Goal: Information Seeking & Learning: Learn about a topic

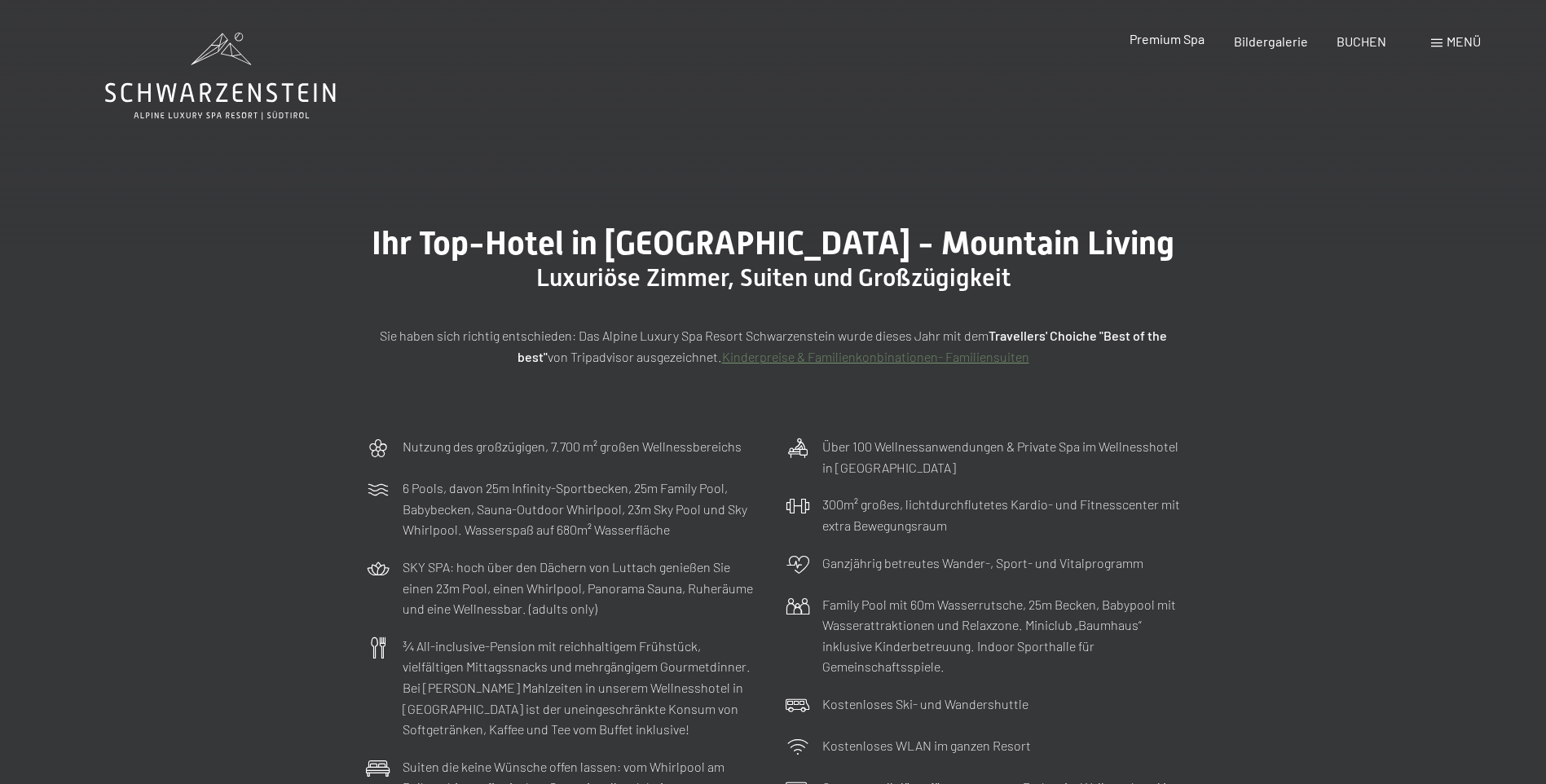
click at [1160, 44] on span "Premium Spa" at bounding box center [1167, 38] width 75 height 16
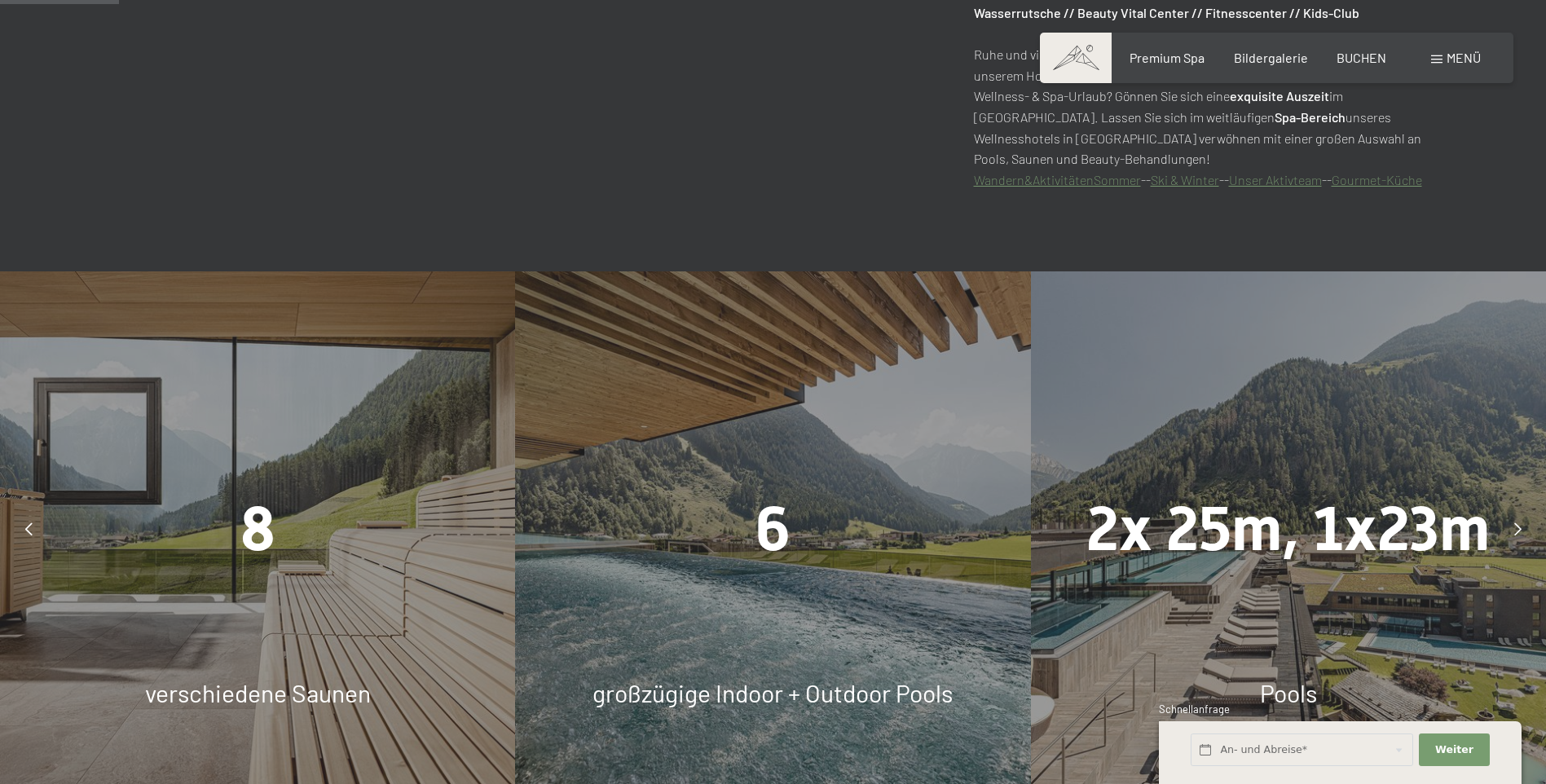
scroll to position [1060, 0]
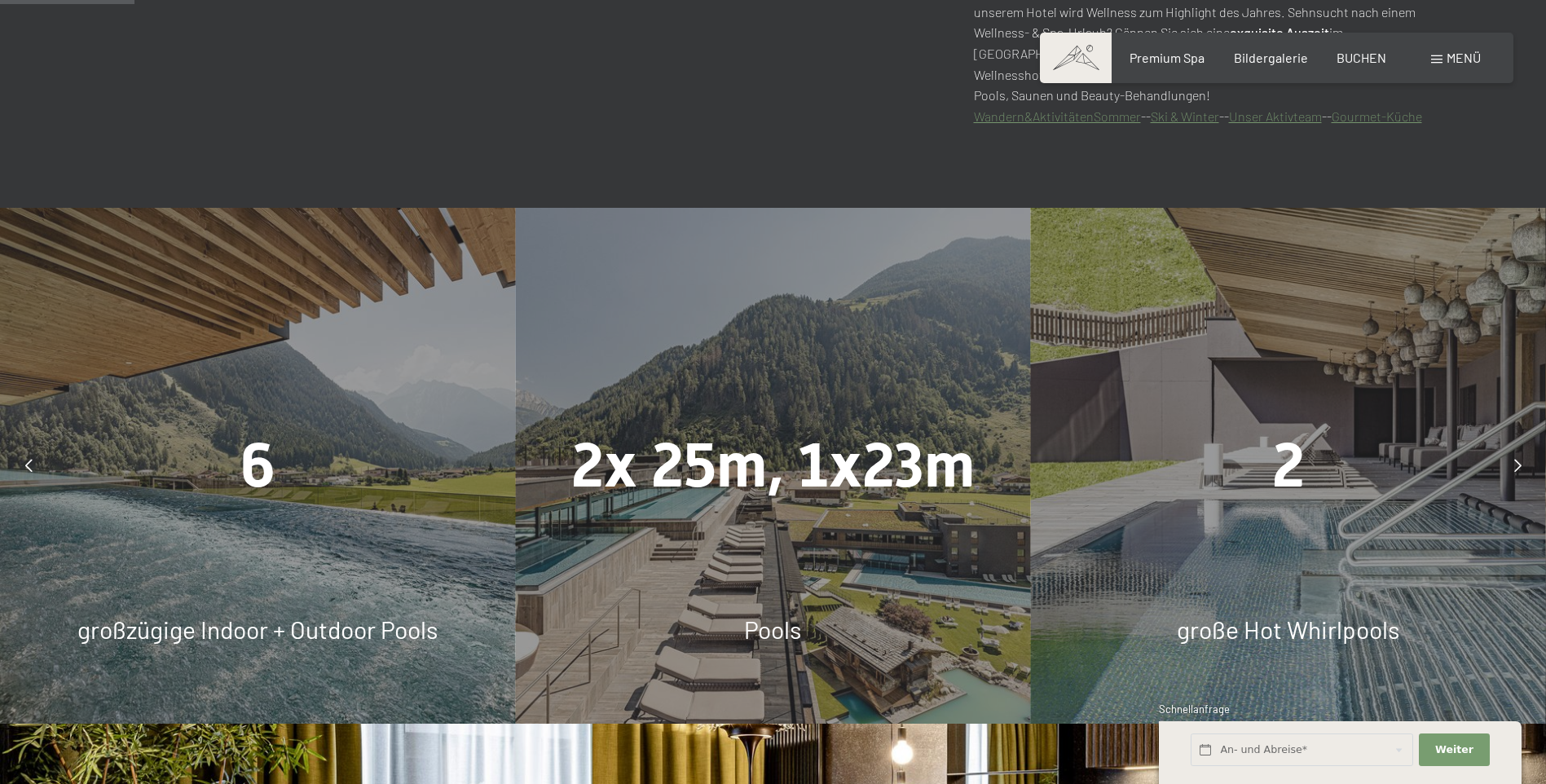
click at [117, 579] on div "6 großzügige Indoor + Outdoor Pools" at bounding box center [257, 465] width 515 height 515
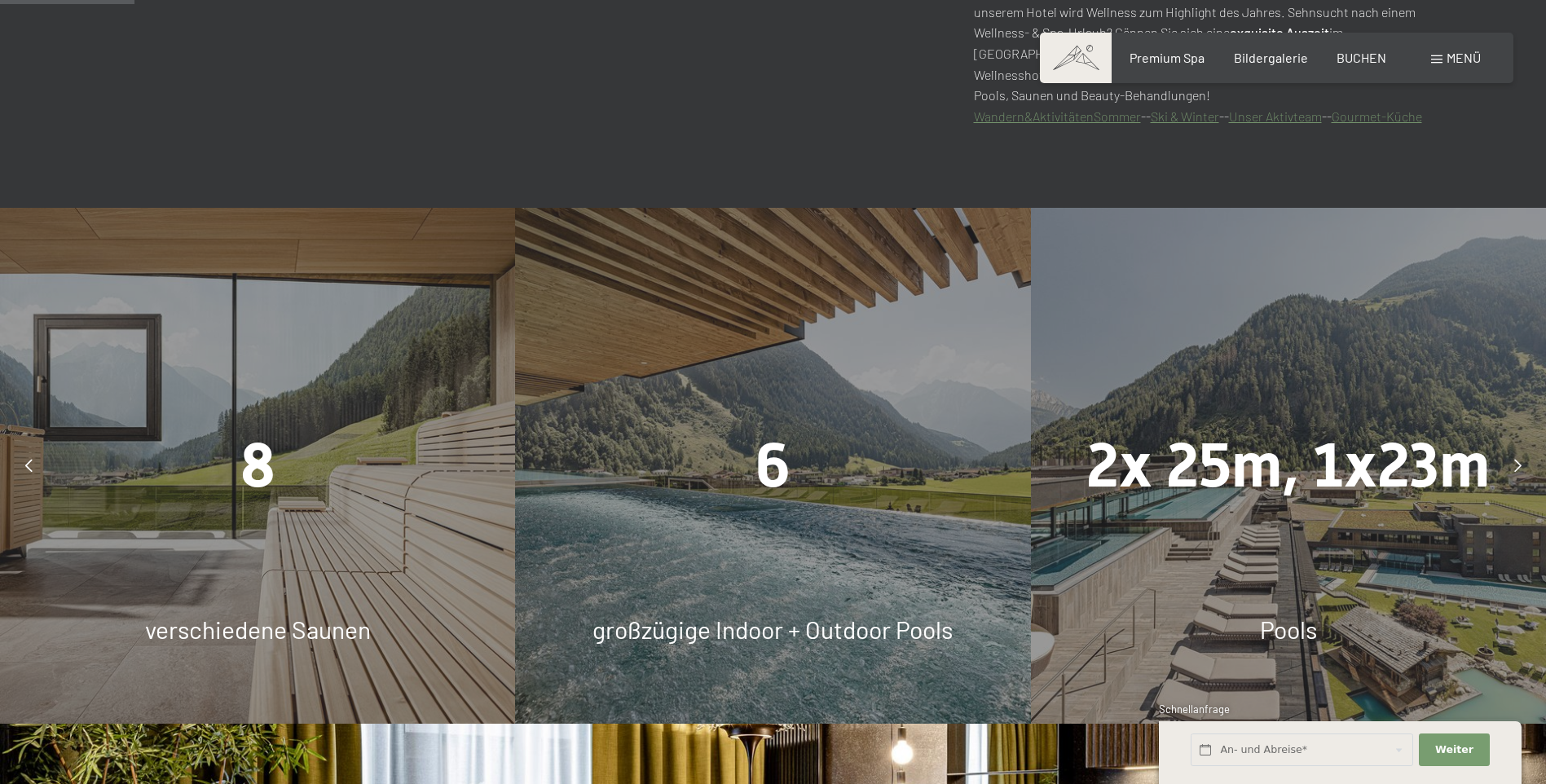
click at [699, 626] on span "großzügige Indoor + Outdoor Pools" at bounding box center [773, 628] width 360 height 29
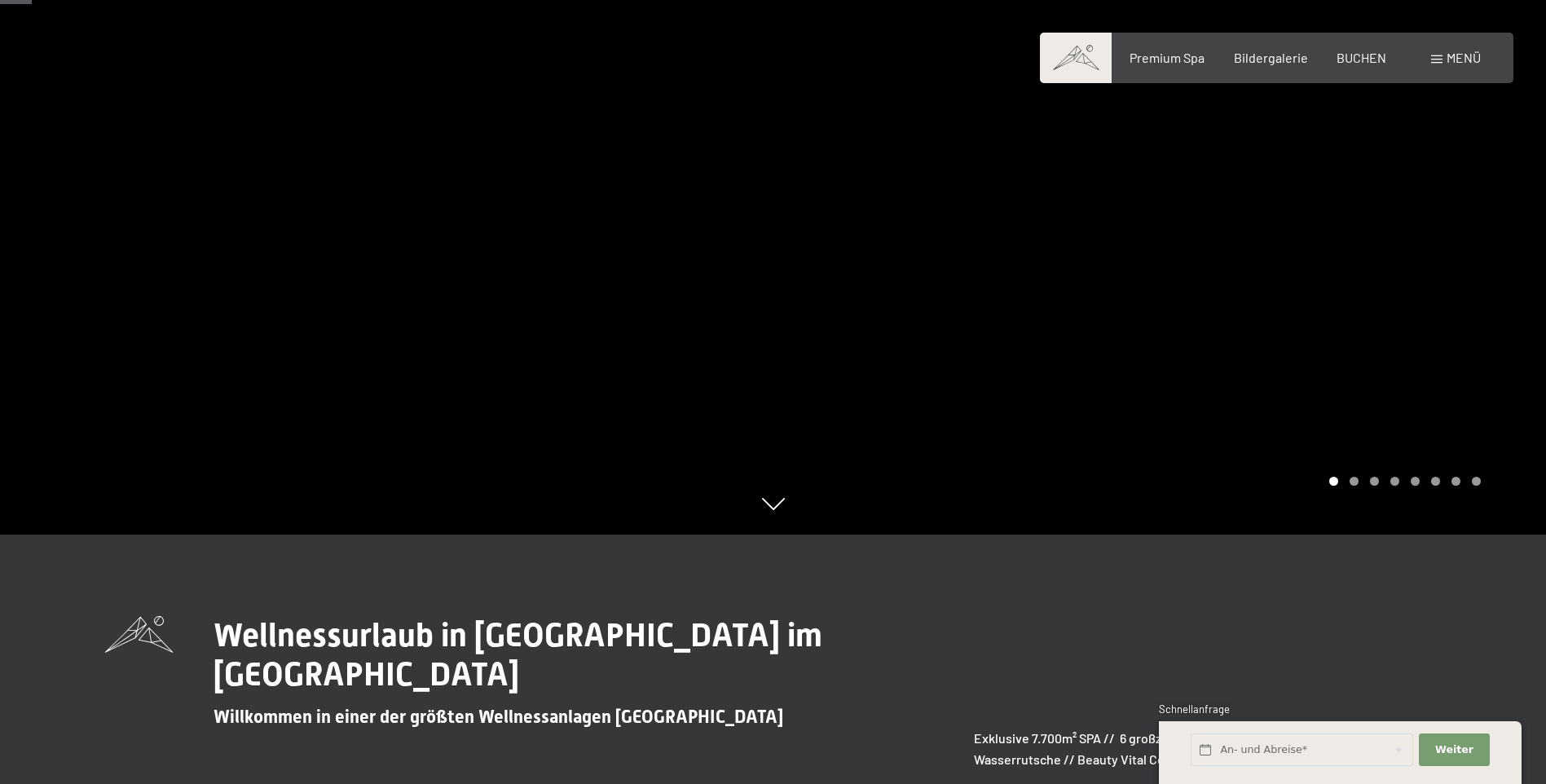
scroll to position [163, 0]
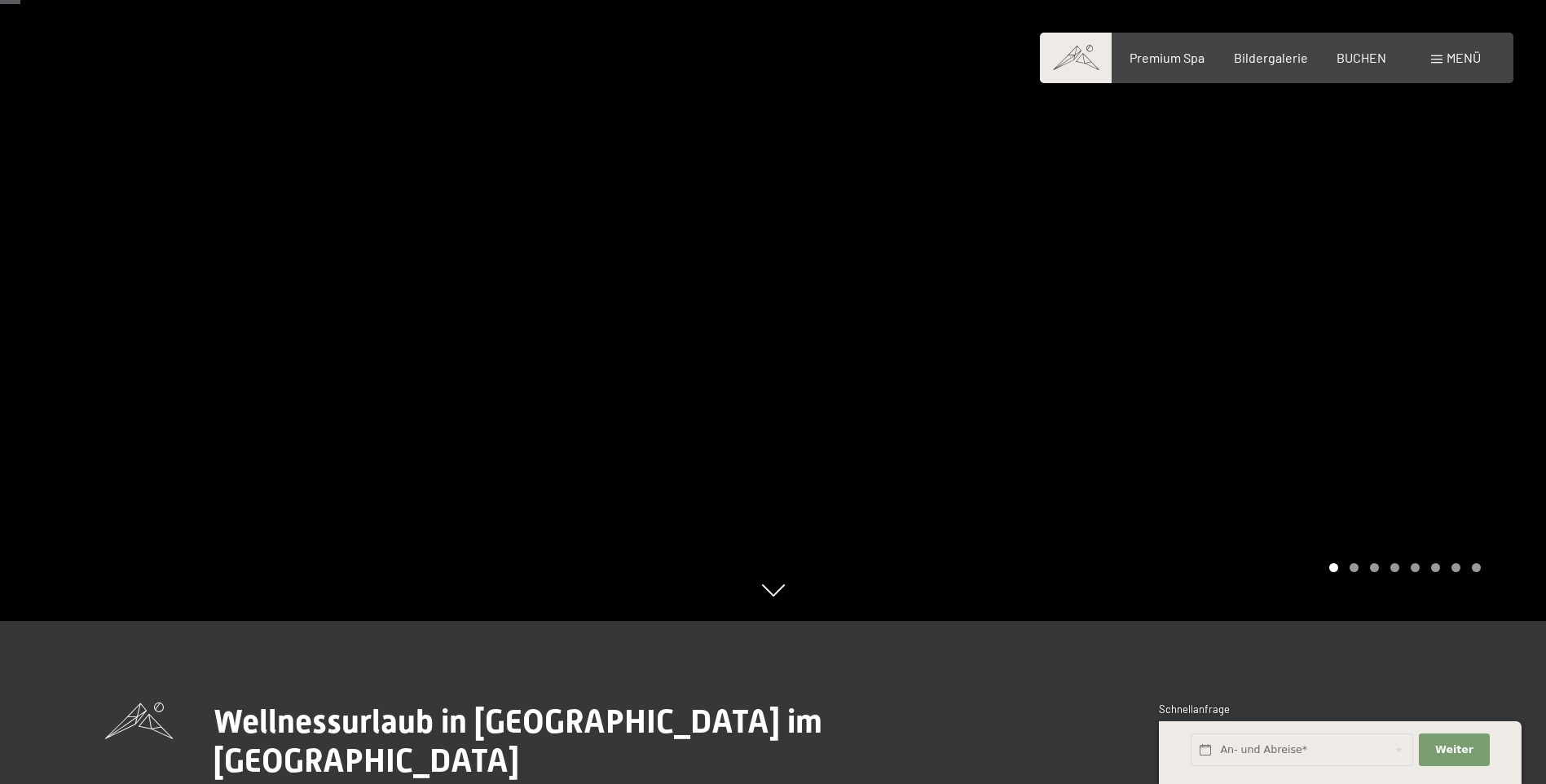
click at [1205, 463] on div at bounding box center [1160, 229] width 774 height 784
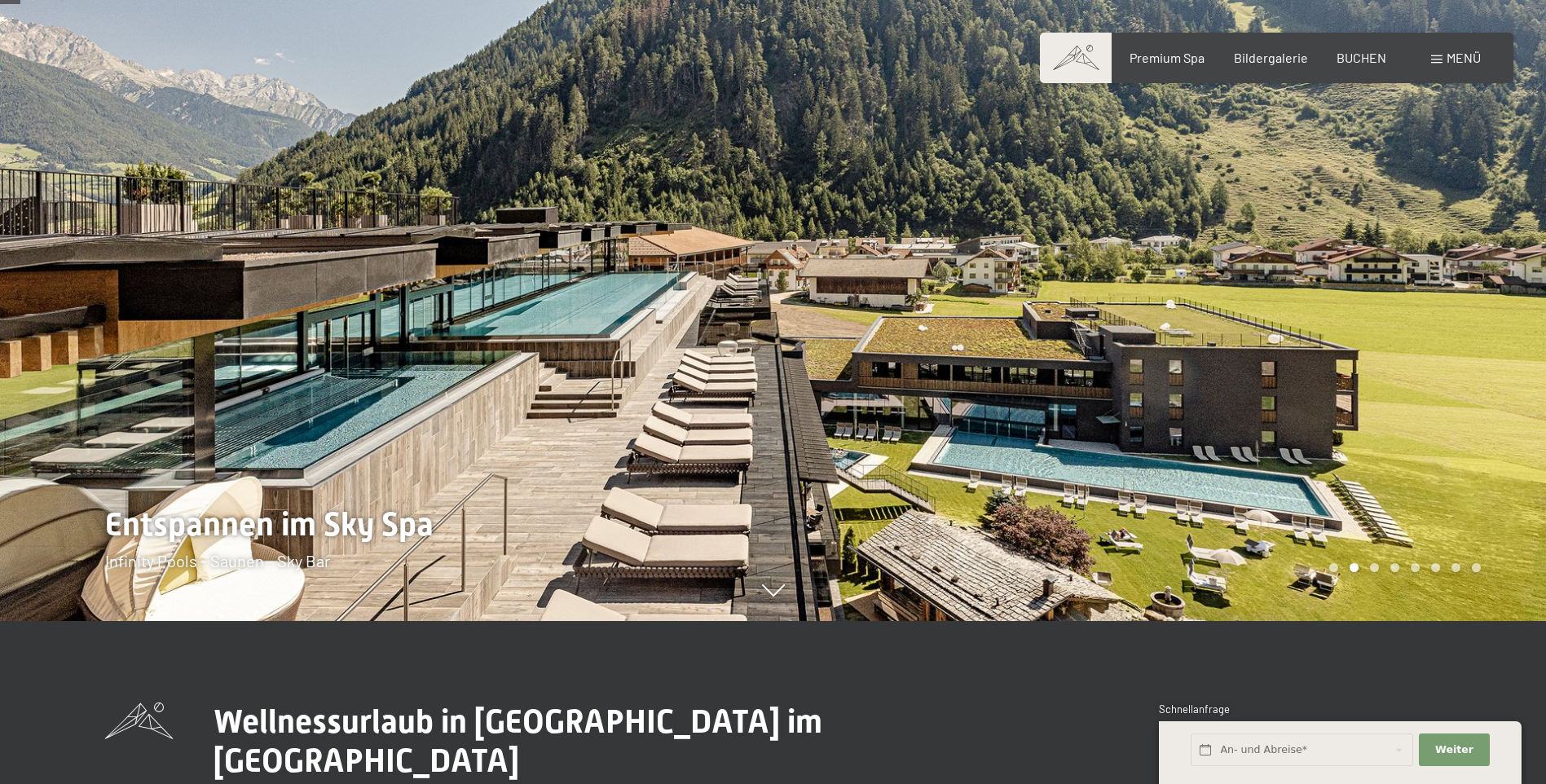
click at [1203, 463] on div at bounding box center [1160, 229] width 774 height 784
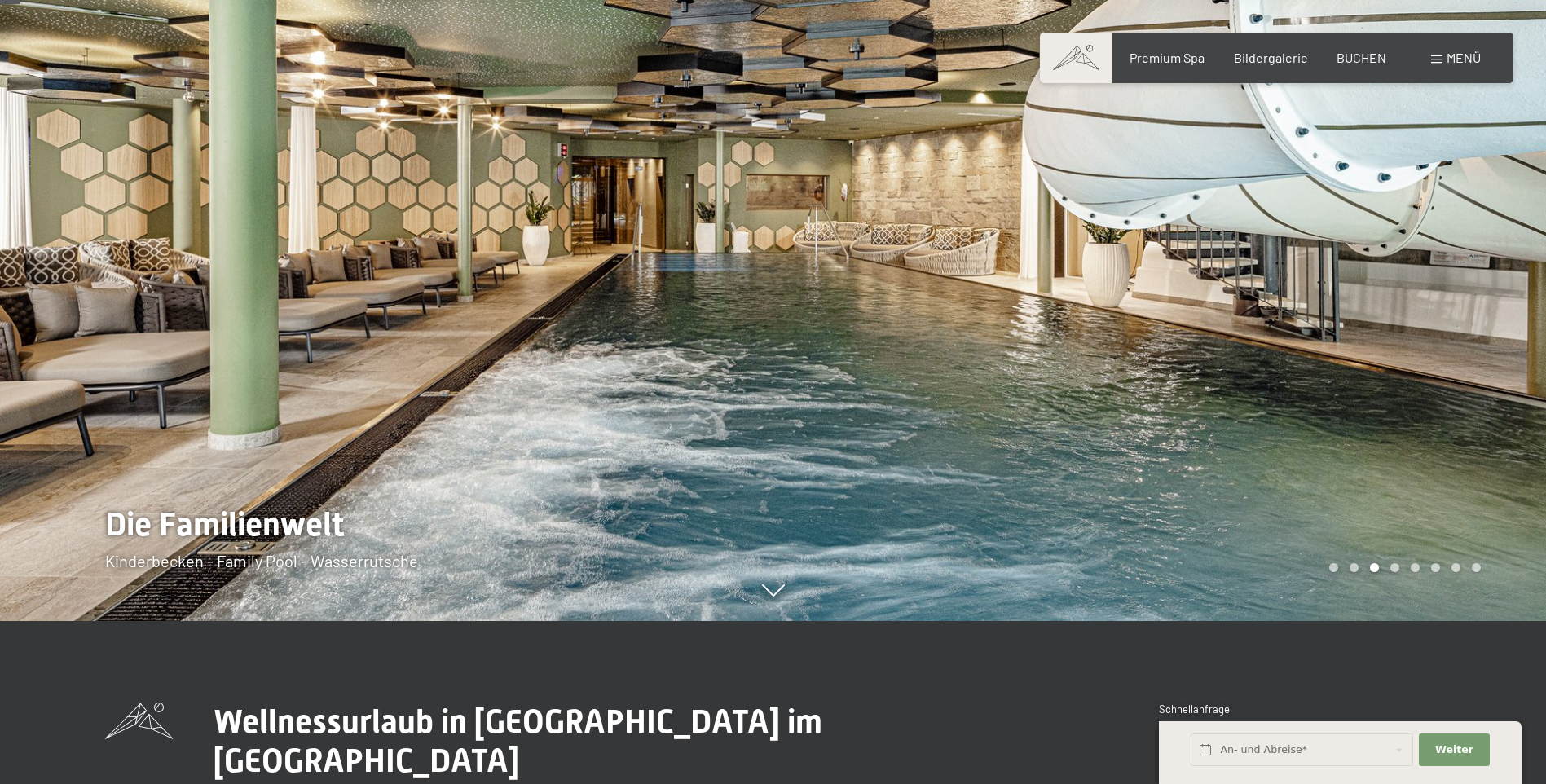
click at [1203, 463] on div at bounding box center [1160, 229] width 774 height 784
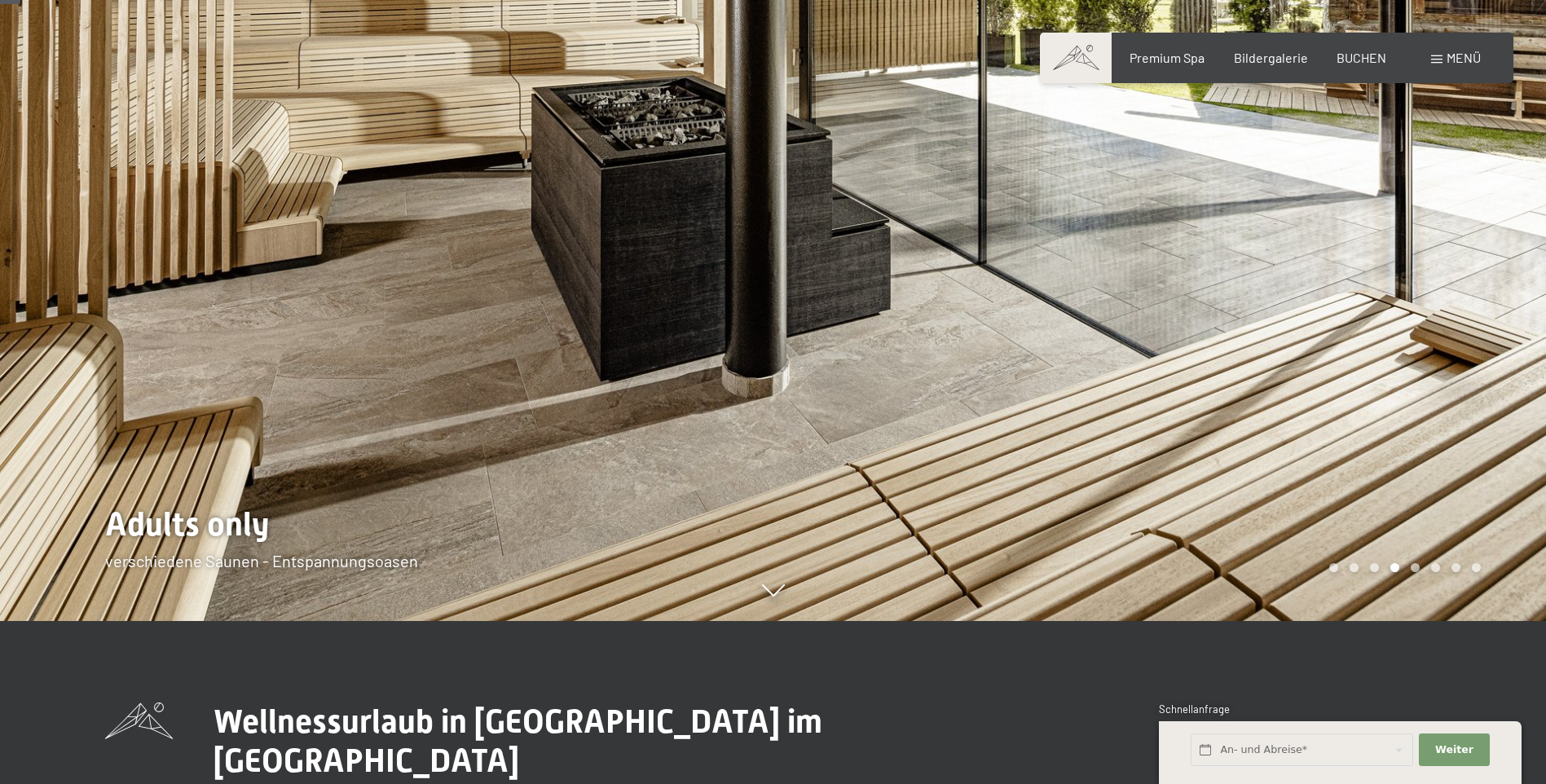
click at [1203, 463] on div at bounding box center [1160, 229] width 774 height 784
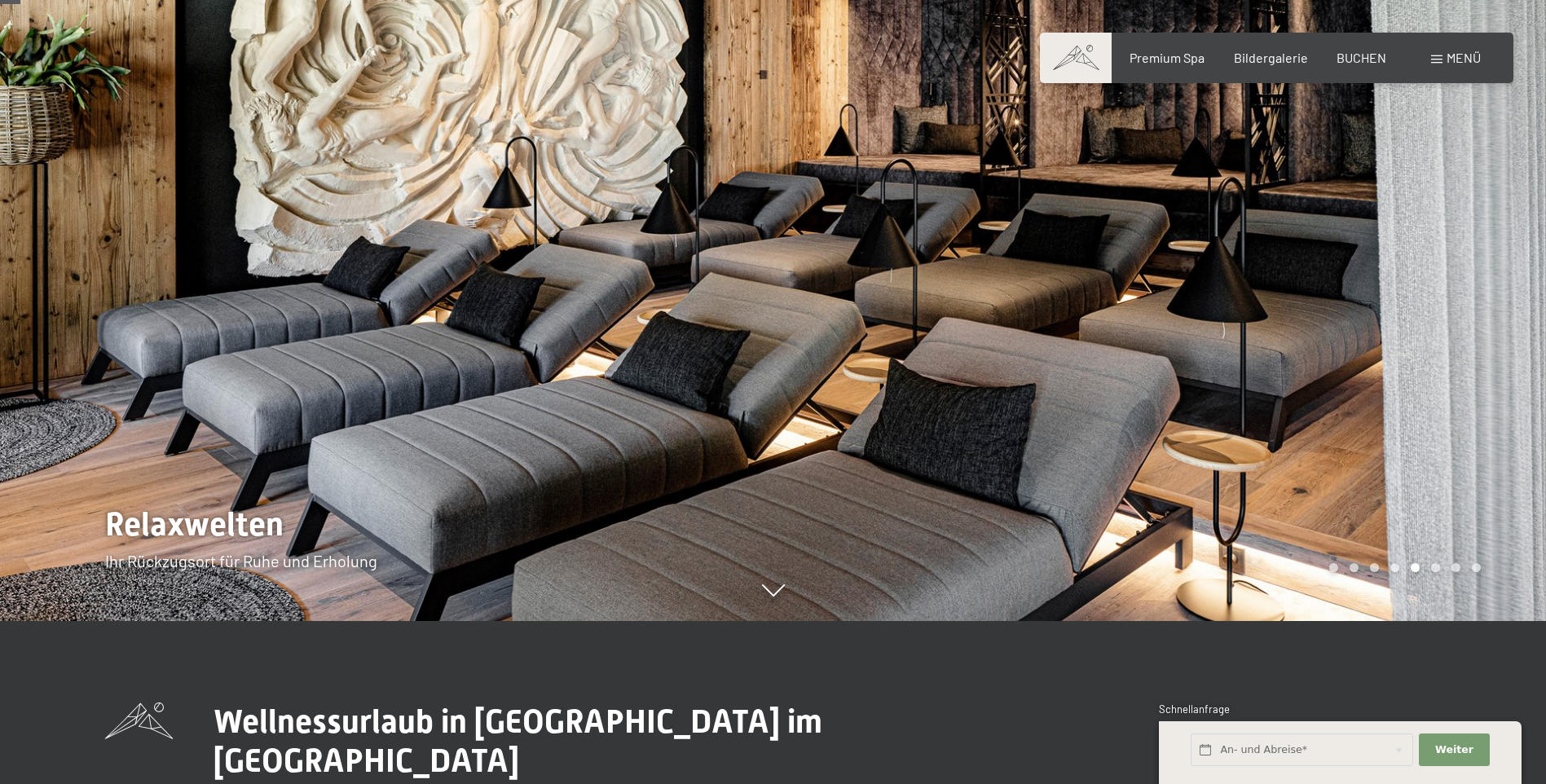
click at [1203, 463] on div at bounding box center [1160, 229] width 774 height 784
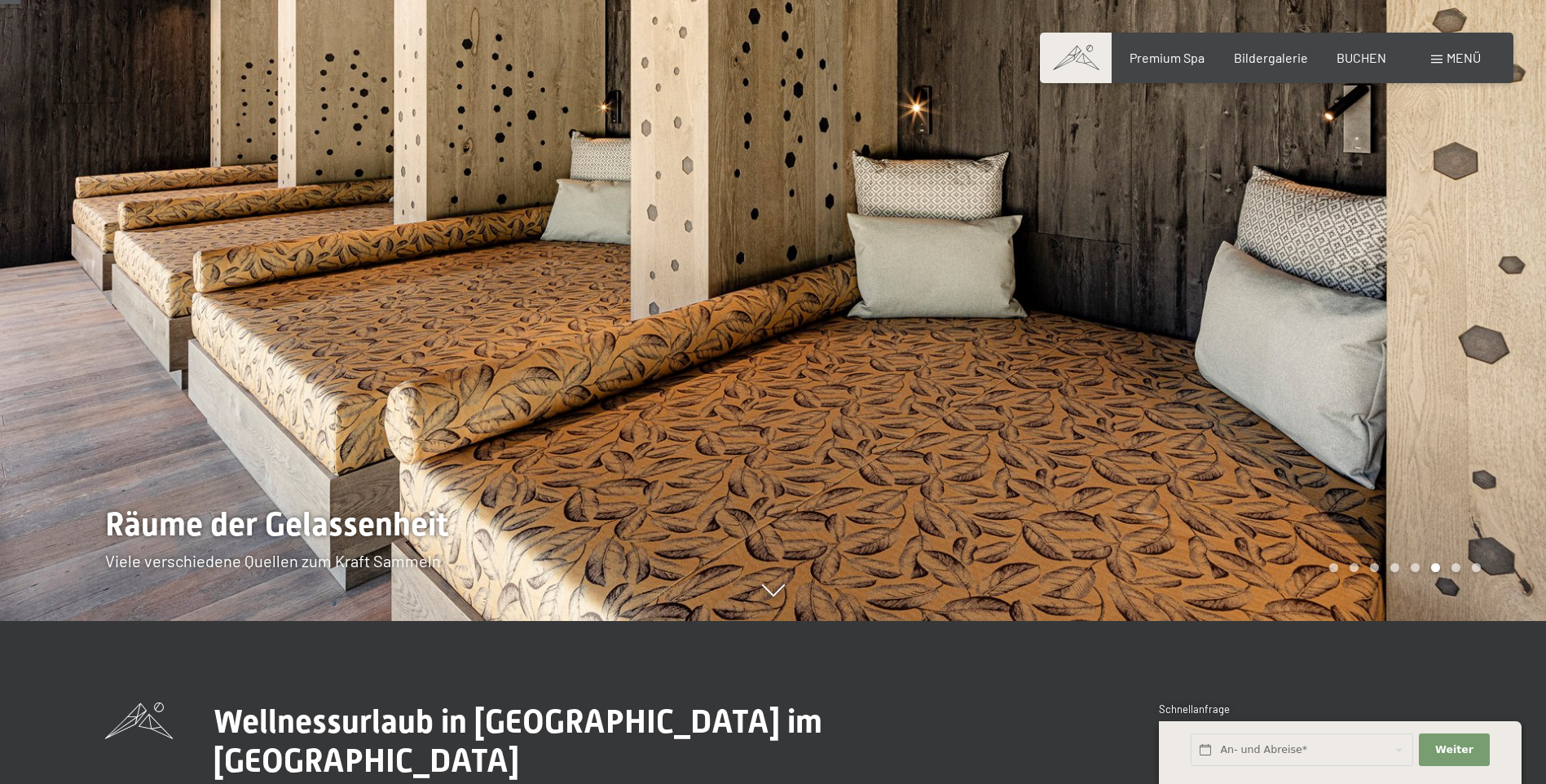
click at [1203, 463] on div at bounding box center [1160, 229] width 774 height 784
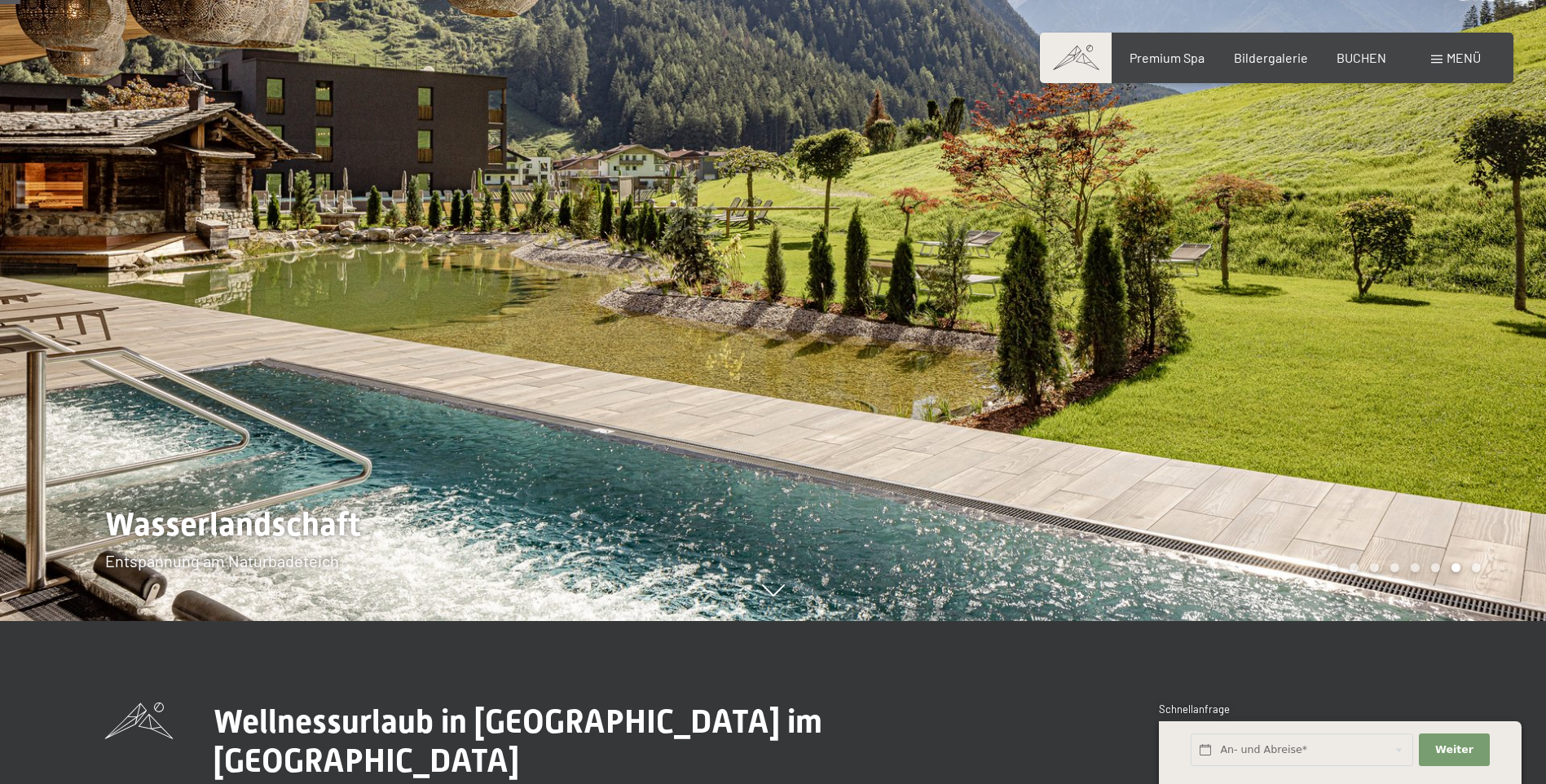
click at [1203, 463] on div at bounding box center [1160, 229] width 774 height 784
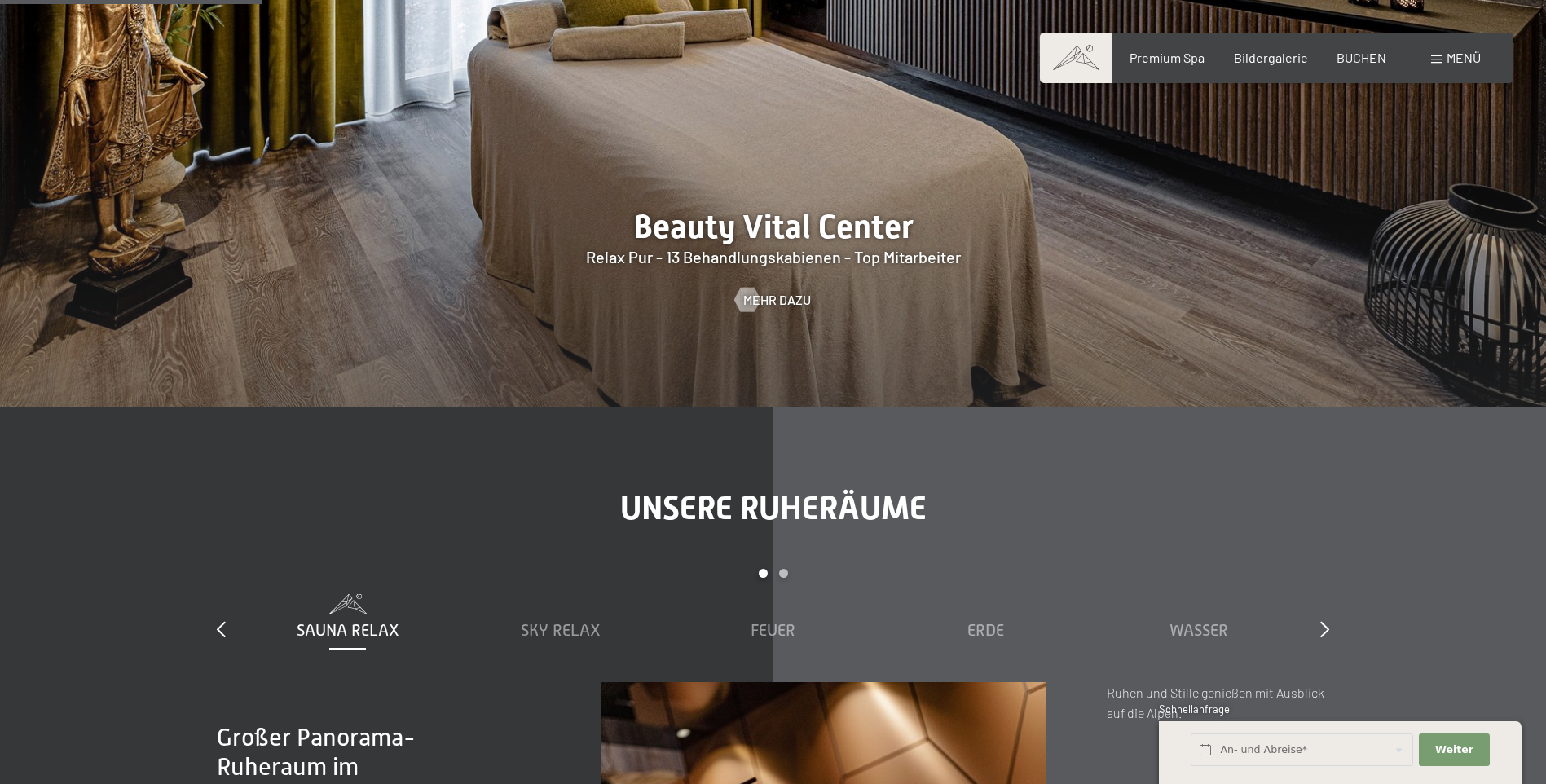
scroll to position [2363, 0]
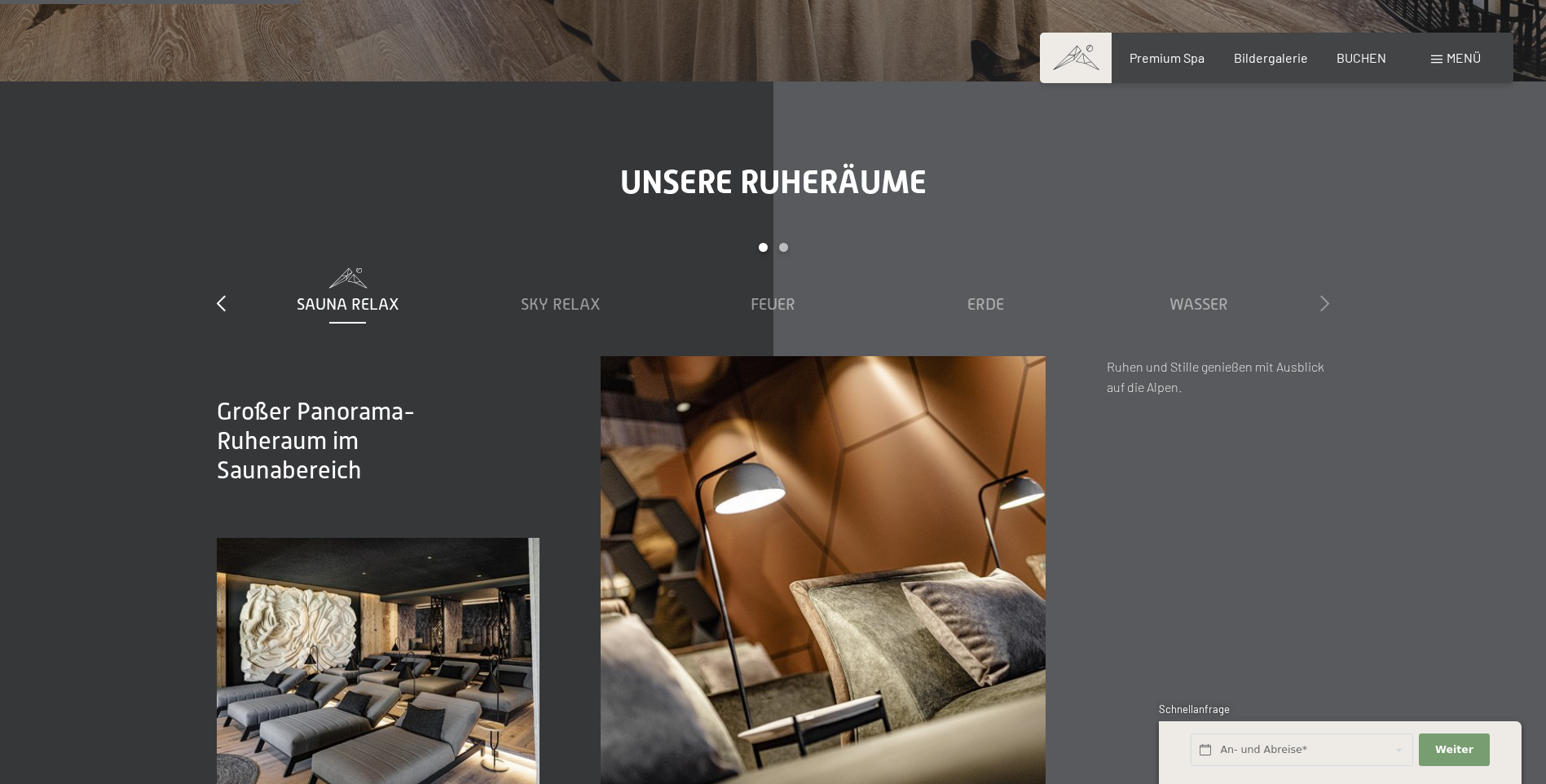
click at [1324, 304] on icon at bounding box center [1326, 303] width 9 height 16
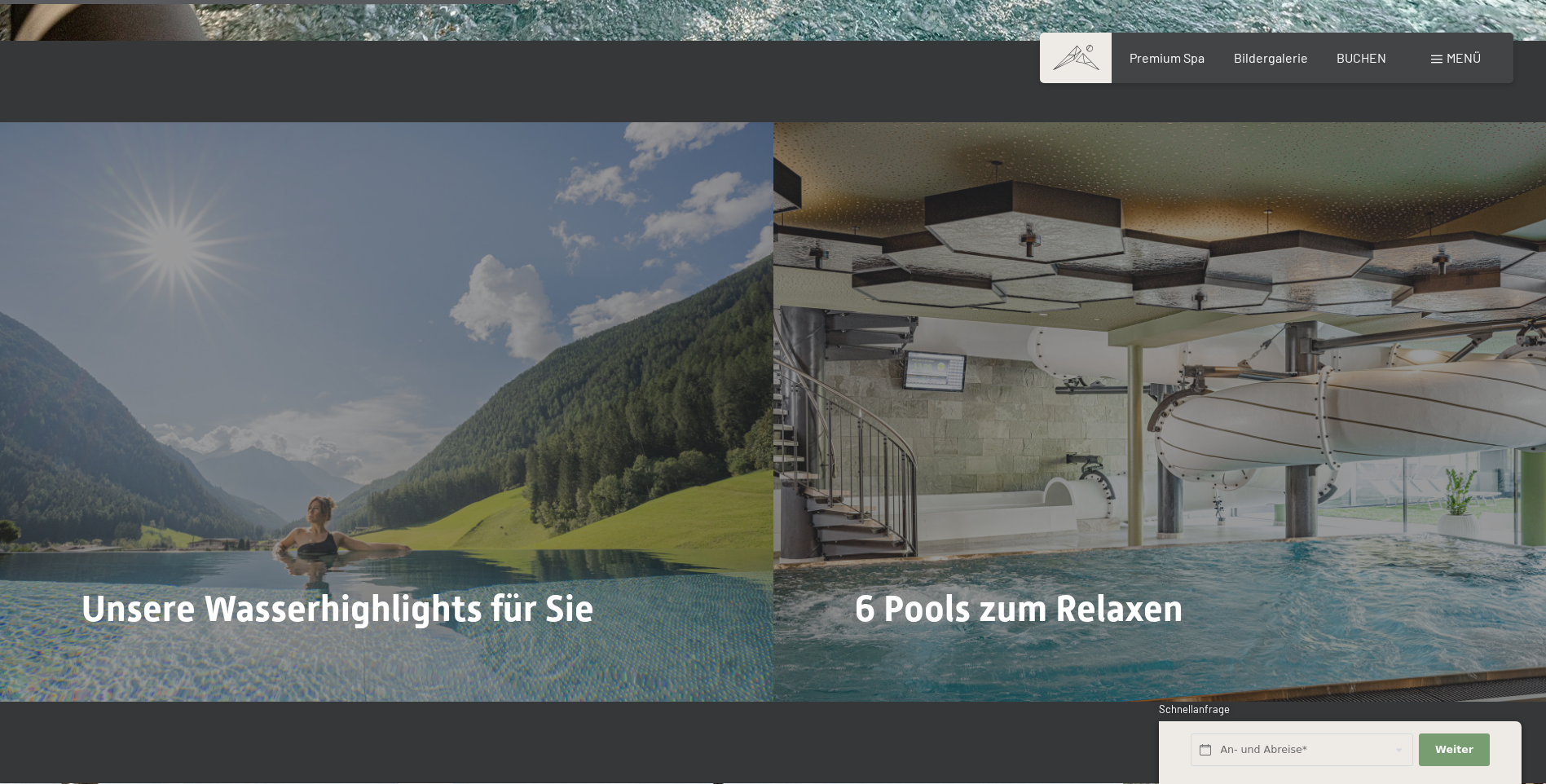
scroll to position [4155, 0]
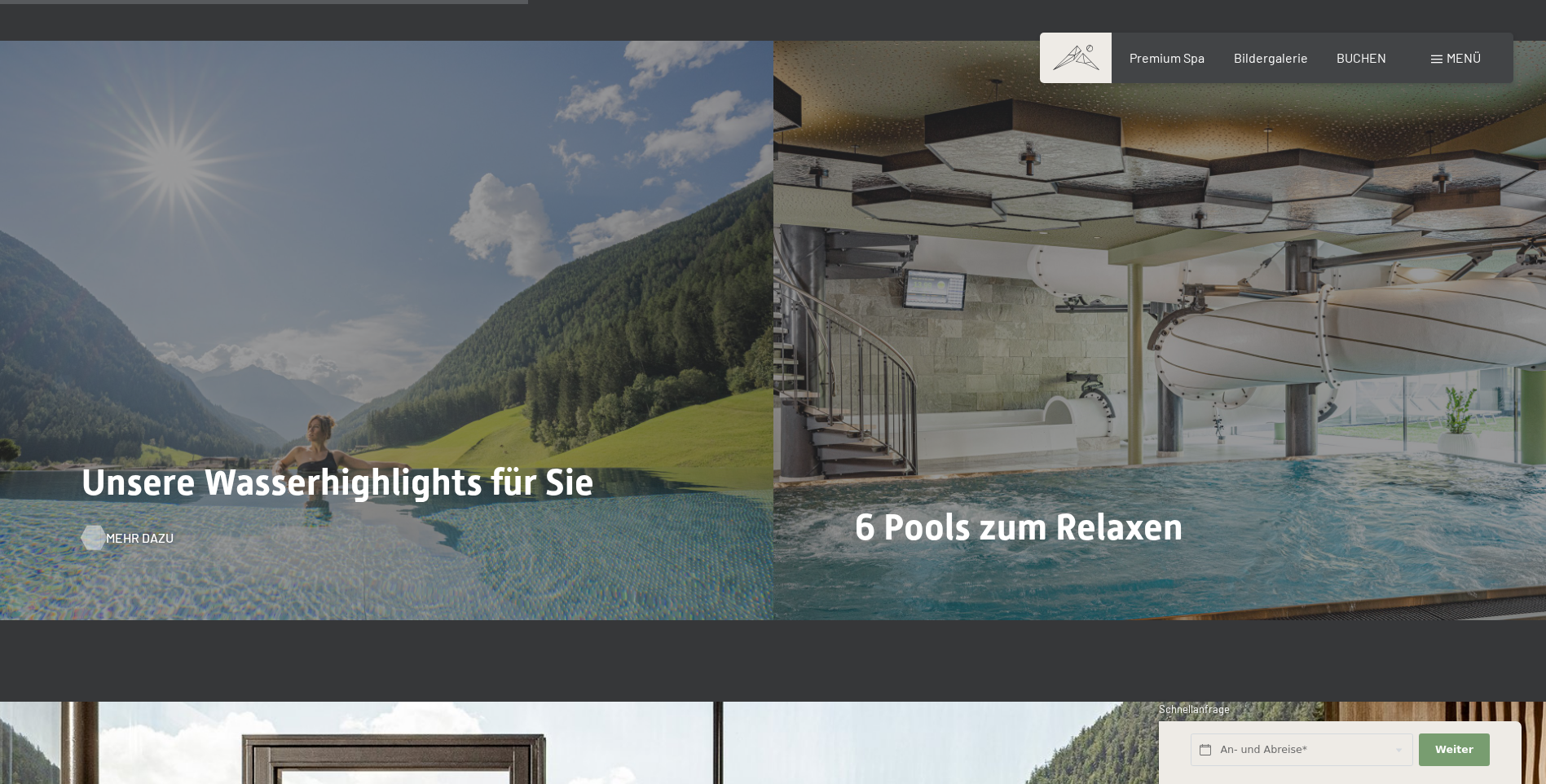
click at [142, 540] on span "Mehr dazu" at bounding box center [140, 537] width 68 height 18
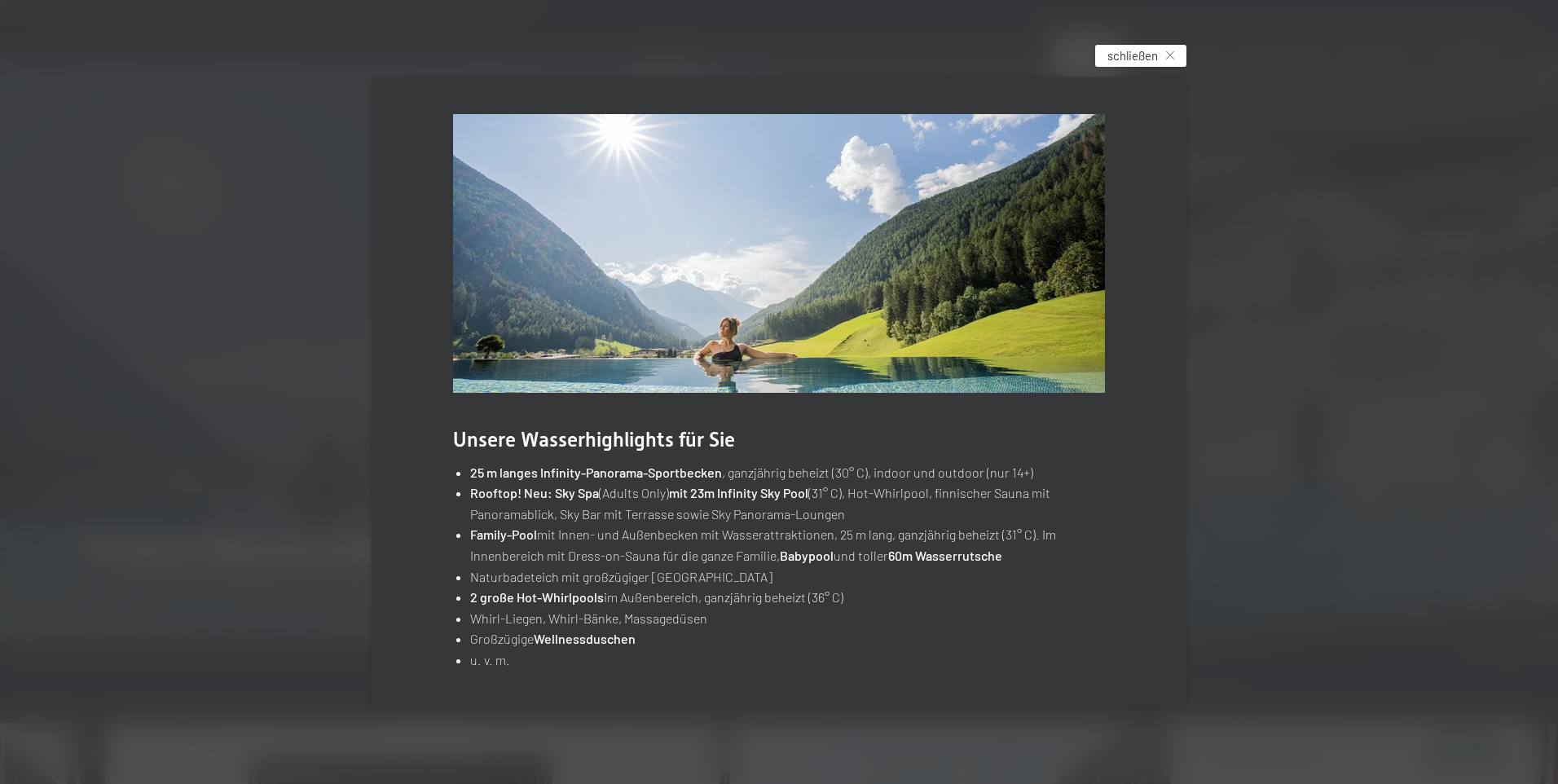
click at [1137, 47] on span "schließen" at bounding box center [1133, 55] width 51 height 17
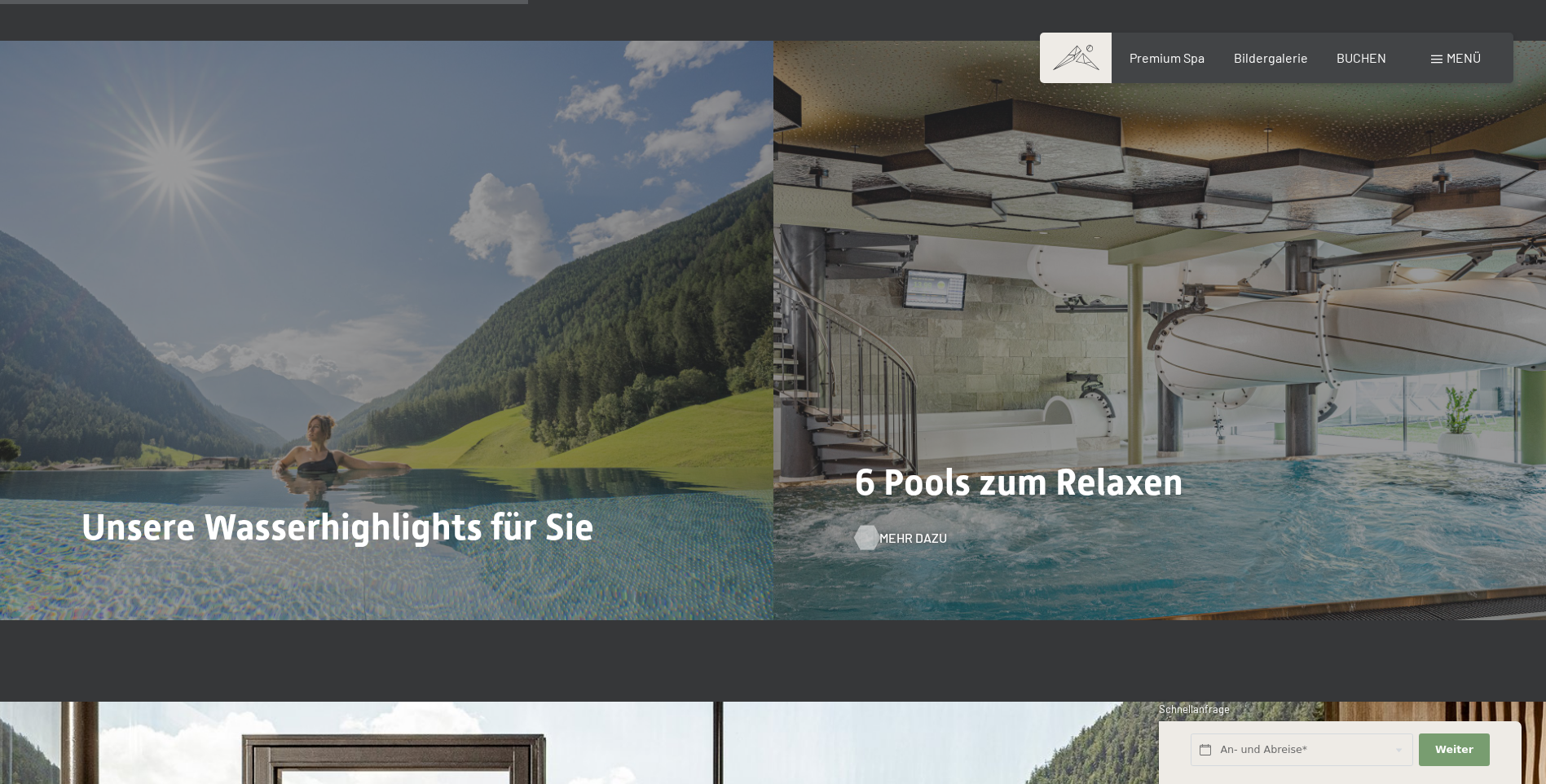
click at [886, 543] on span "Mehr dazu" at bounding box center [914, 537] width 68 height 18
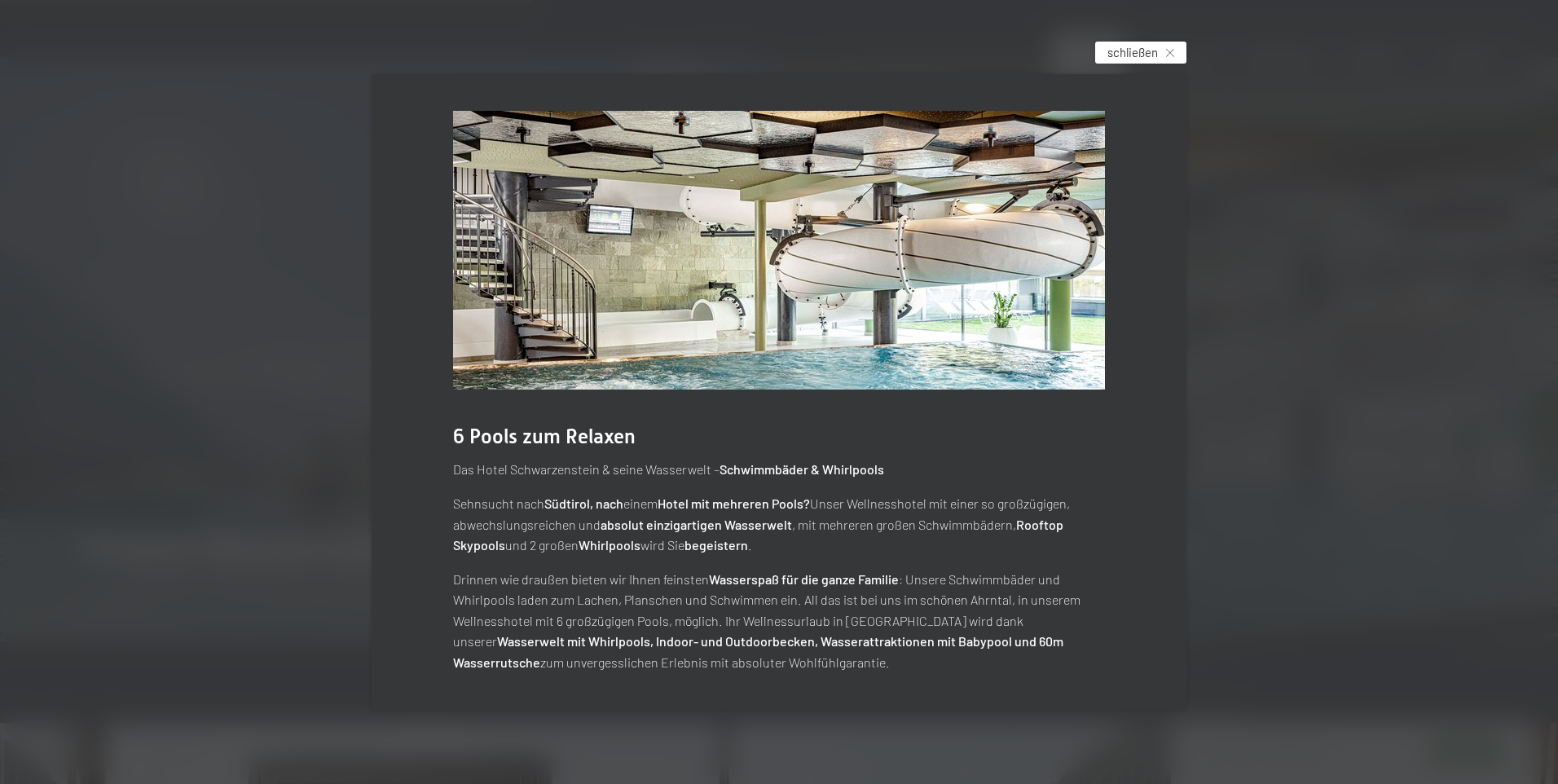
click at [1109, 42] on div "schließen" at bounding box center [1141, 52] width 91 height 22
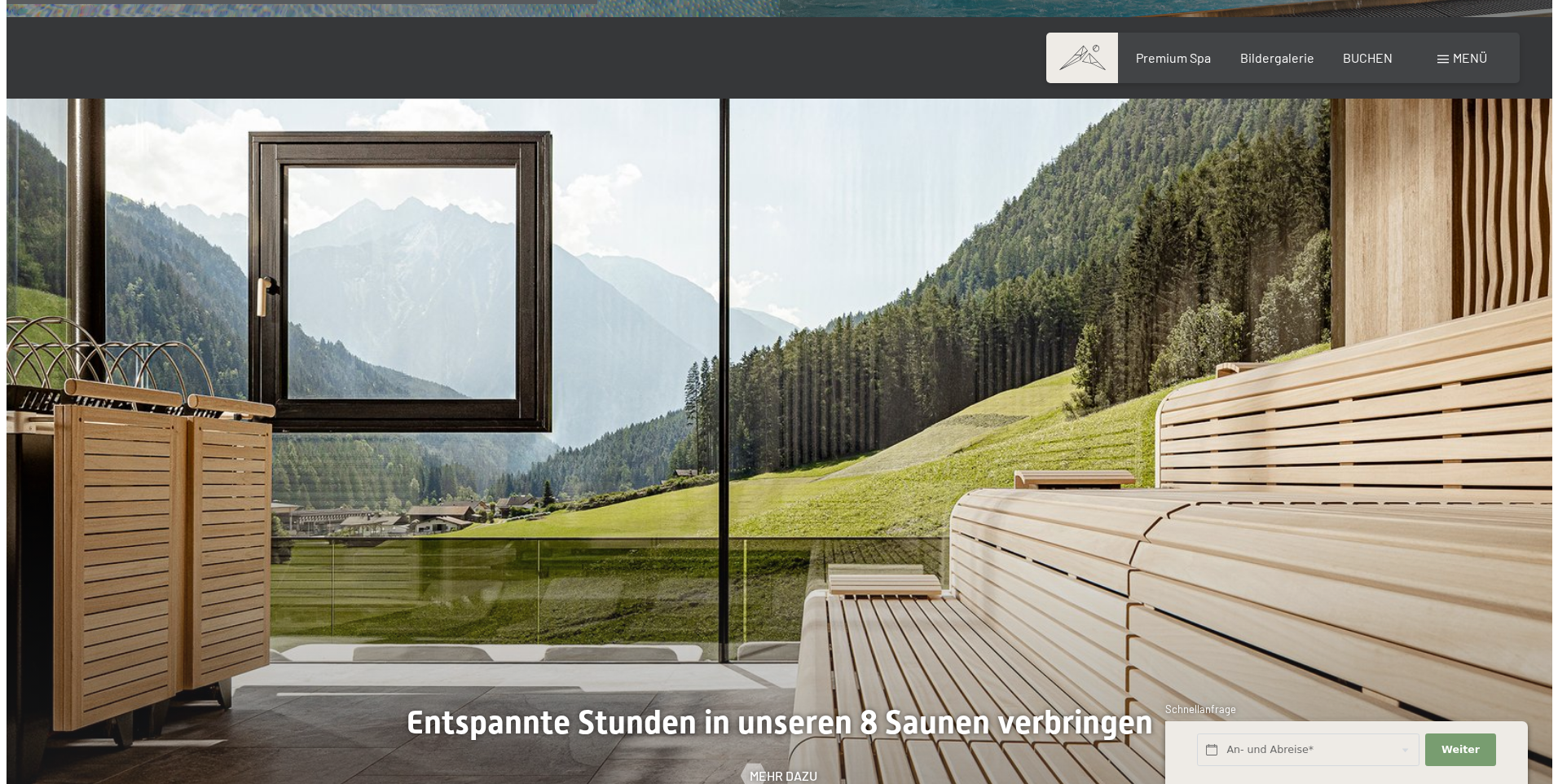
scroll to position [5052, 0]
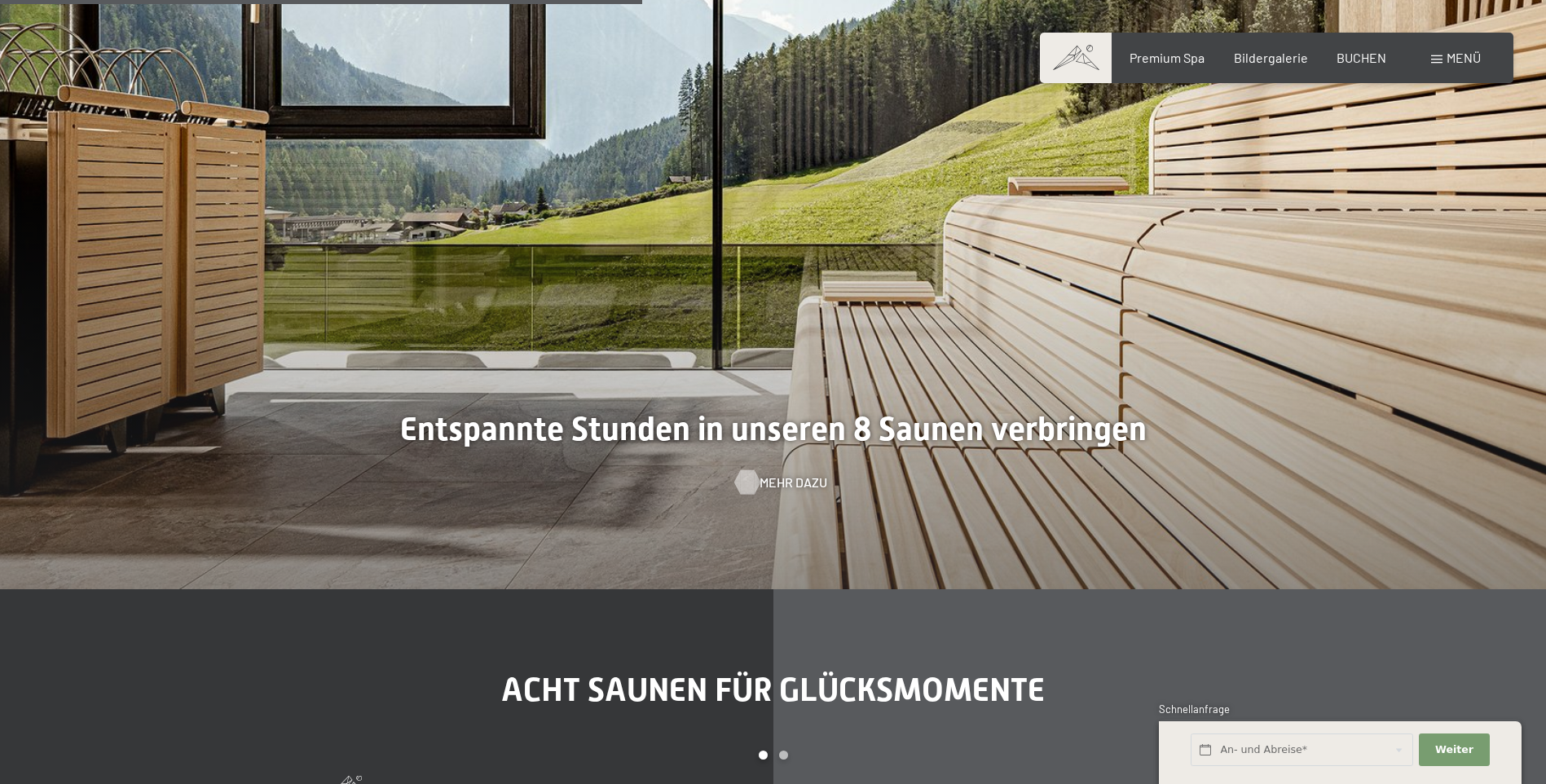
click at [778, 486] on span "Mehr dazu" at bounding box center [794, 482] width 68 height 18
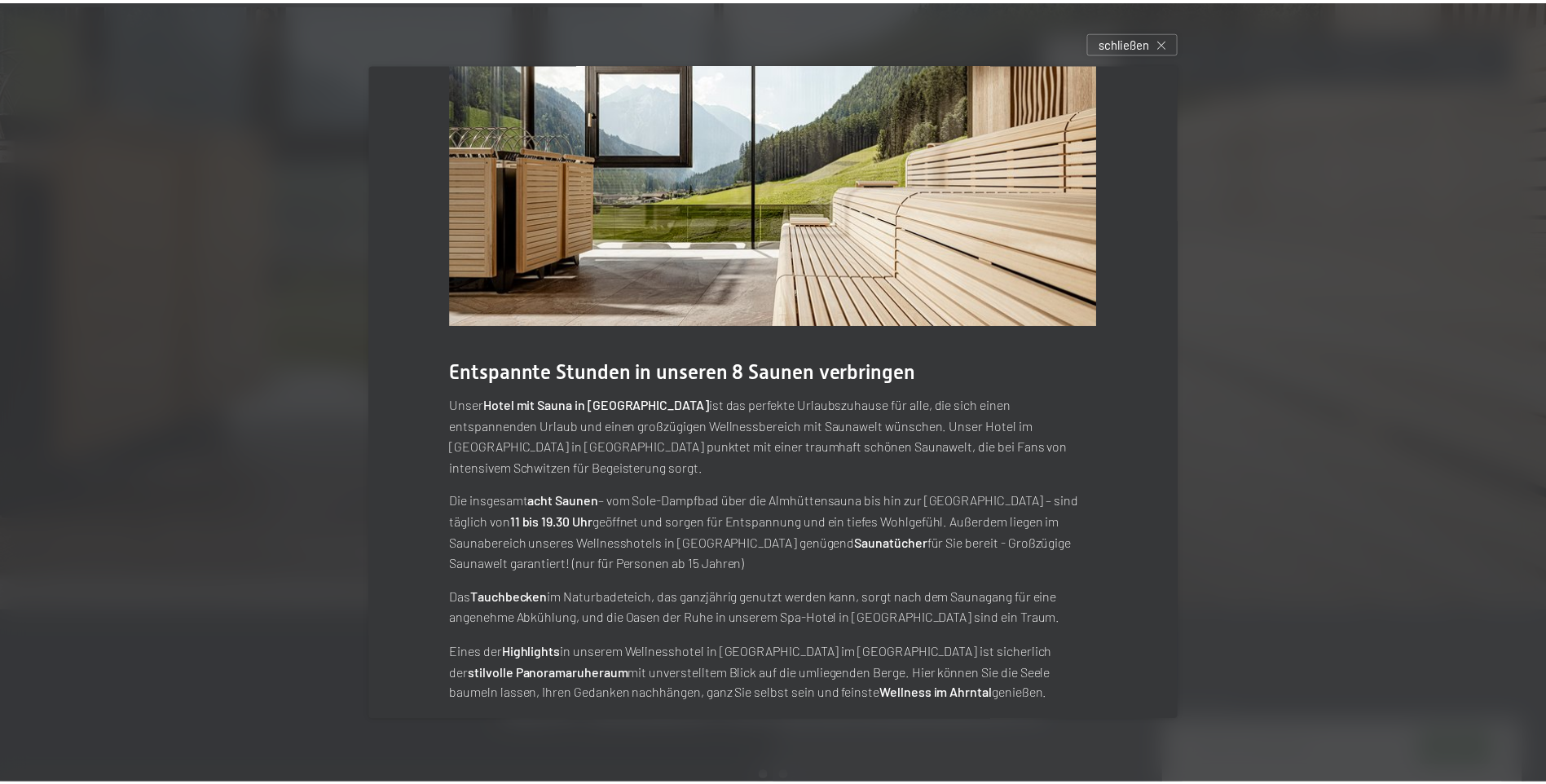
scroll to position [0, 0]
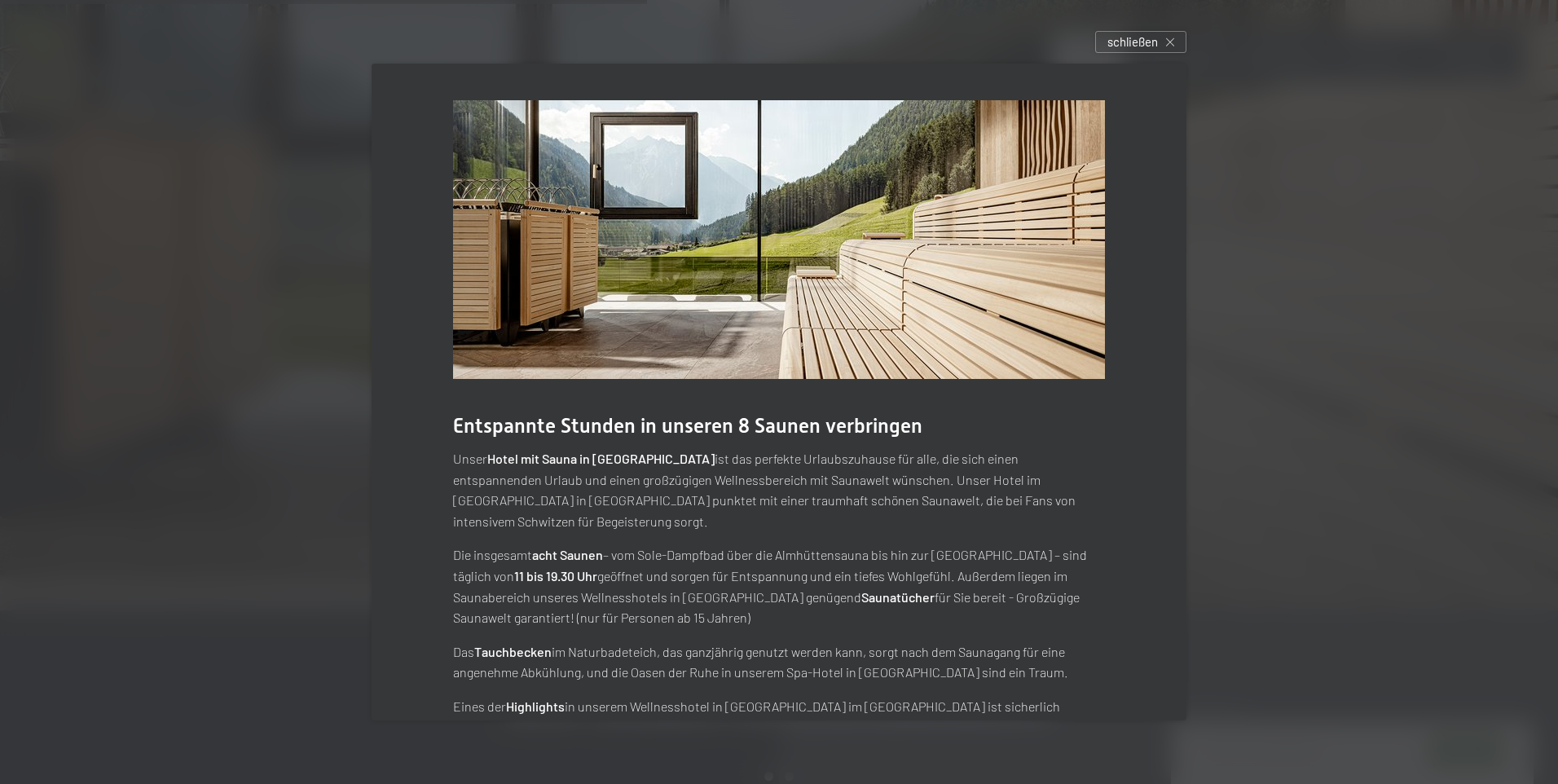
click at [1117, 36] on span "schließen" at bounding box center [1133, 42] width 51 height 17
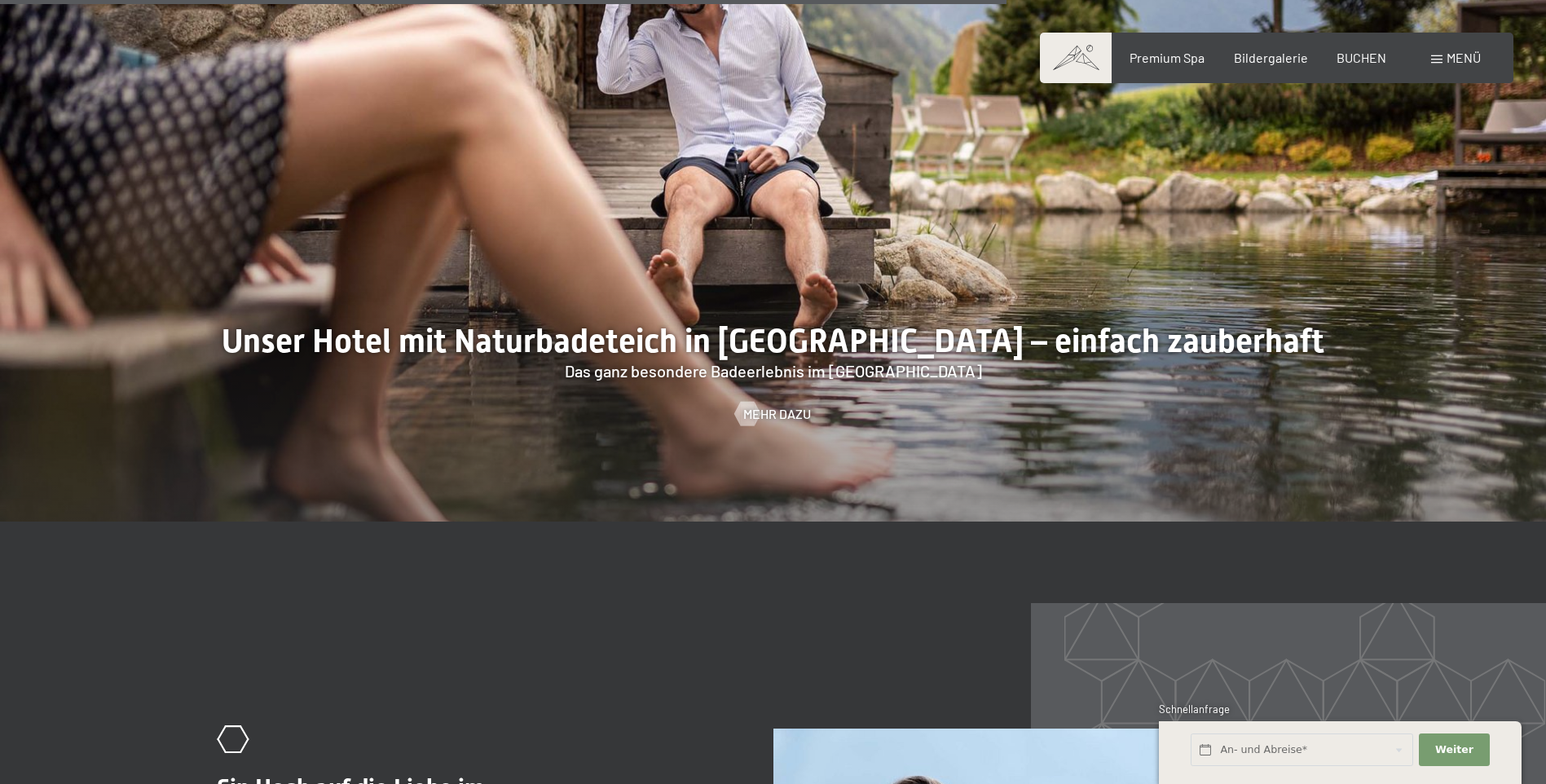
scroll to position [6841, 0]
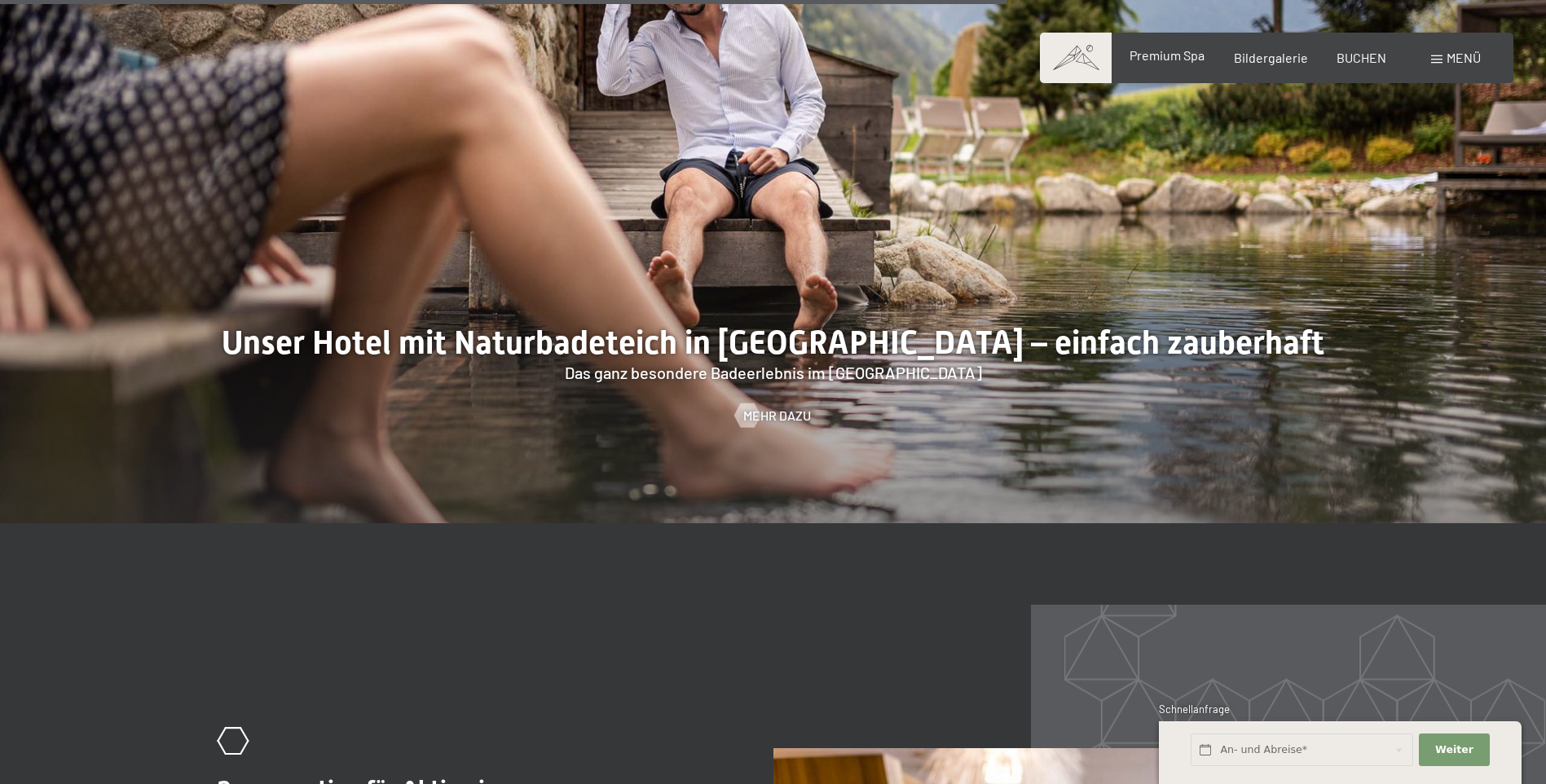
click at [1176, 55] on span "Premium Spa" at bounding box center [1167, 54] width 75 height 16
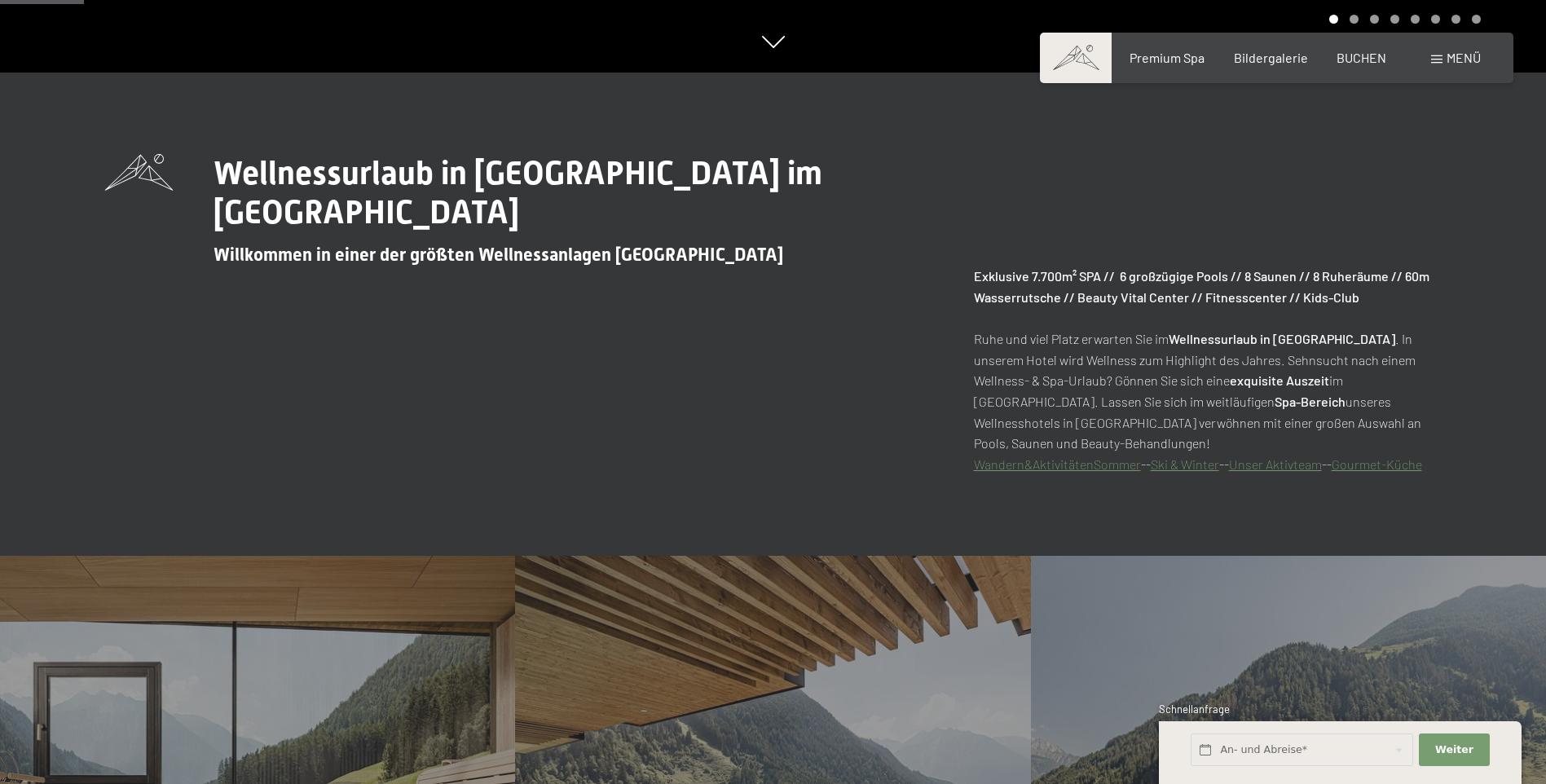
scroll to position [1060, 0]
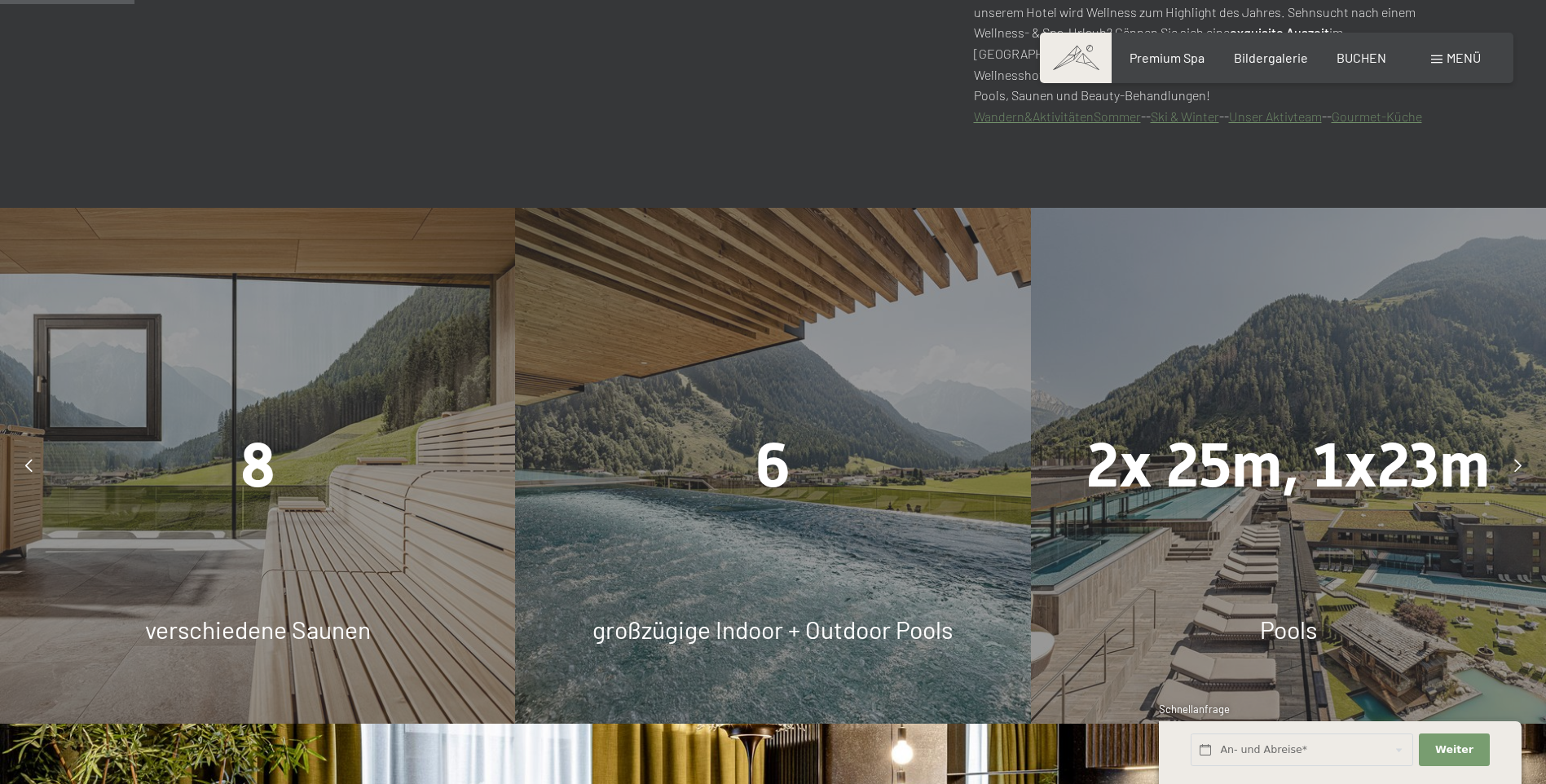
click at [796, 631] on span "großzügige Indoor + Outdoor Pools" at bounding box center [773, 628] width 360 height 29
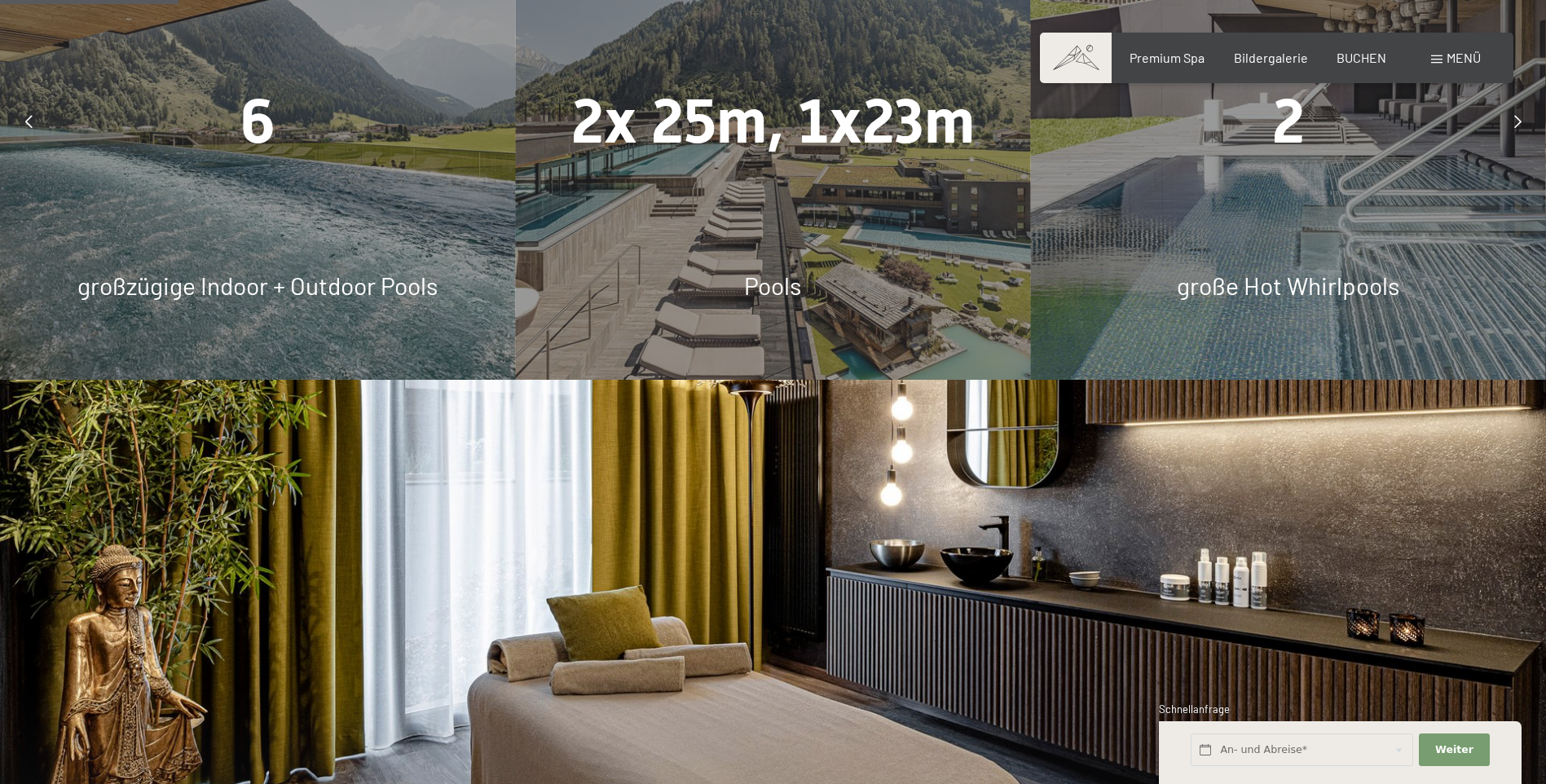
scroll to position [1304, 0]
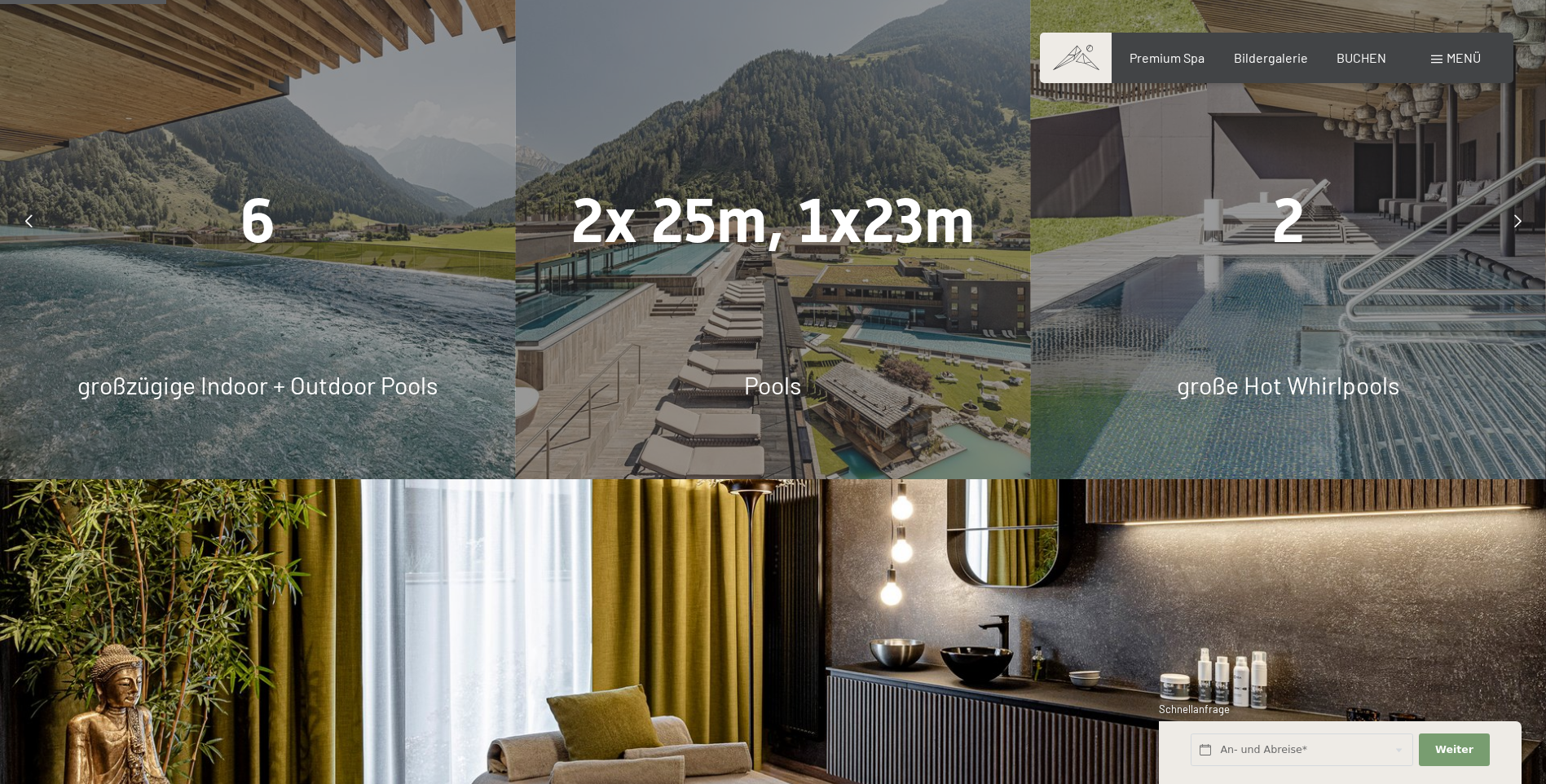
drag, startPoint x: 805, startPoint y: 235, endPoint x: 762, endPoint y: 286, distance: 66.7
click at [804, 236] on span "2x 25m, 1x23m" at bounding box center [773, 220] width 403 height 71
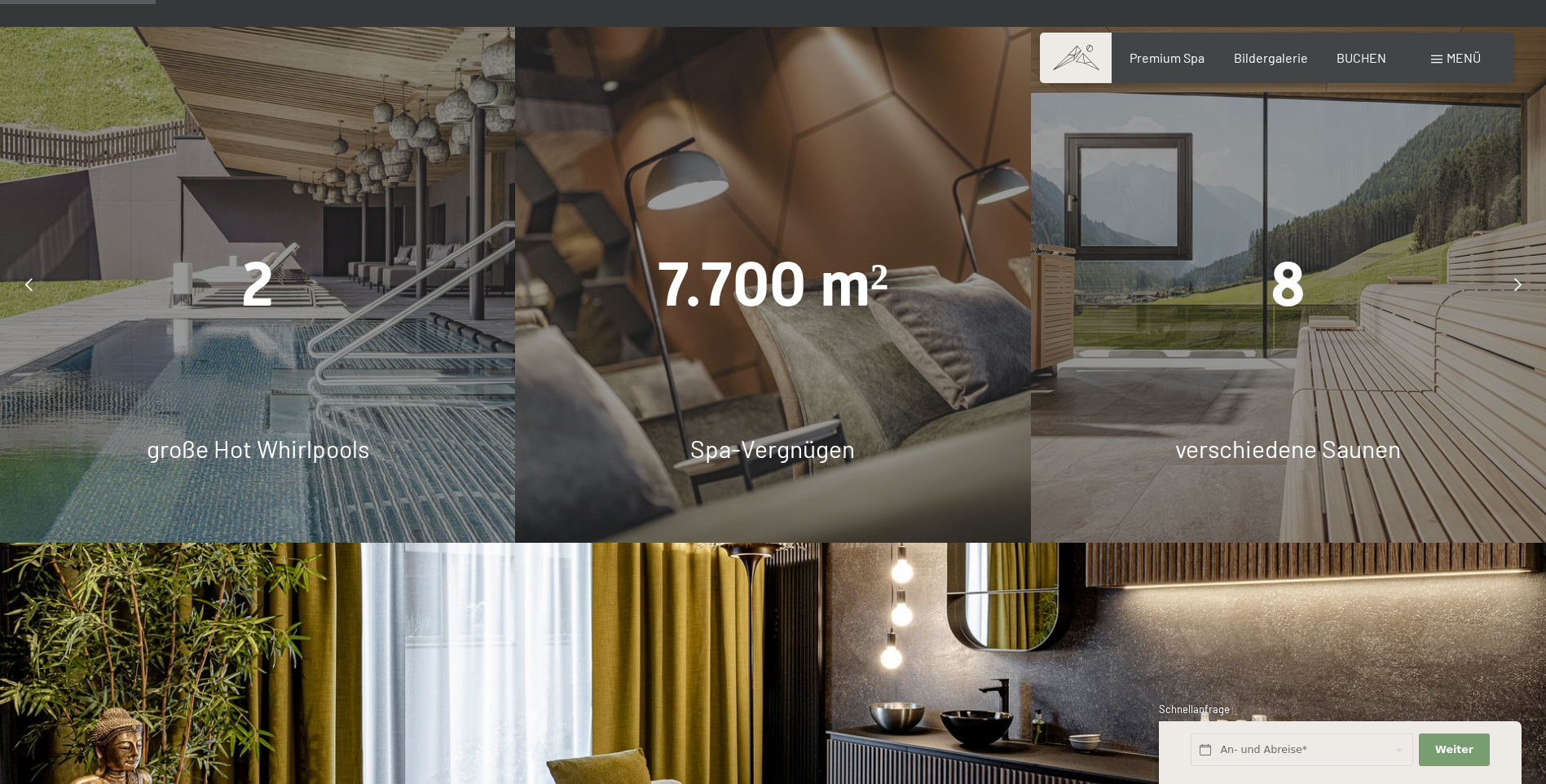
scroll to position [1222, 0]
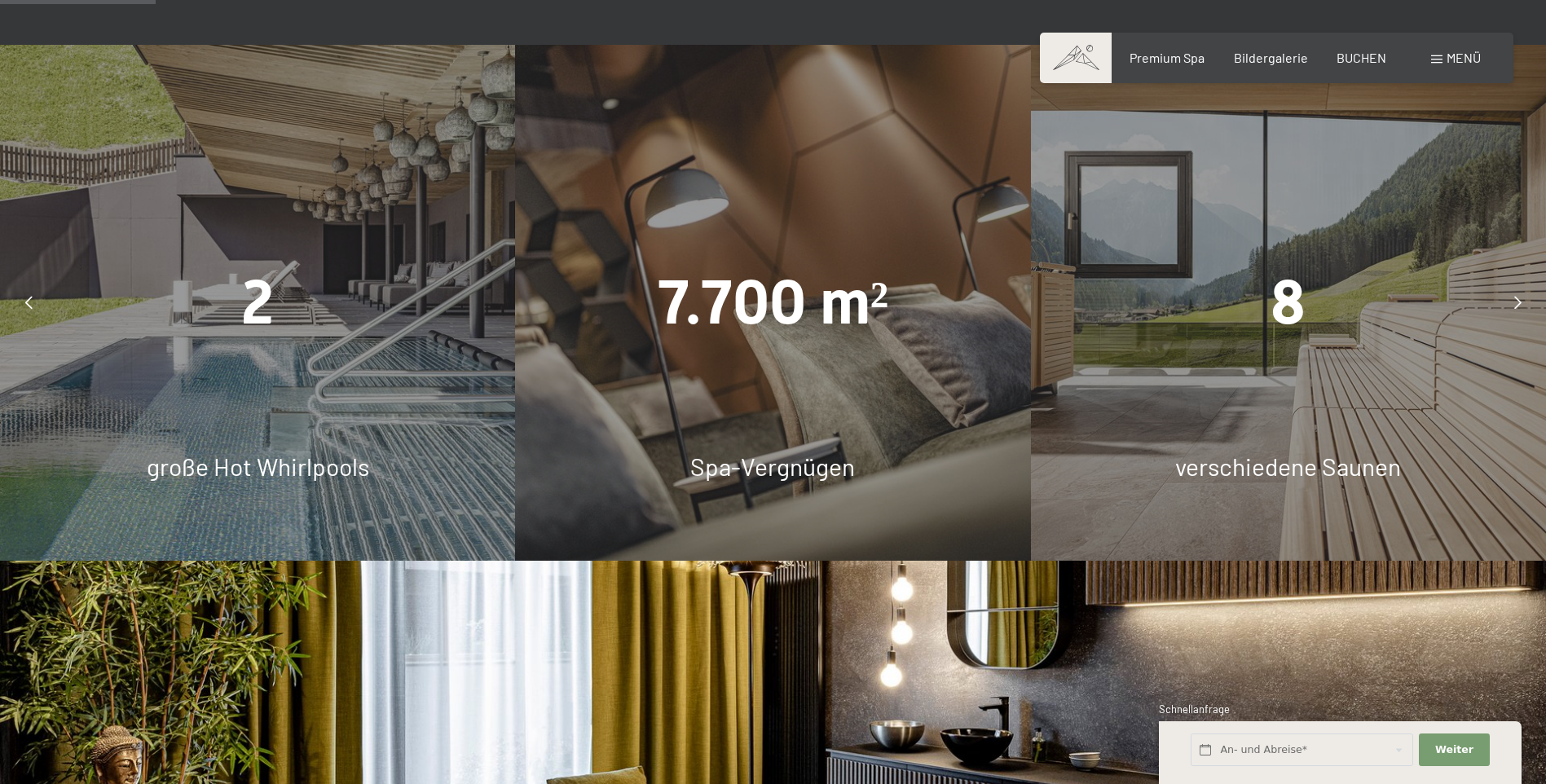
click at [1512, 297] on div at bounding box center [1517, 302] width 40 height 40
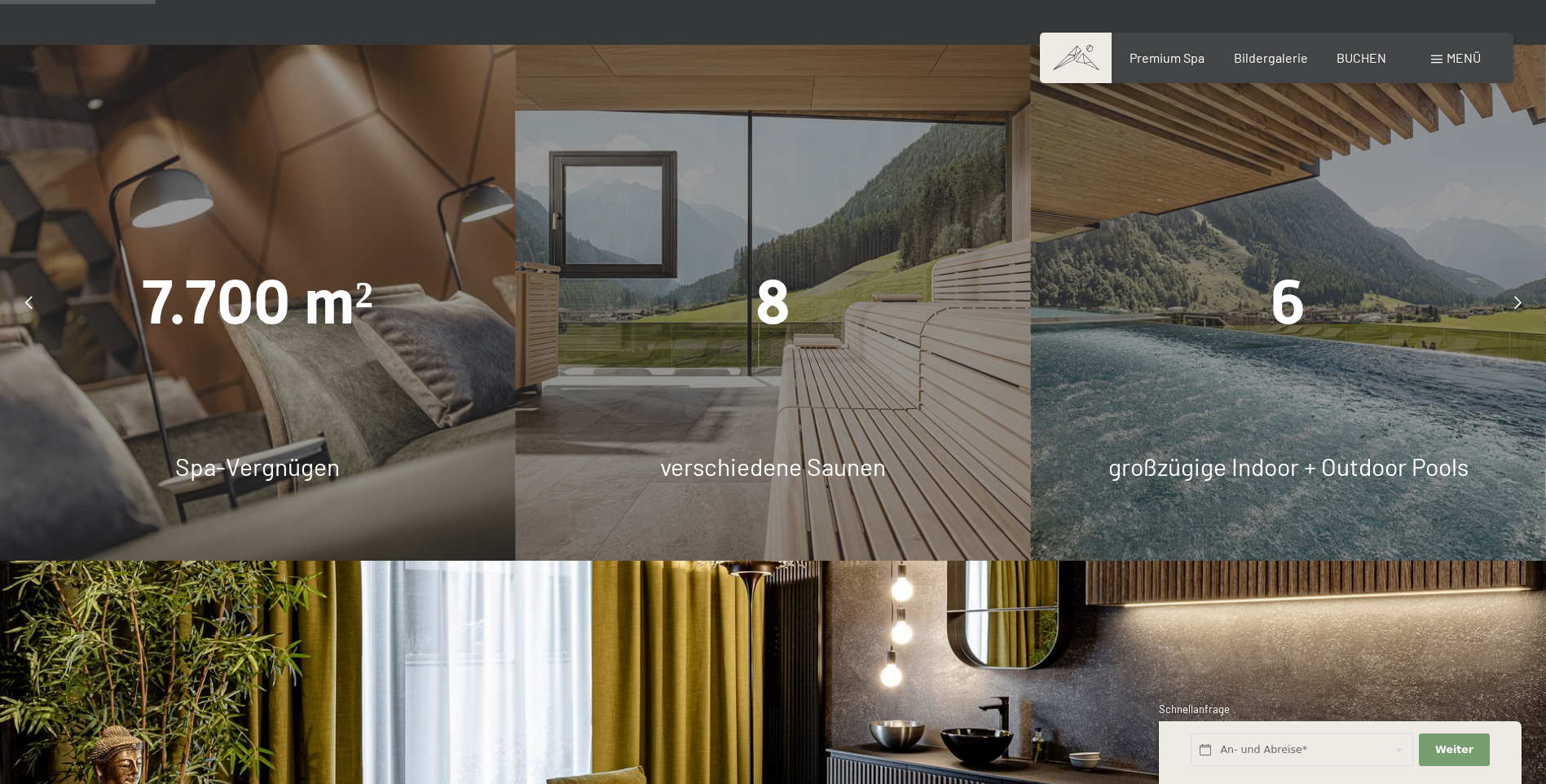
click at [1514, 301] on icon at bounding box center [1518, 302] width 8 height 13
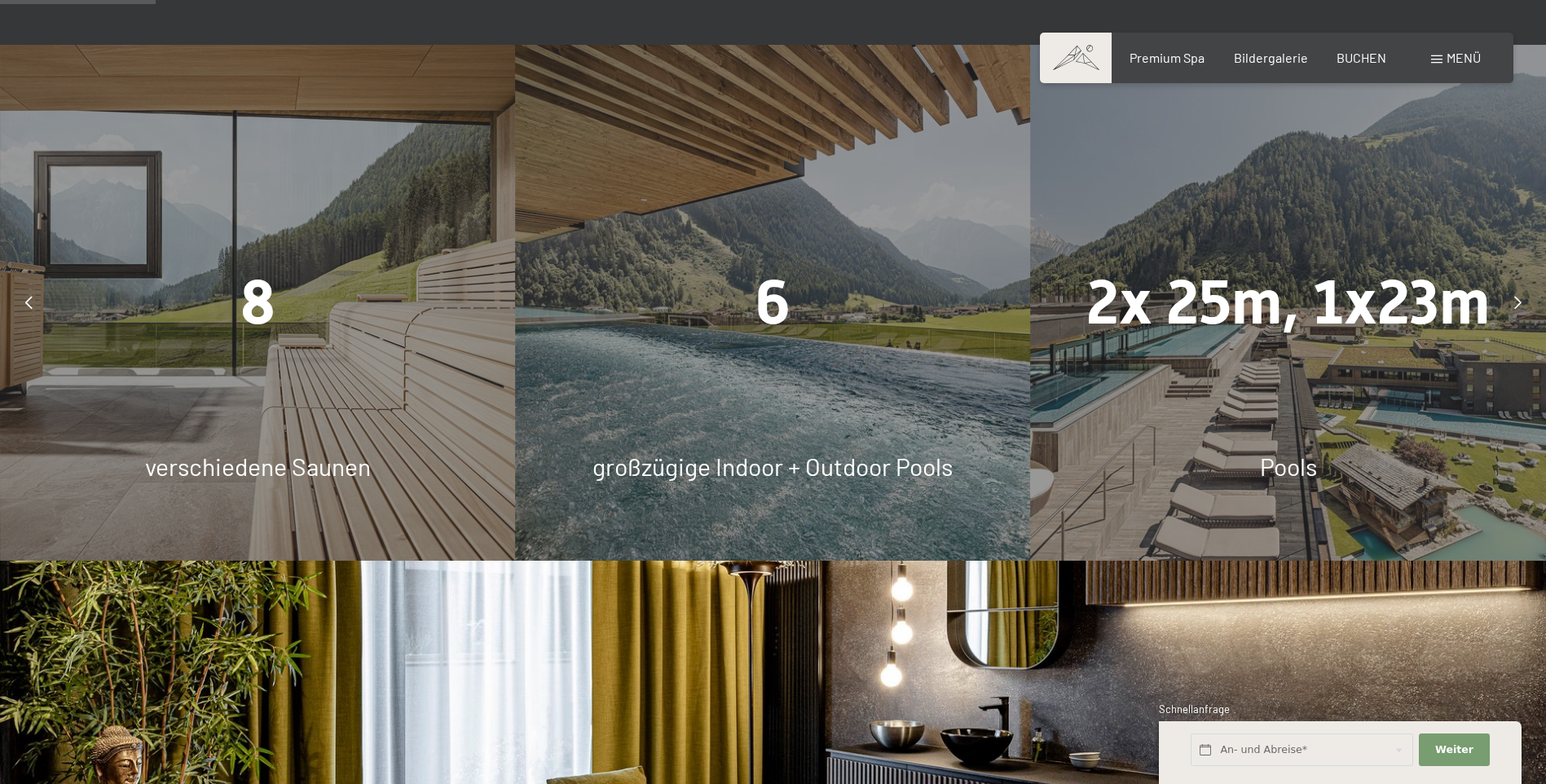
click at [1518, 301] on icon at bounding box center [1518, 302] width 8 height 13
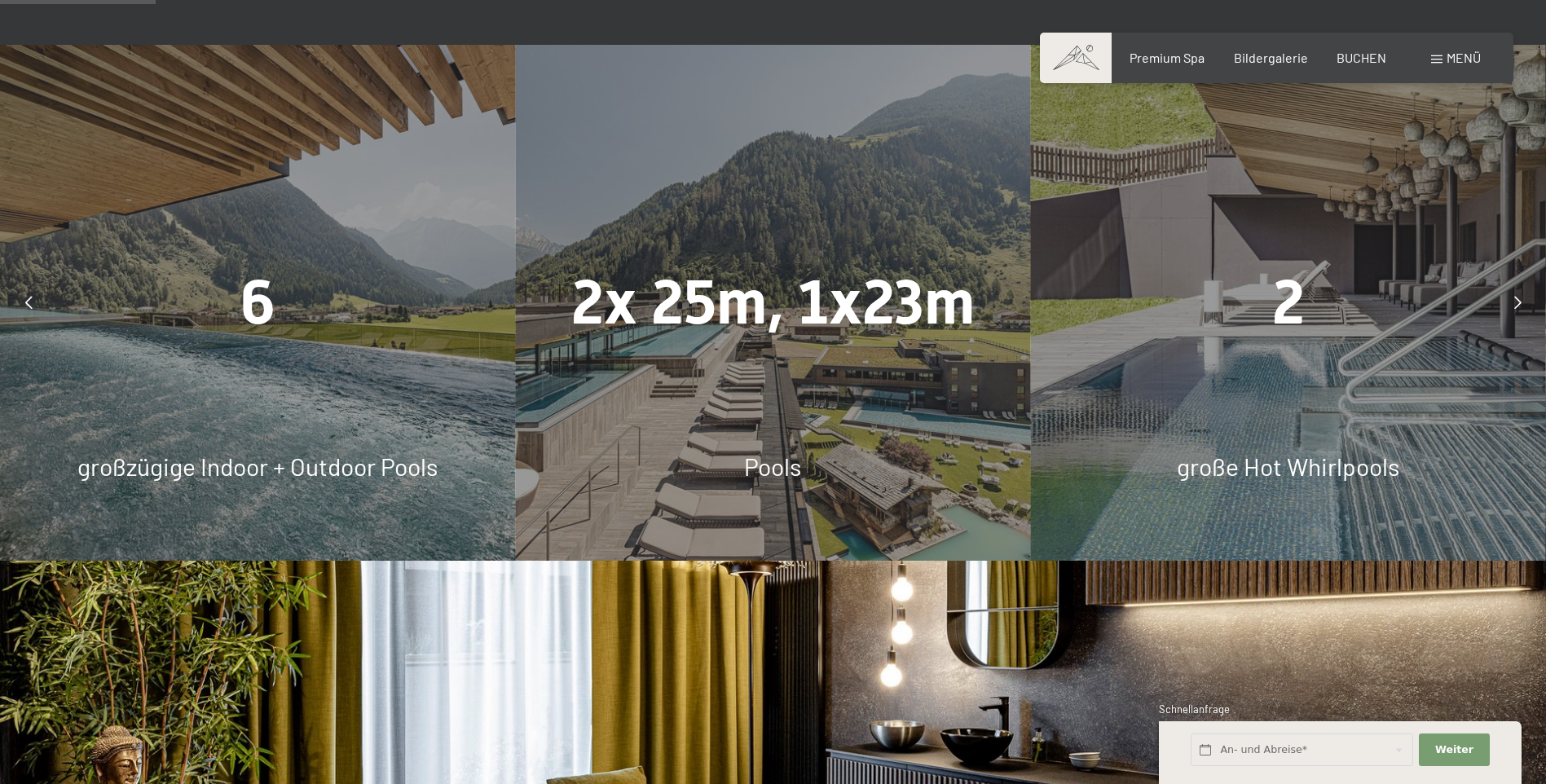
click at [775, 469] on span "Pools" at bounding box center [772, 465] width 57 height 29
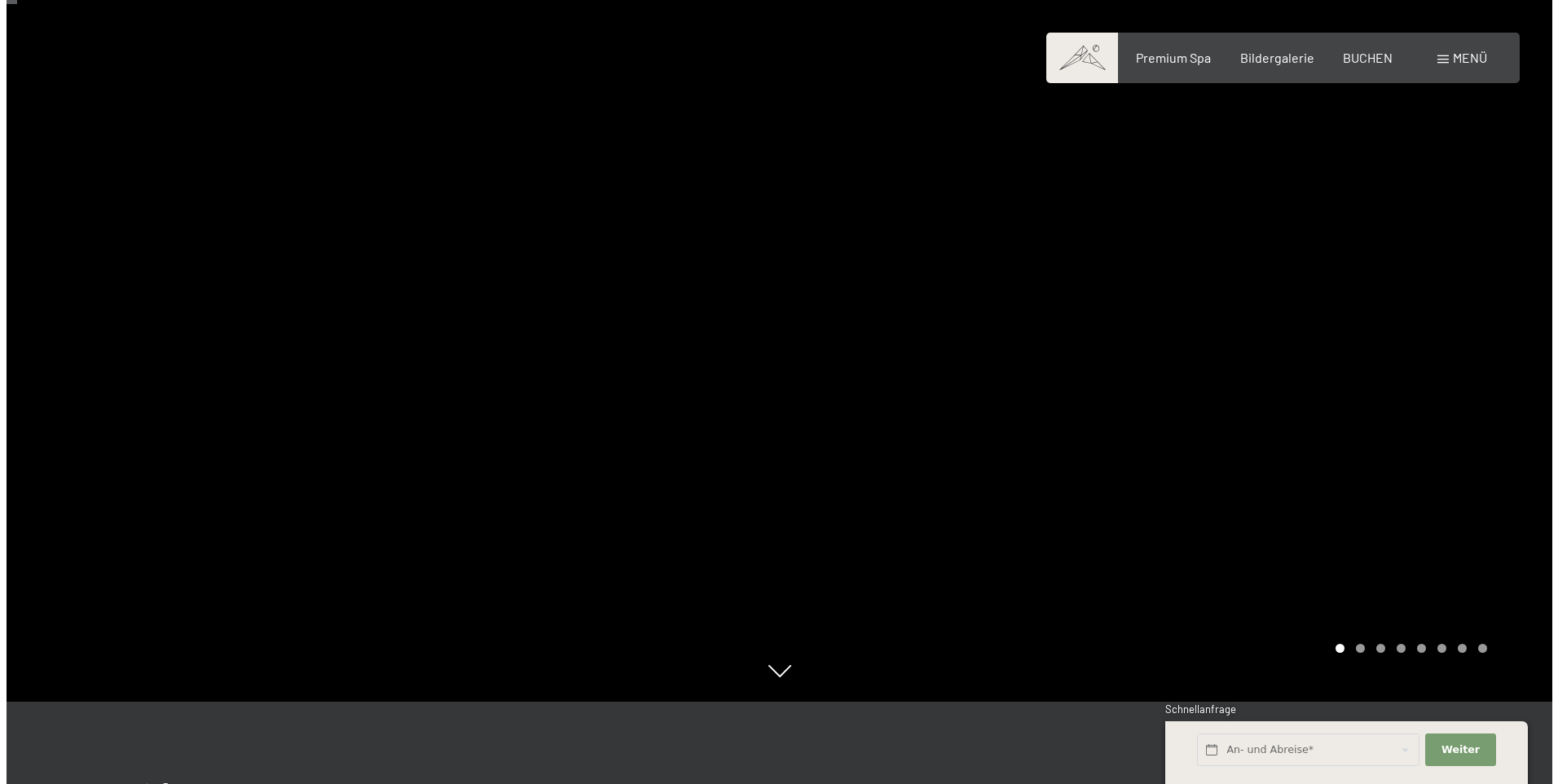
scroll to position [82, 0]
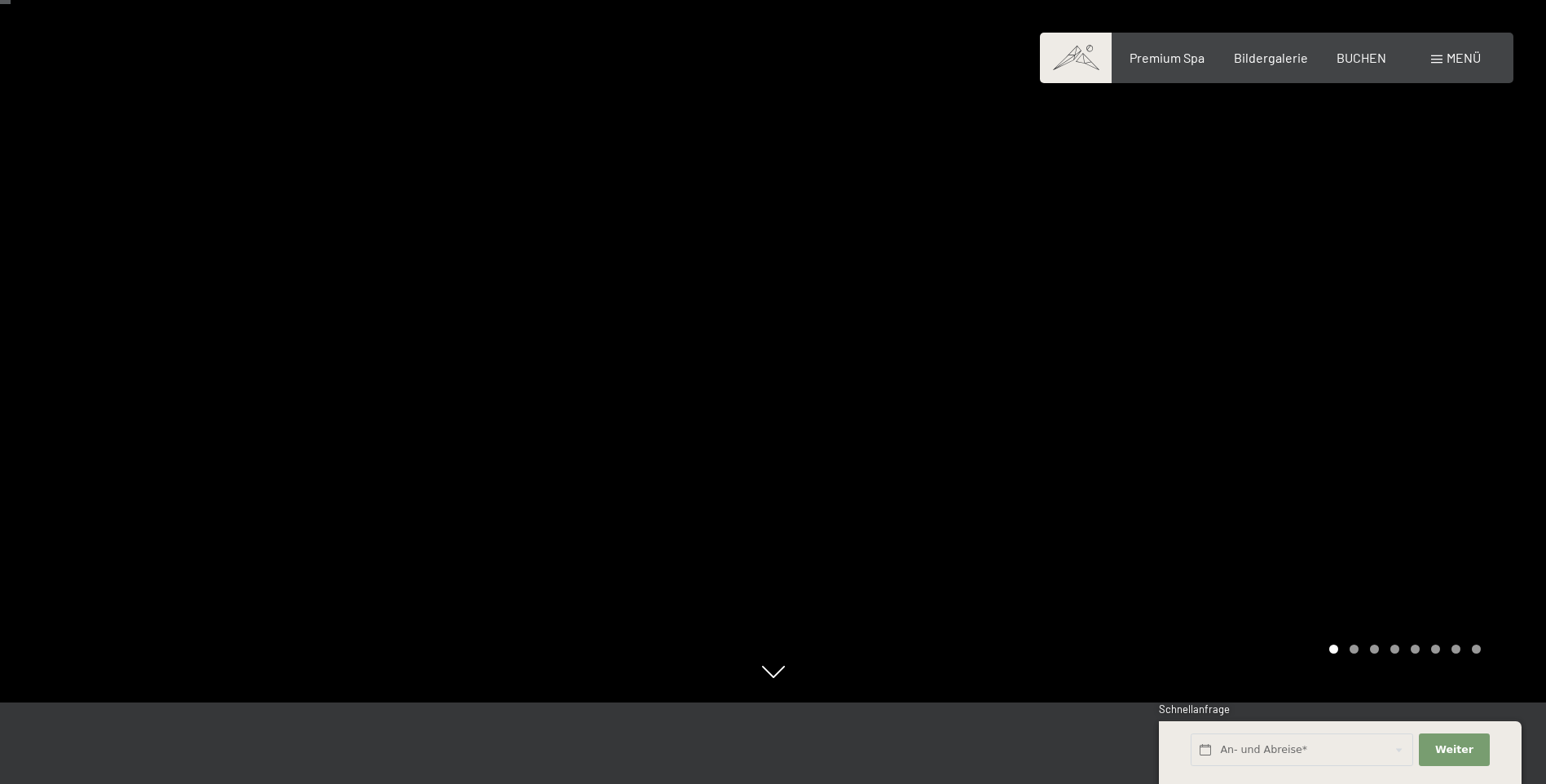
click at [1463, 67] on div "Buchen Anfragen Premium Spa Bildergalerie BUCHEN Menü DE IT EN Gutschein Bilder…" at bounding box center [1276, 57] width 408 height 18
click at [1461, 51] on span "Menü" at bounding box center [1463, 57] width 34 height 16
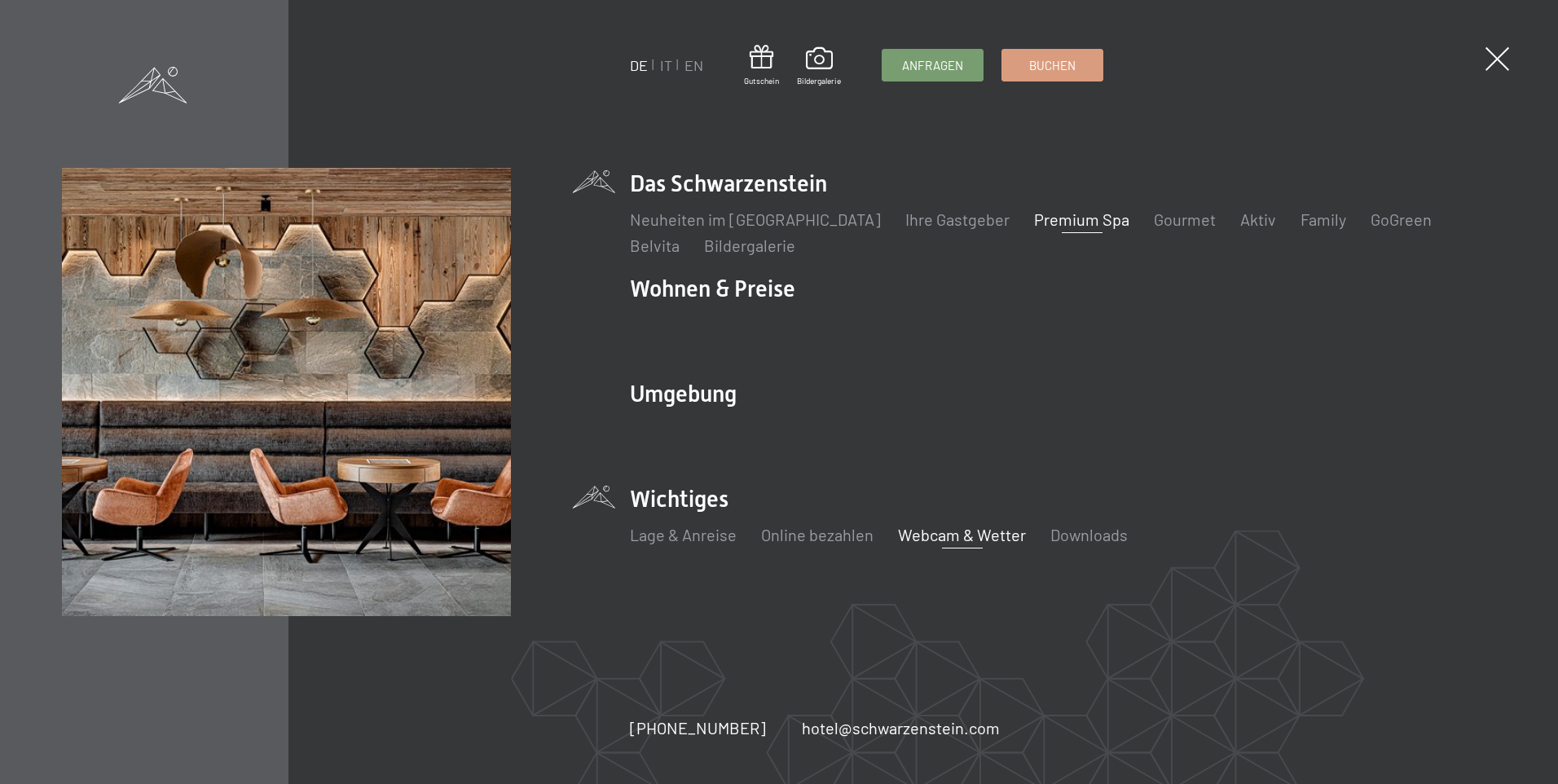
click at [949, 537] on link "Webcam & Wetter" at bounding box center [961, 535] width 128 height 20
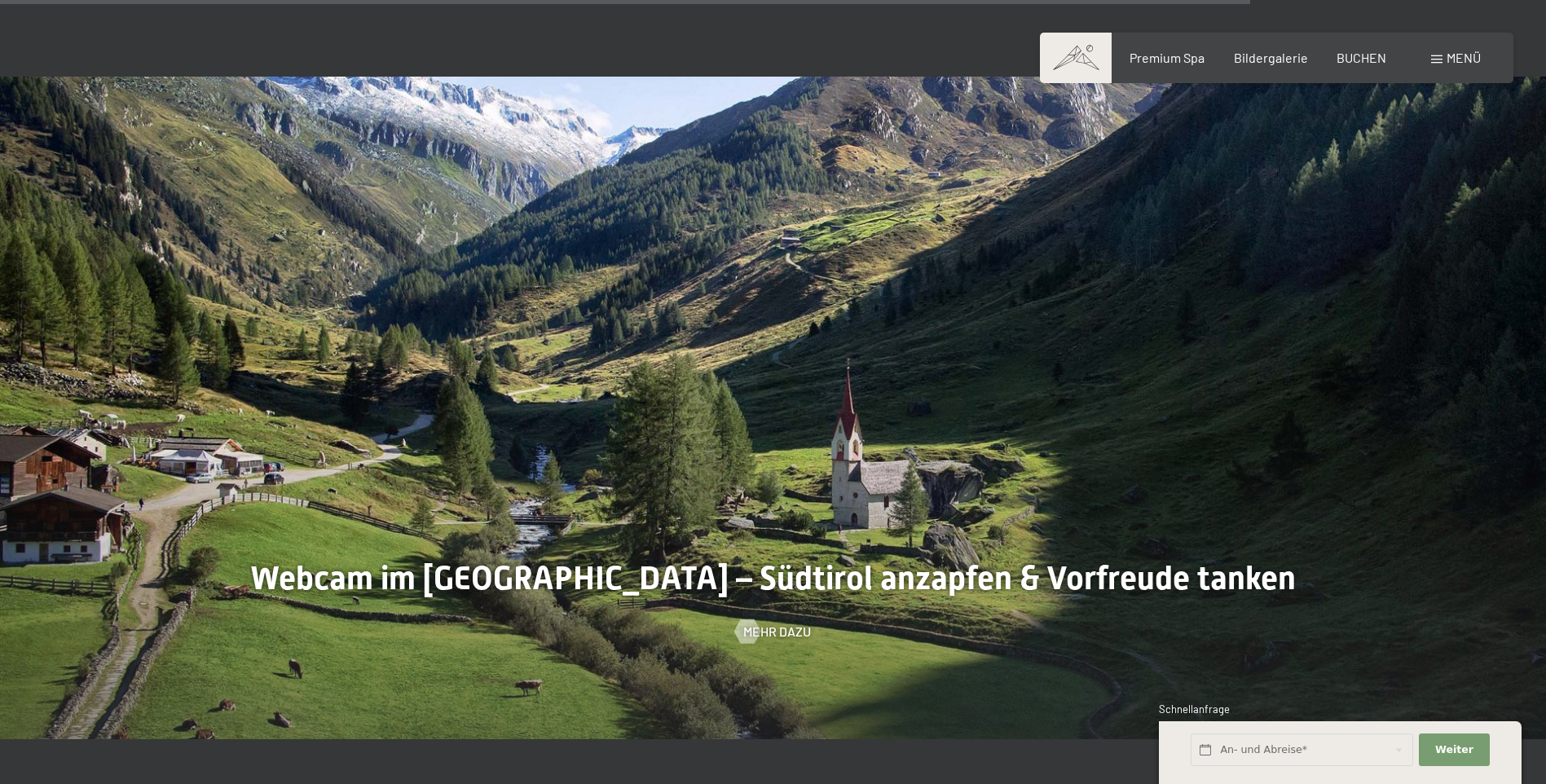
scroll to position [4726, 0]
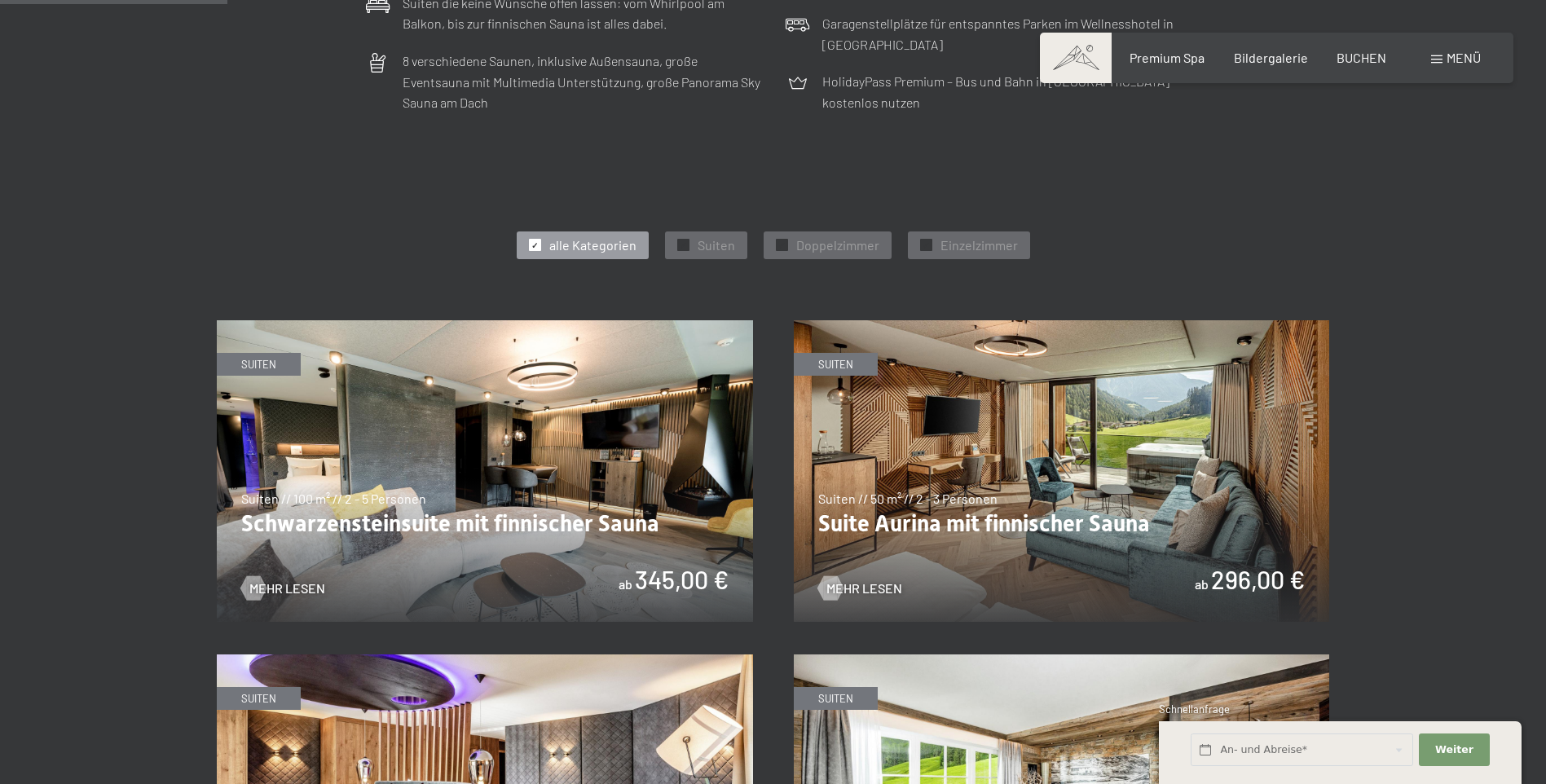
scroll to position [570, 0]
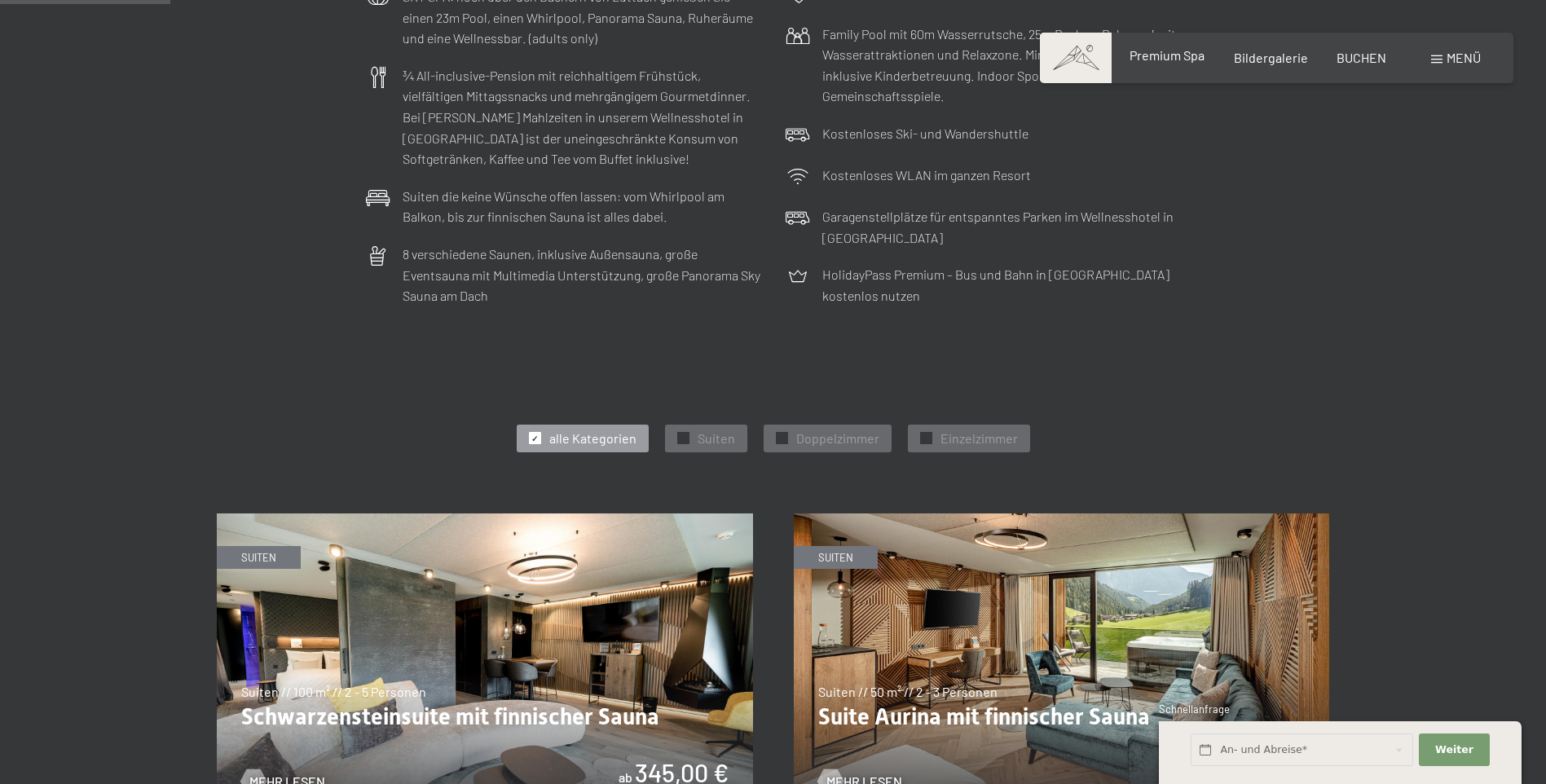
click at [1152, 59] on span "Premium Spa" at bounding box center [1167, 54] width 75 height 16
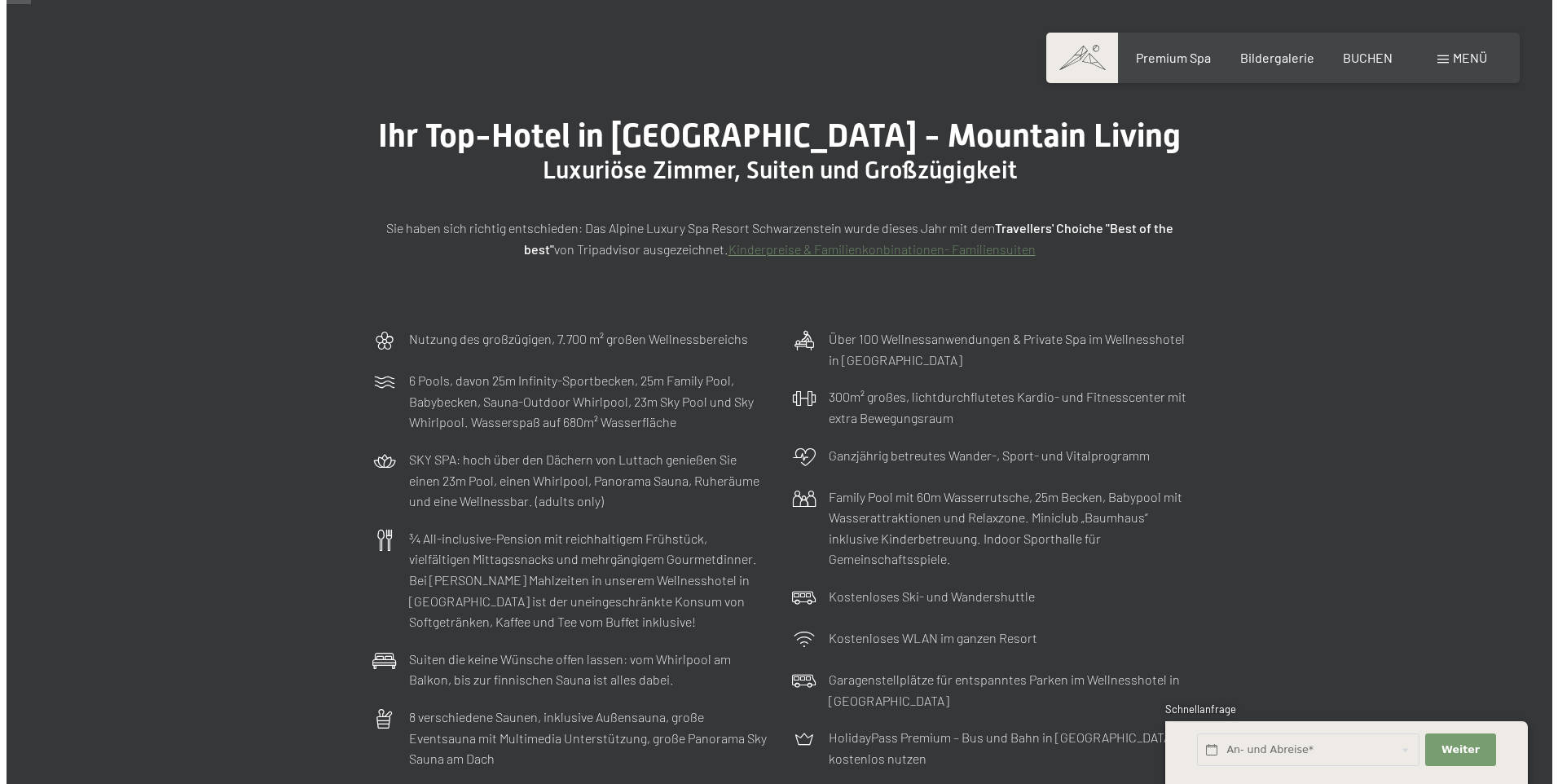
scroll to position [82, 0]
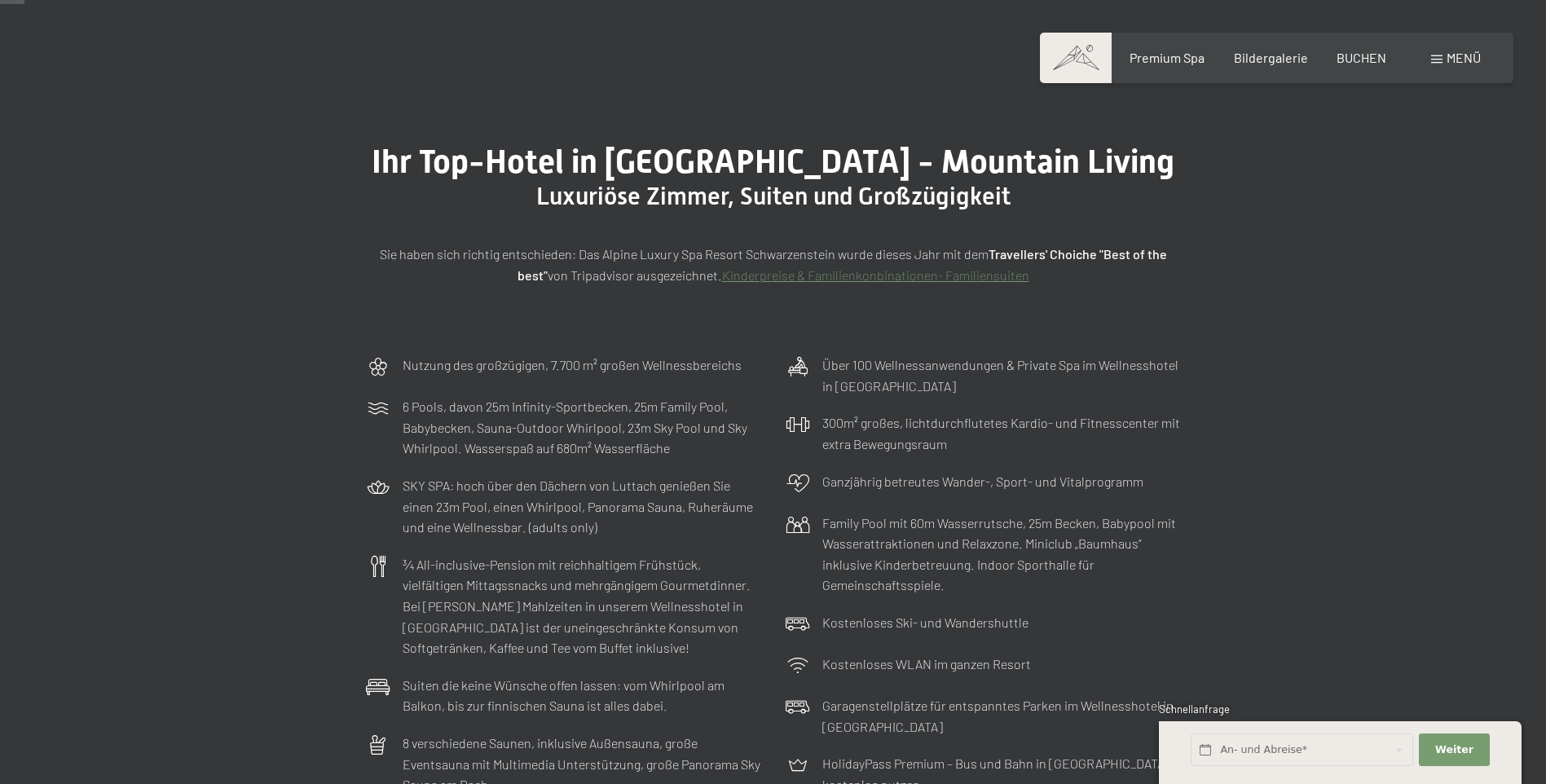
click at [1428, 61] on div "Buchen Anfragen Premium Spa Bildergalerie BUCHEN Menü DE IT EN Gutschein Bilder…" at bounding box center [1276, 57] width 408 height 18
click at [1451, 59] on span "Menü" at bounding box center [1463, 57] width 34 height 16
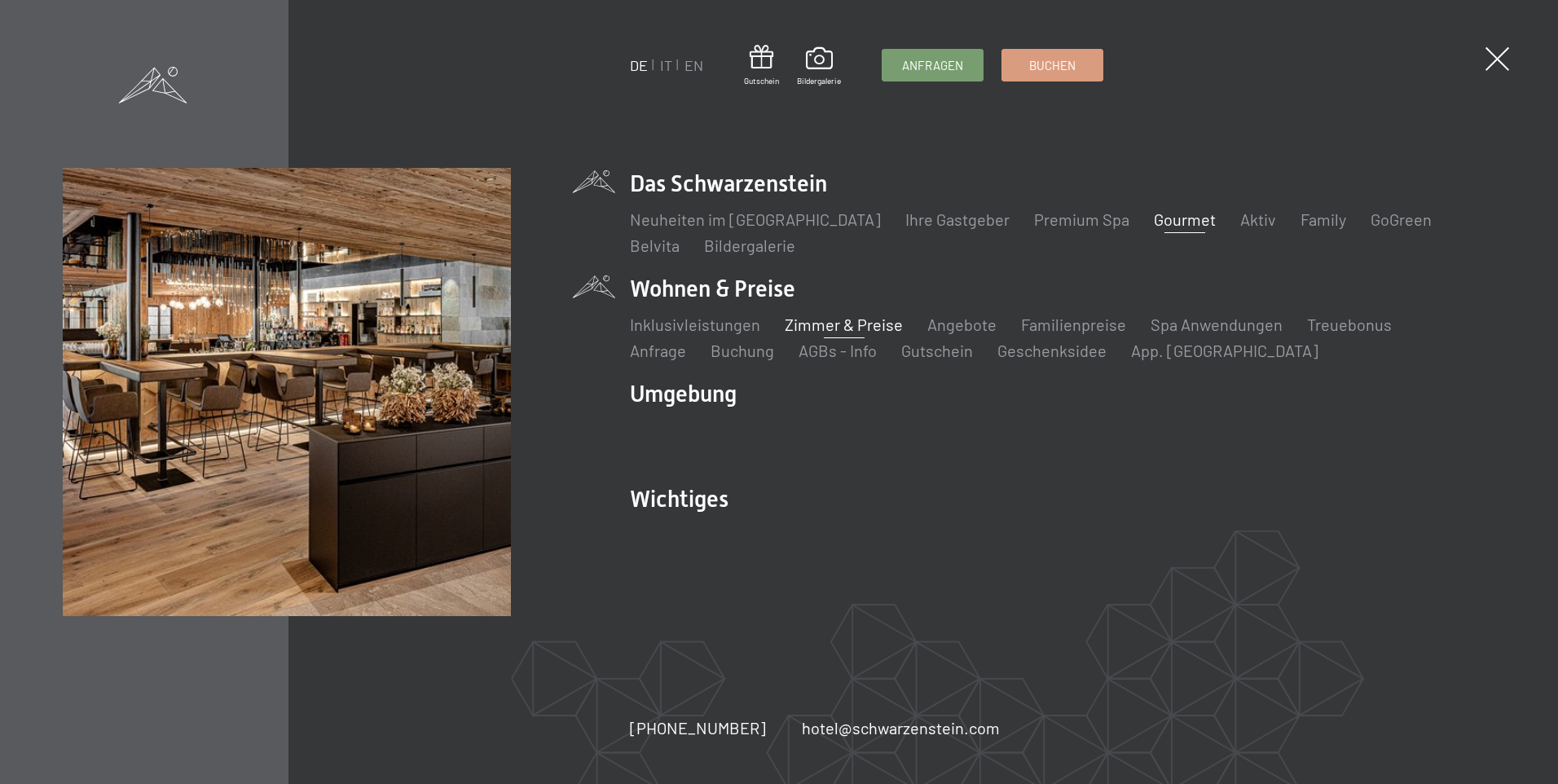
click at [1154, 215] on link "Gourmet" at bounding box center [1185, 219] width 62 height 20
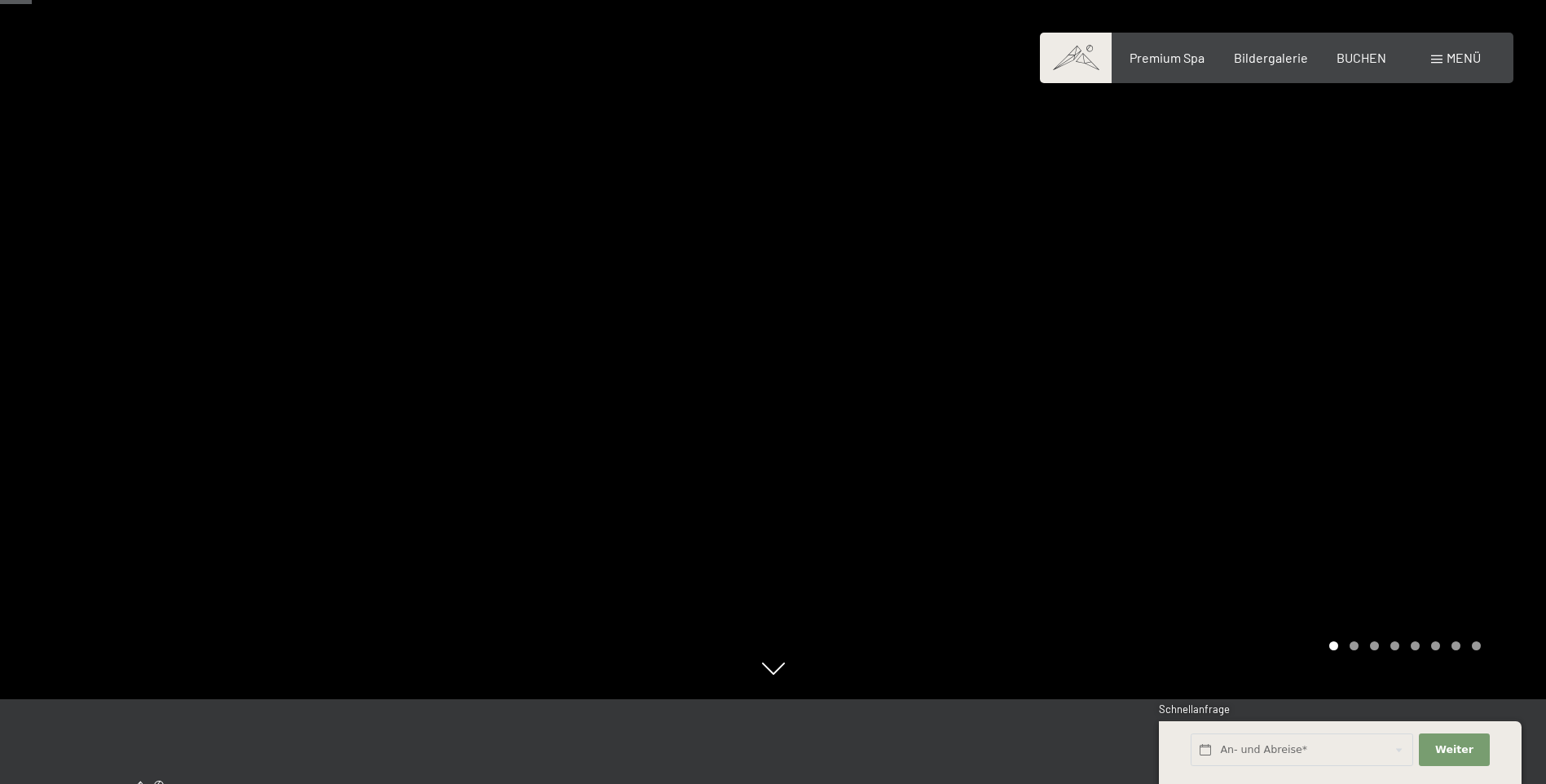
scroll to position [82, 0]
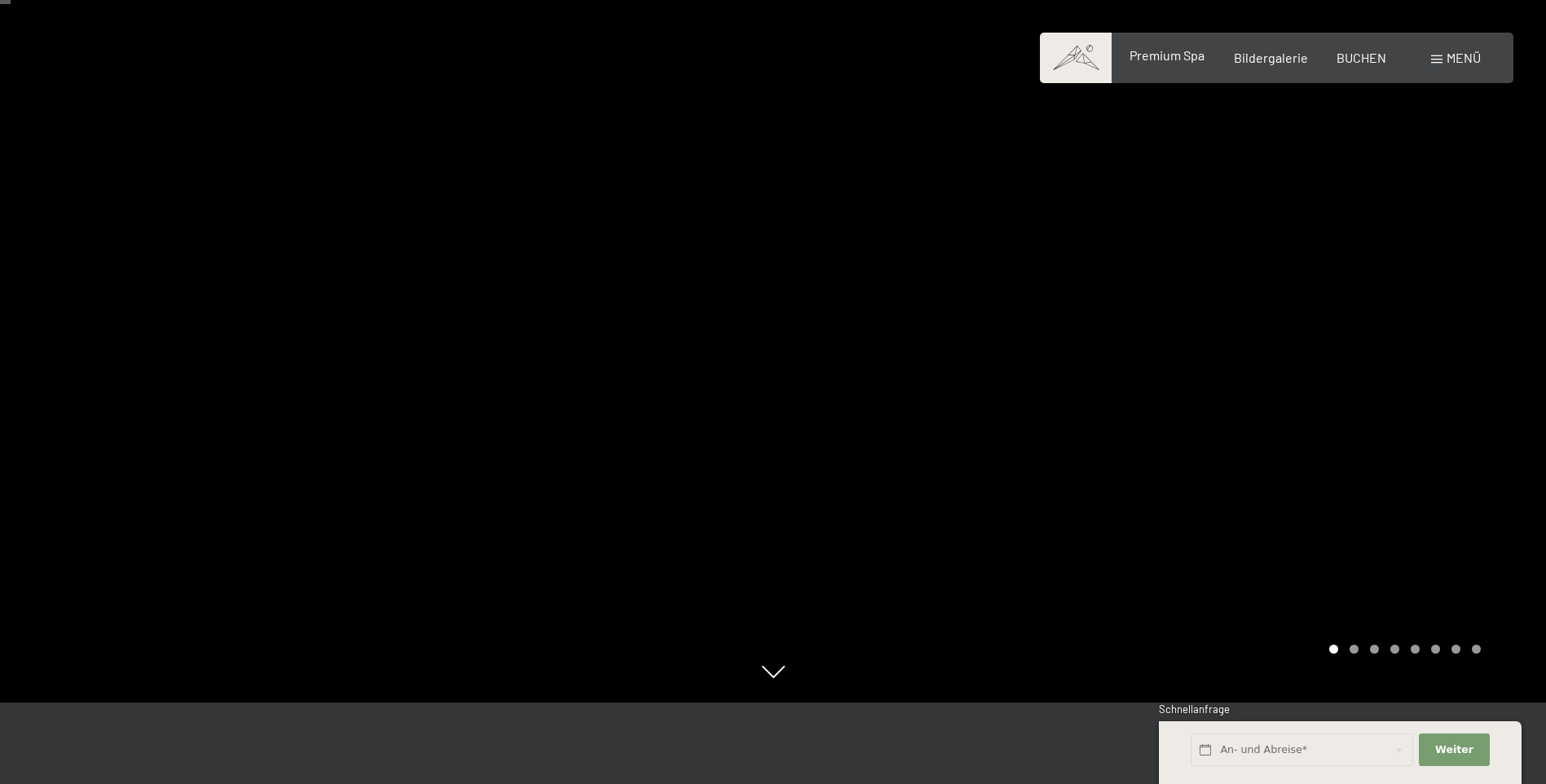
click at [1190, 57] on span "Premium Spa" at bounding box center [1167, 54] width 75 height 16
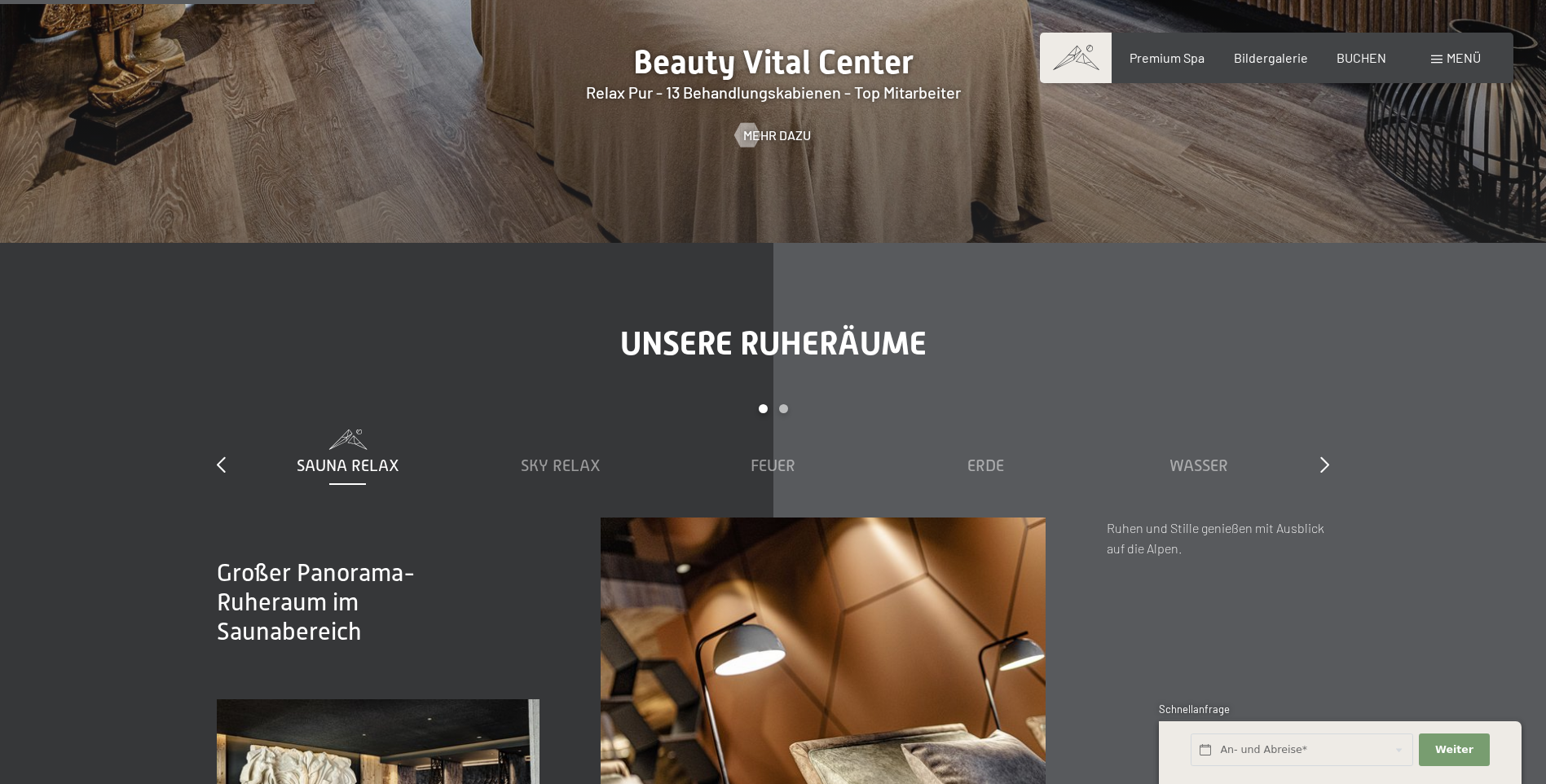
scroll to position [2200, 0]
click at [552, 467] on span "Sky Relax" at bounding box center [560, 466] width 80 height 18
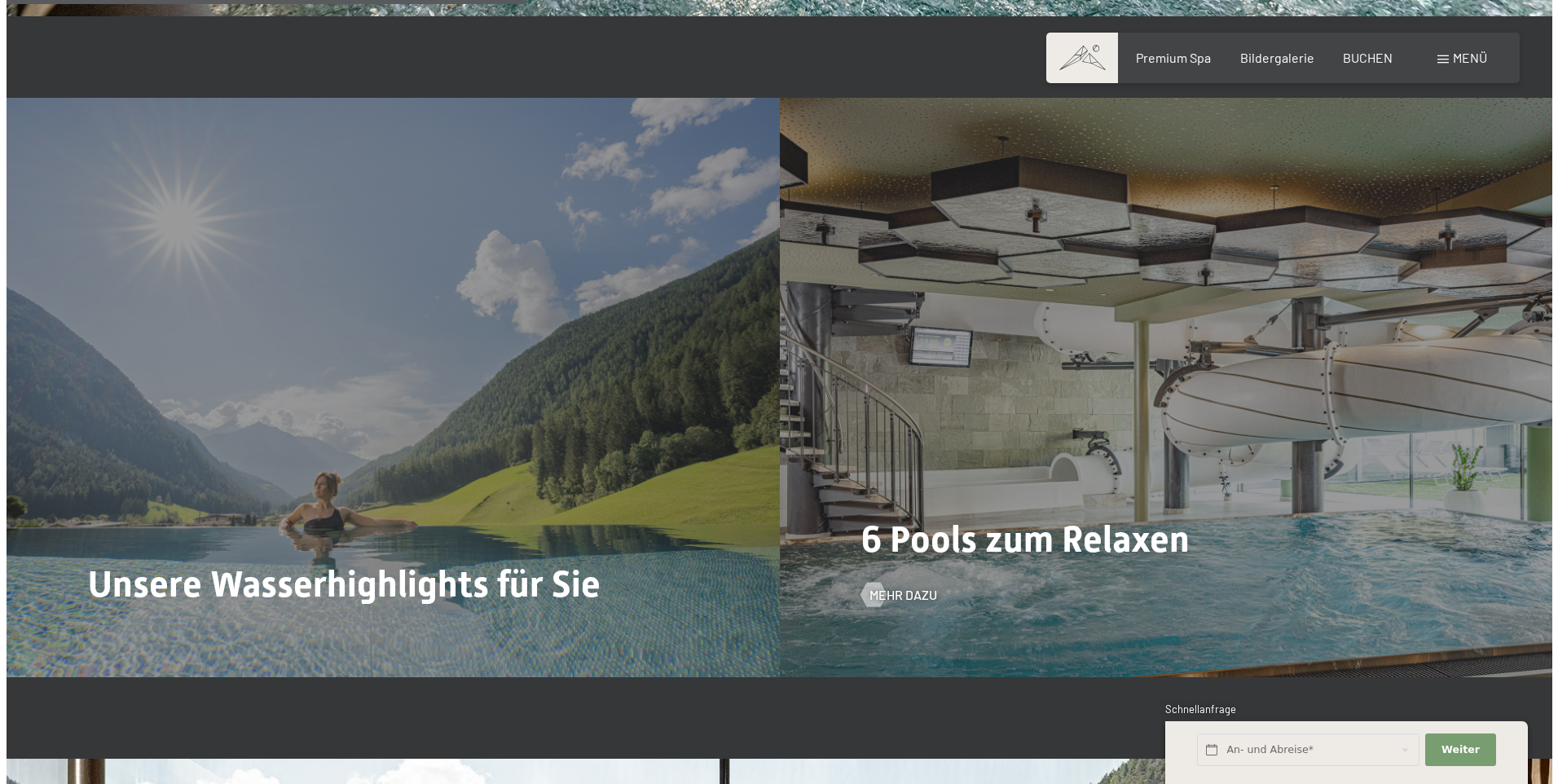
scroll to position [4155, 0]
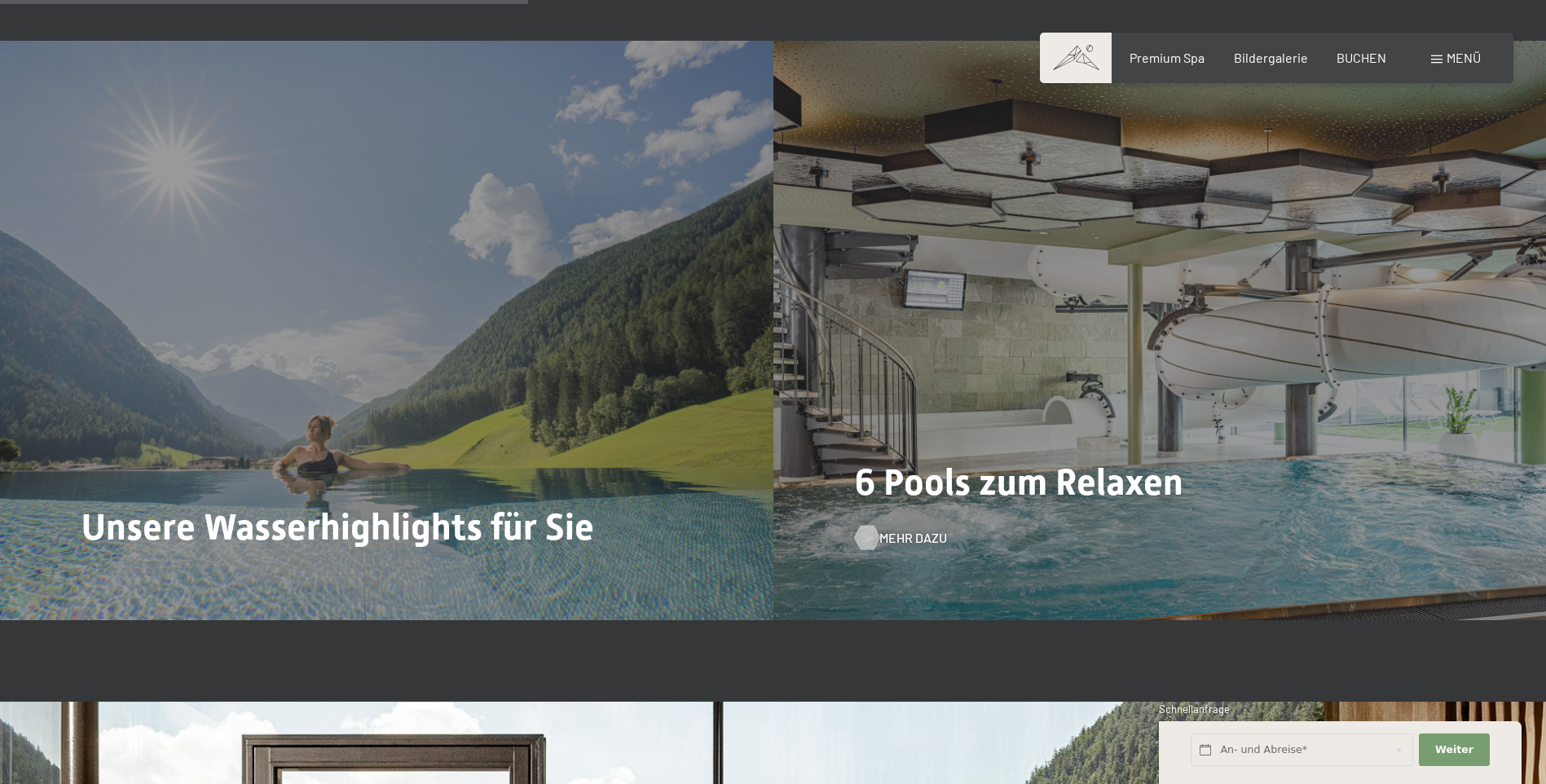
click at [902, 539] on span "Mehr dazu" at bounding box center [914, 537] width 68 height 18
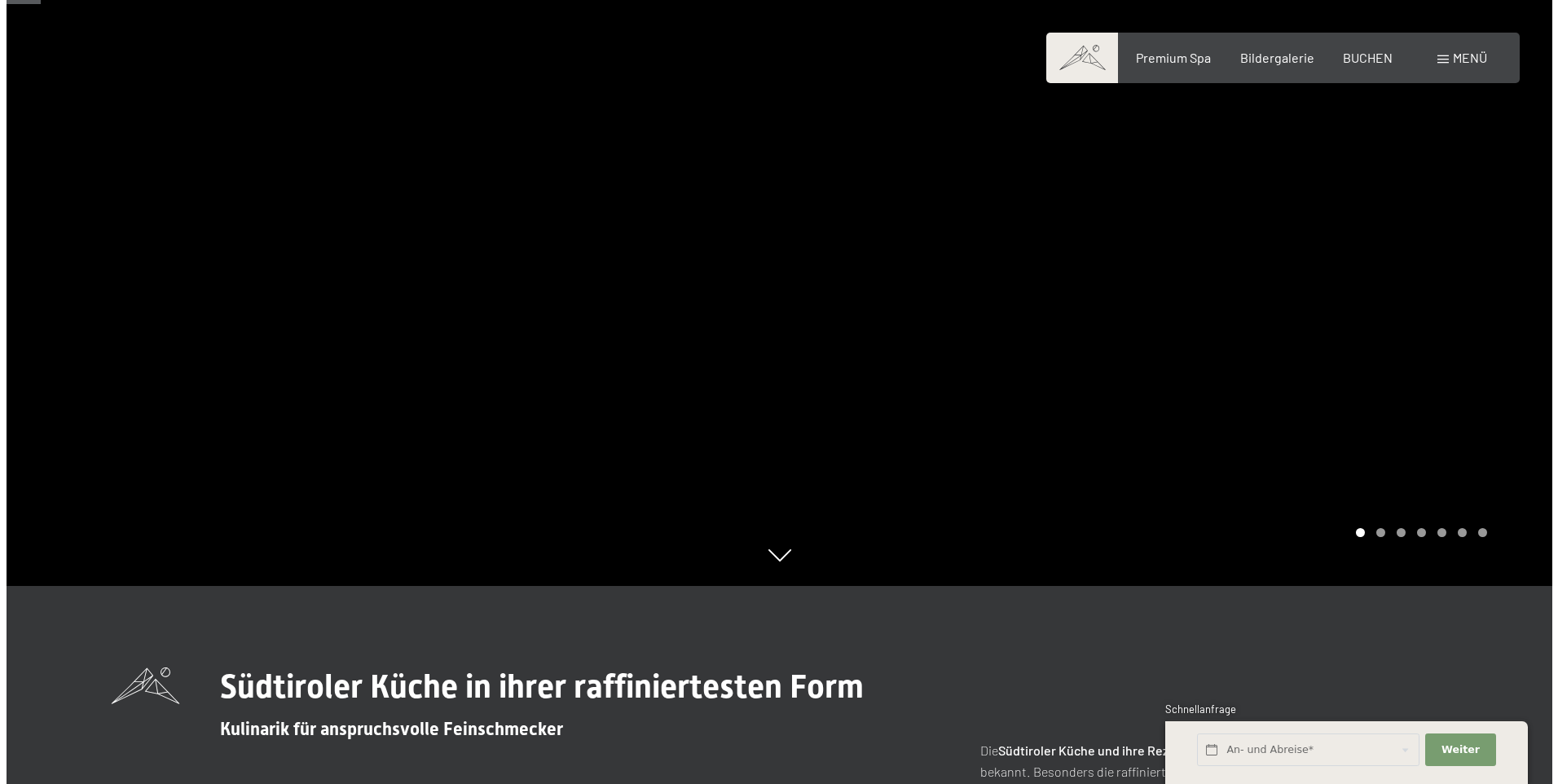
scroll to position [142, 0]
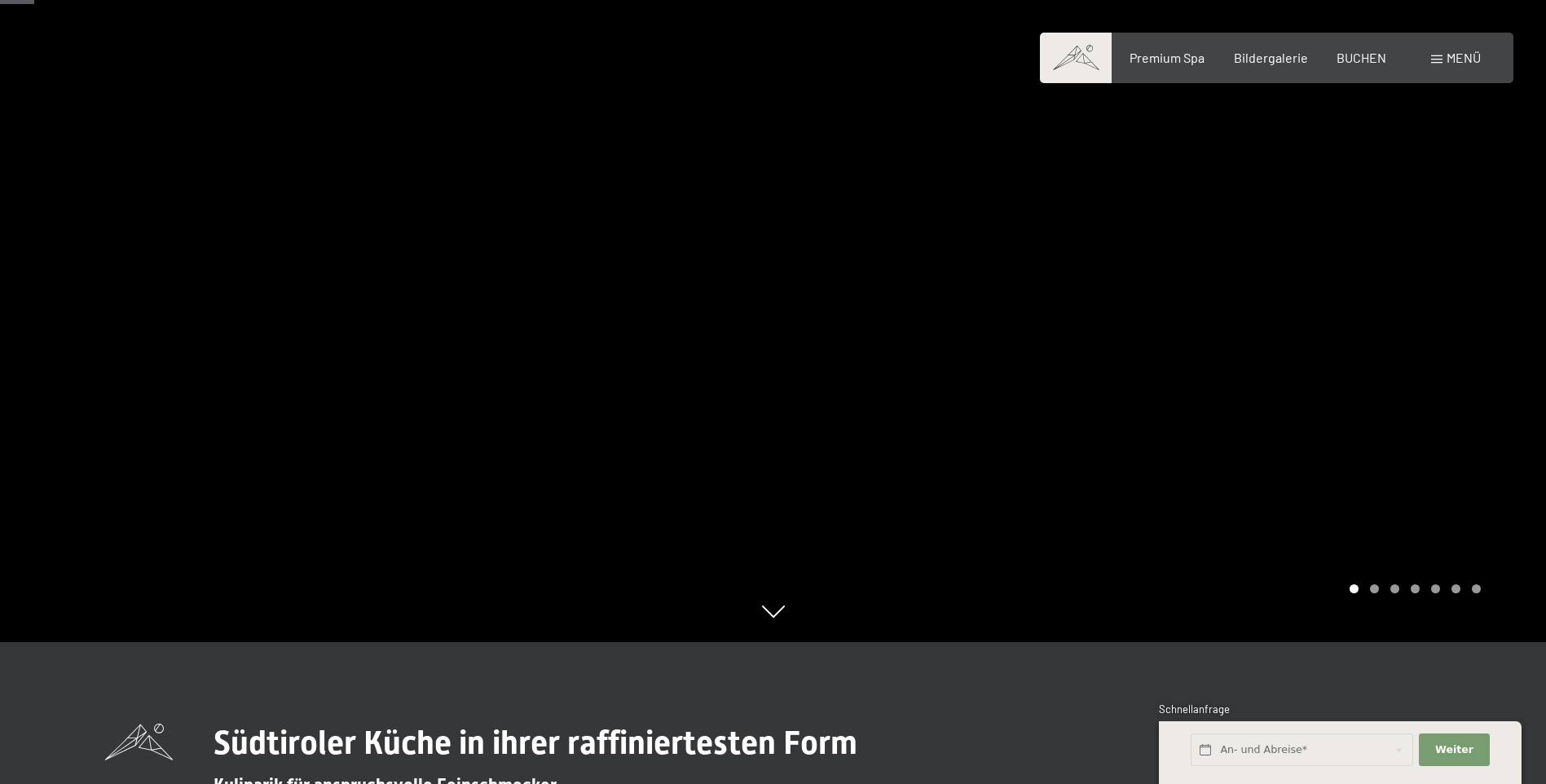
click at [1447, 59] on span "Menü" at bounding box center [1463, 57] width 34 height 16
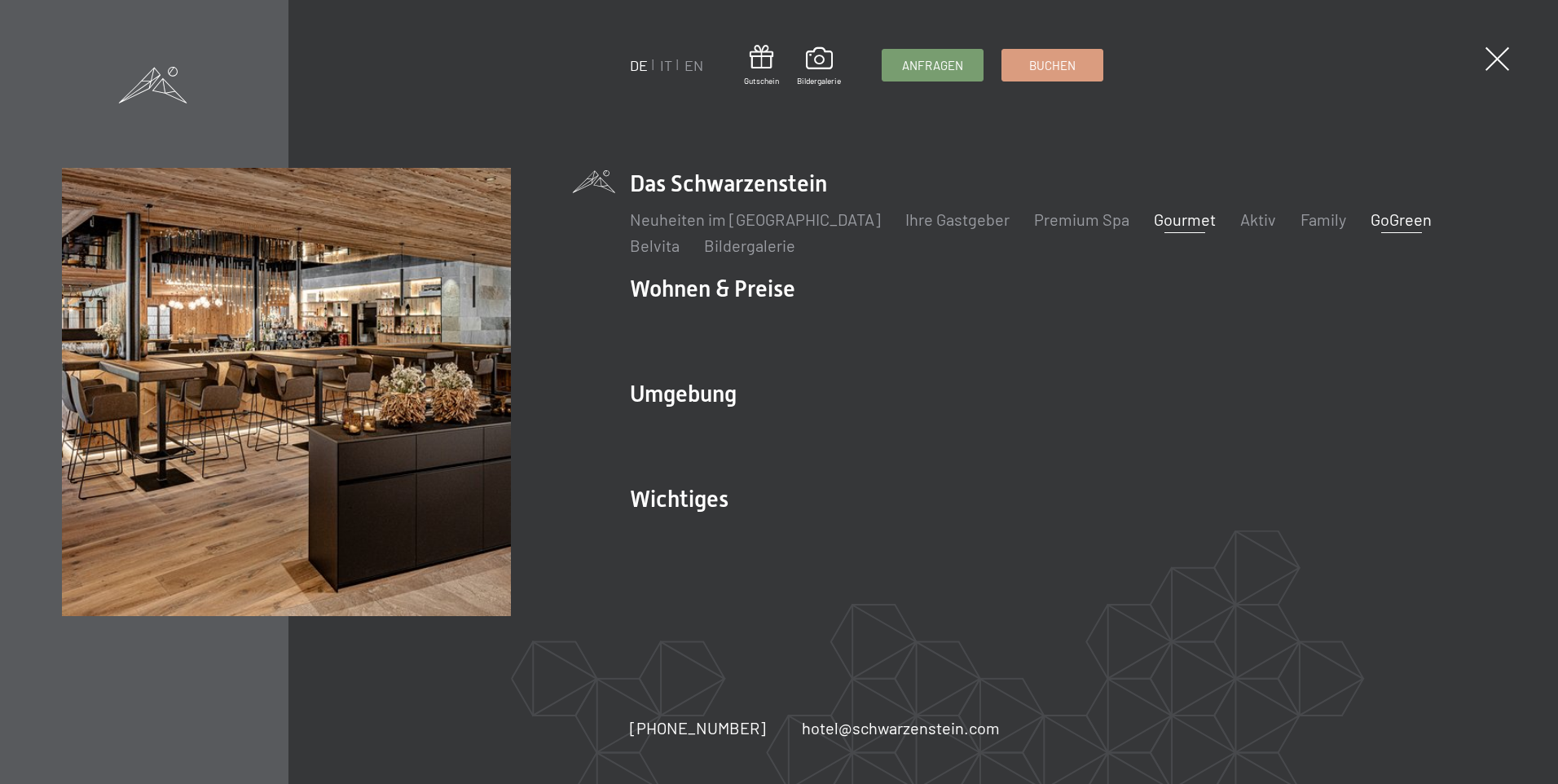
click at [1370, 224] on link "GoGreen" at bounding box center [1400, 219] width 61 height 20
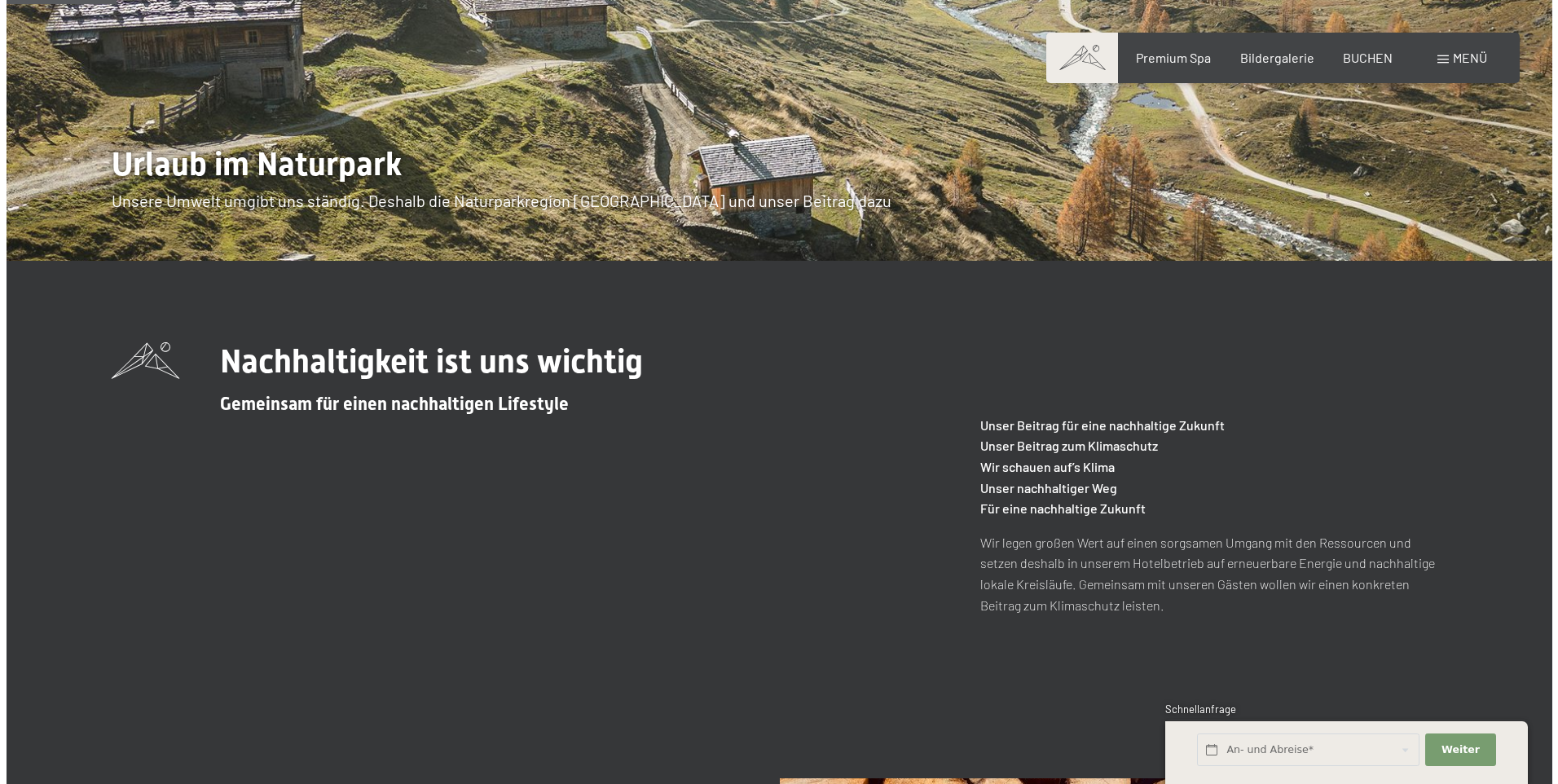
scroll to position [326, 0]
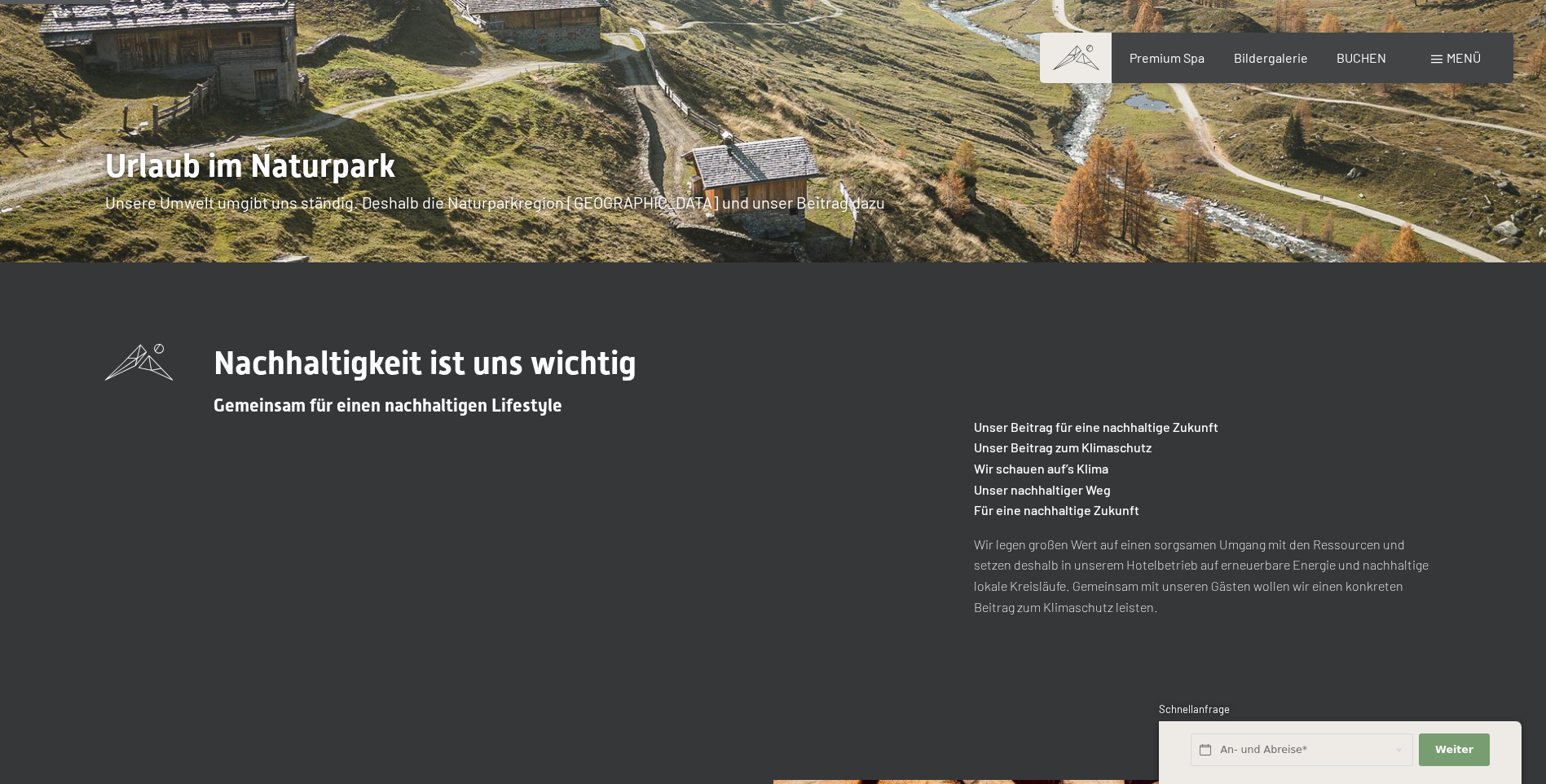
click at [1454, 61] on span "Menü" at bounding box center [1463, 57] width 34 height 16
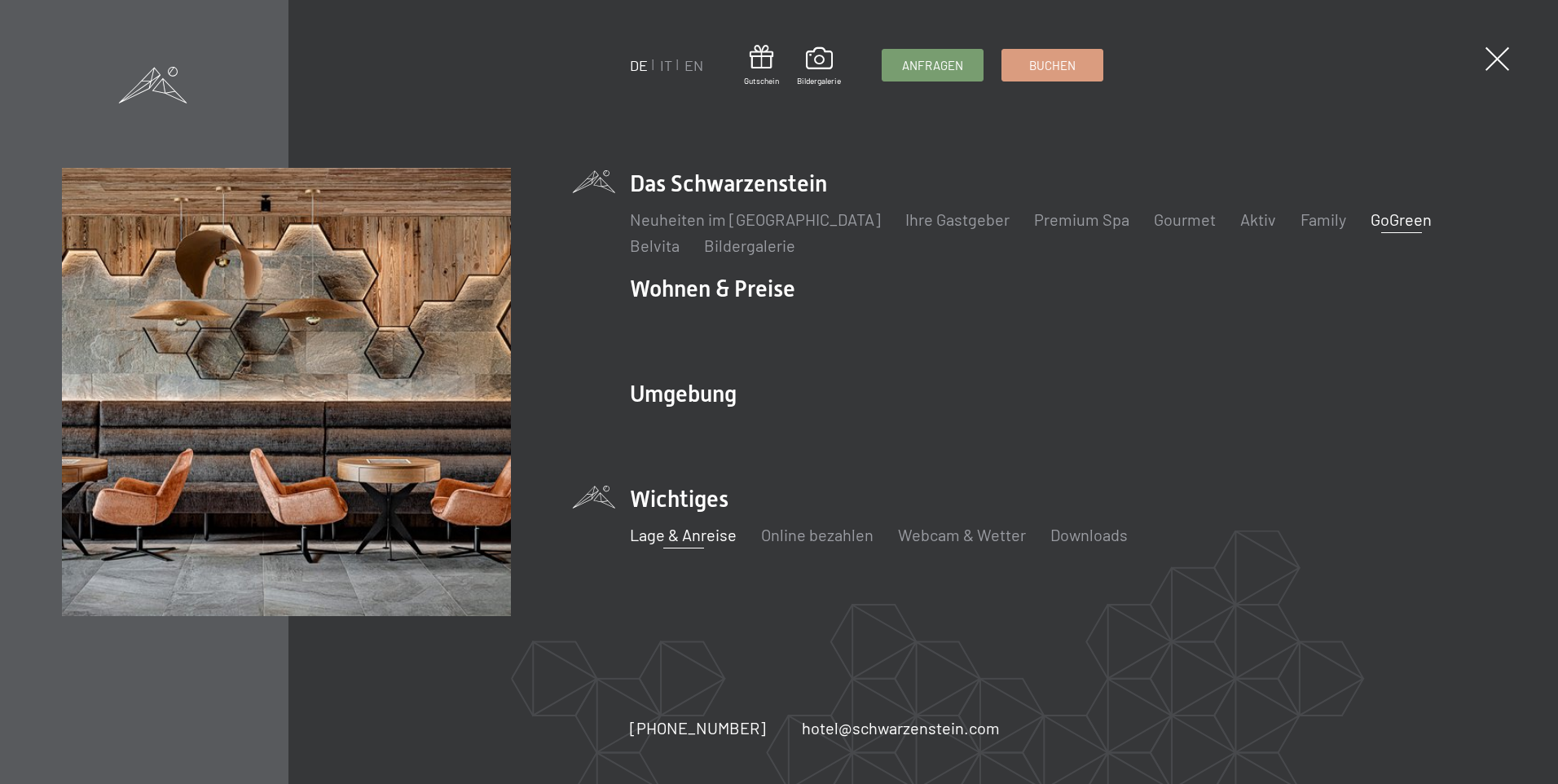
click at [703, 540] on link "Lage & Anreise" at bounding box center [684, 535] width 107 height 20
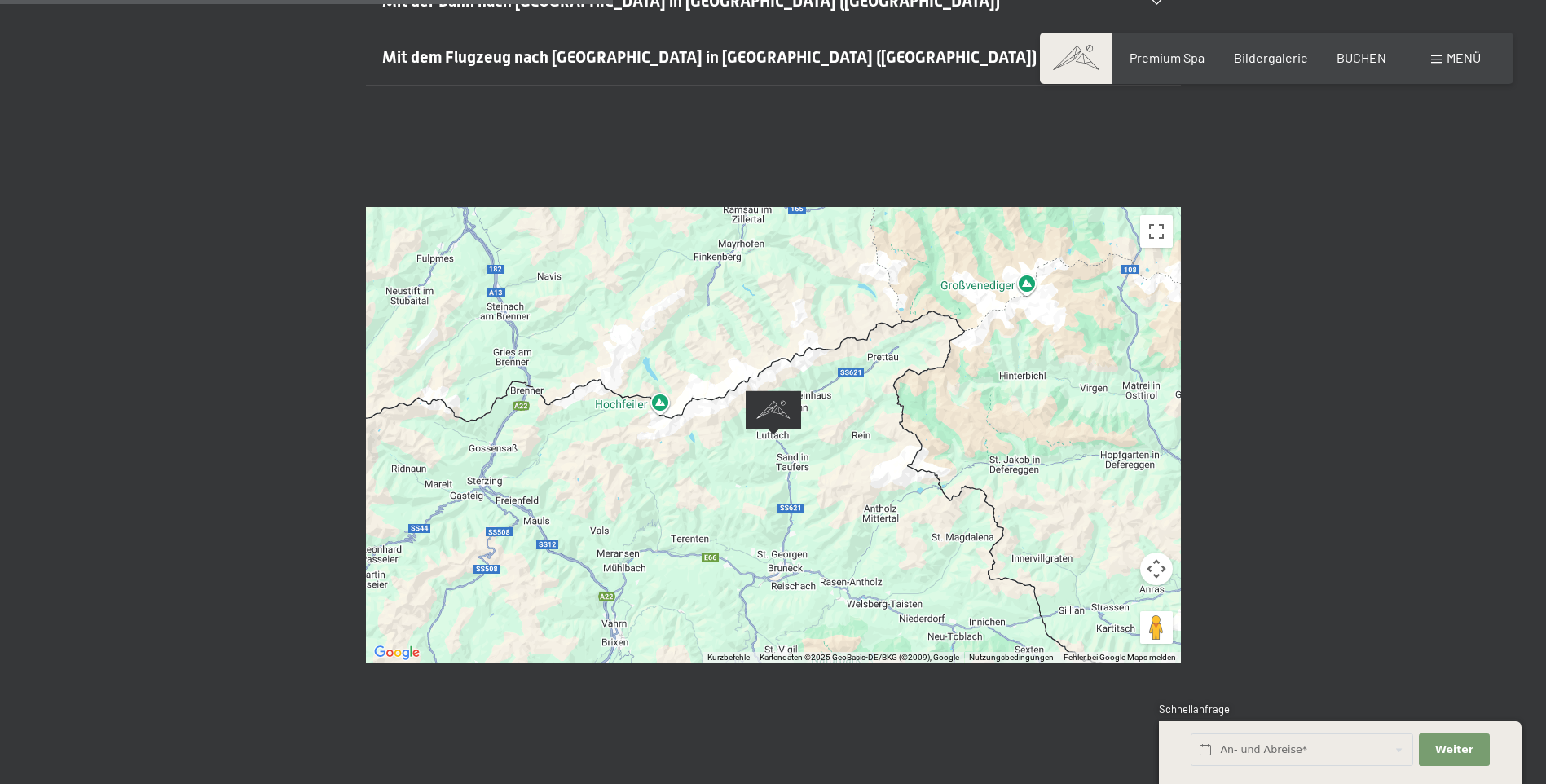
scroll to position [652, 0]
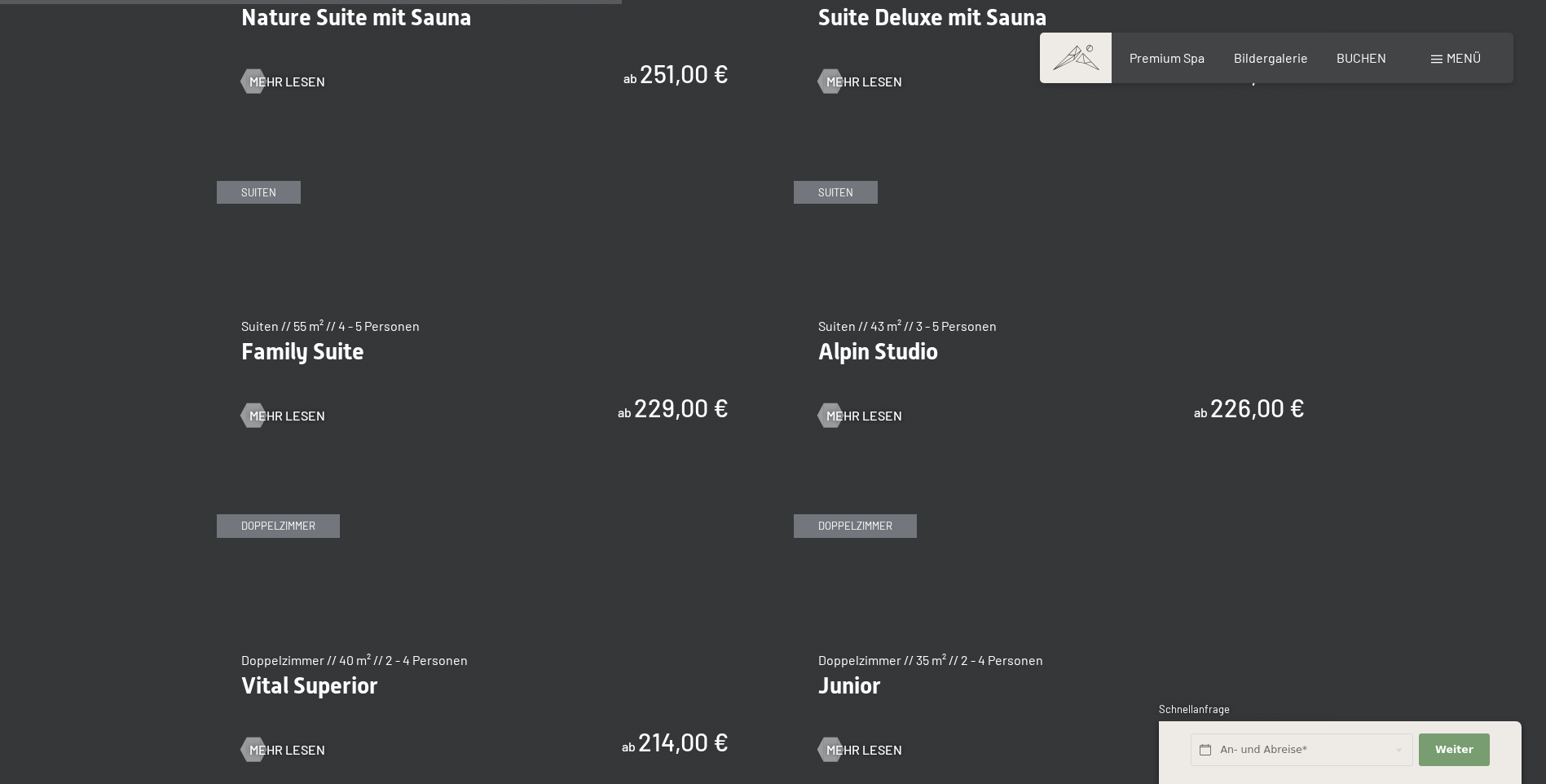
scroll to position [2282, 0]
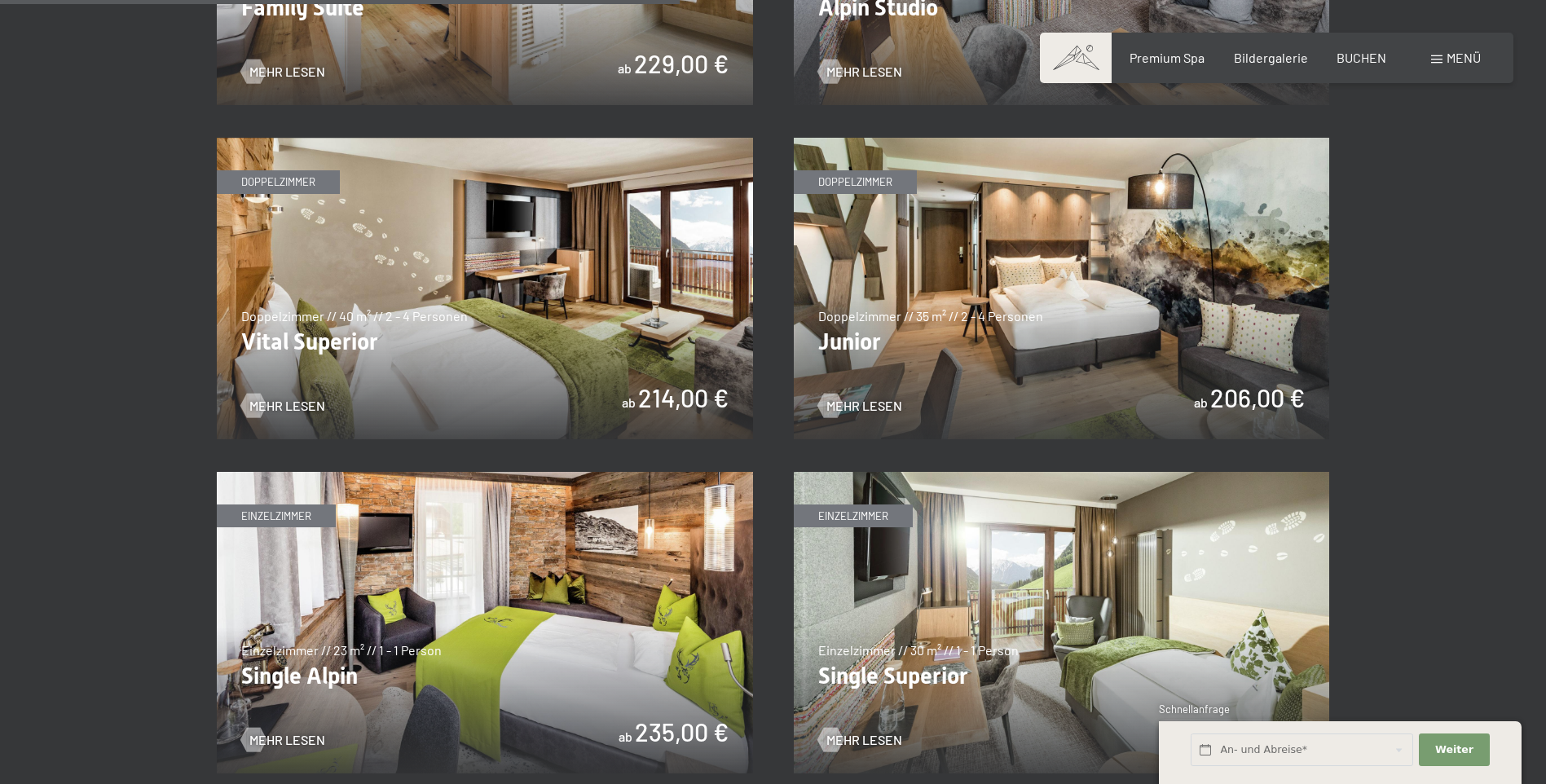
click at [432, 224] on img at bounding box center [485, 288] width 537 height 301
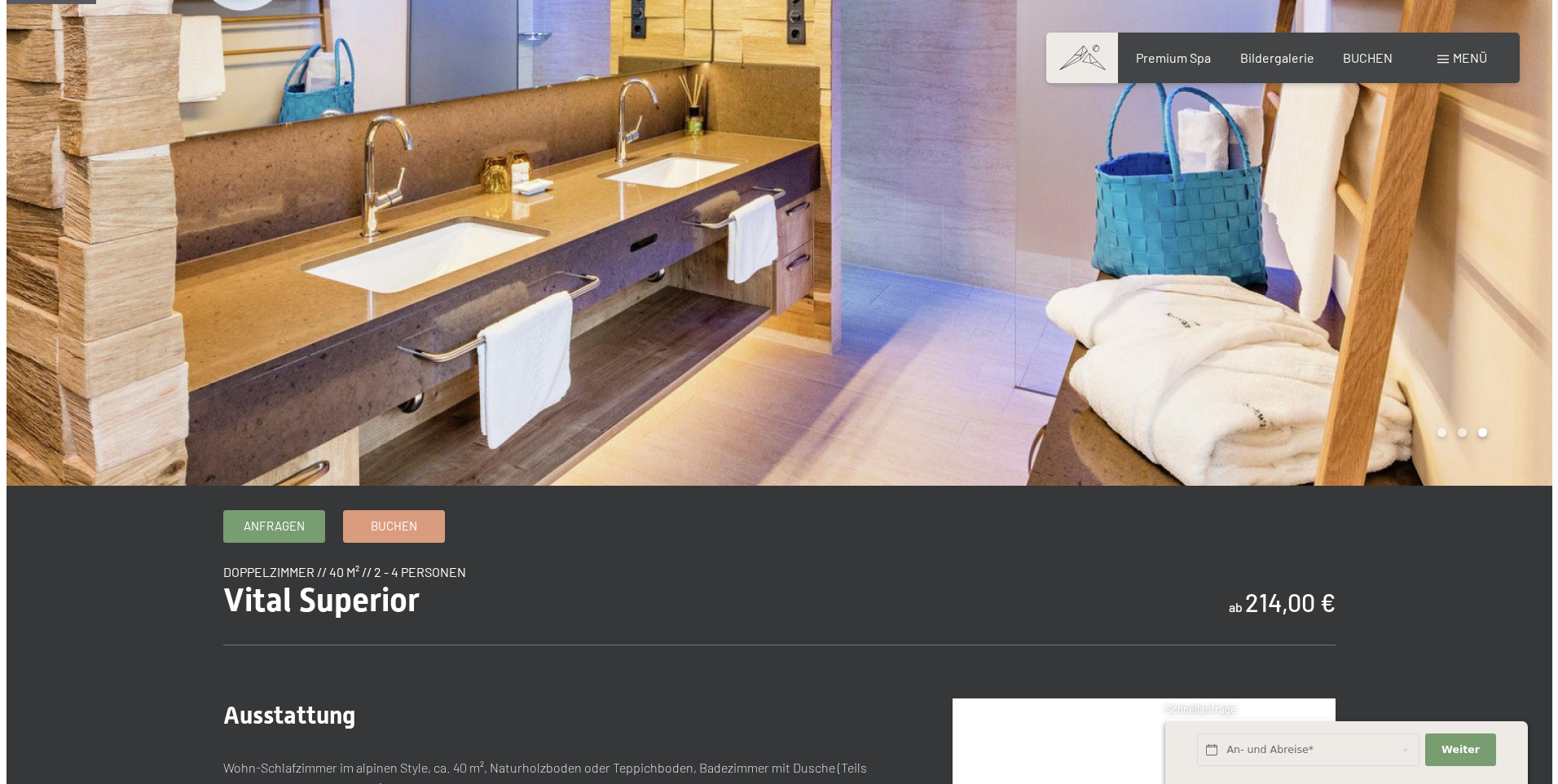
scroll to position [82, 0]
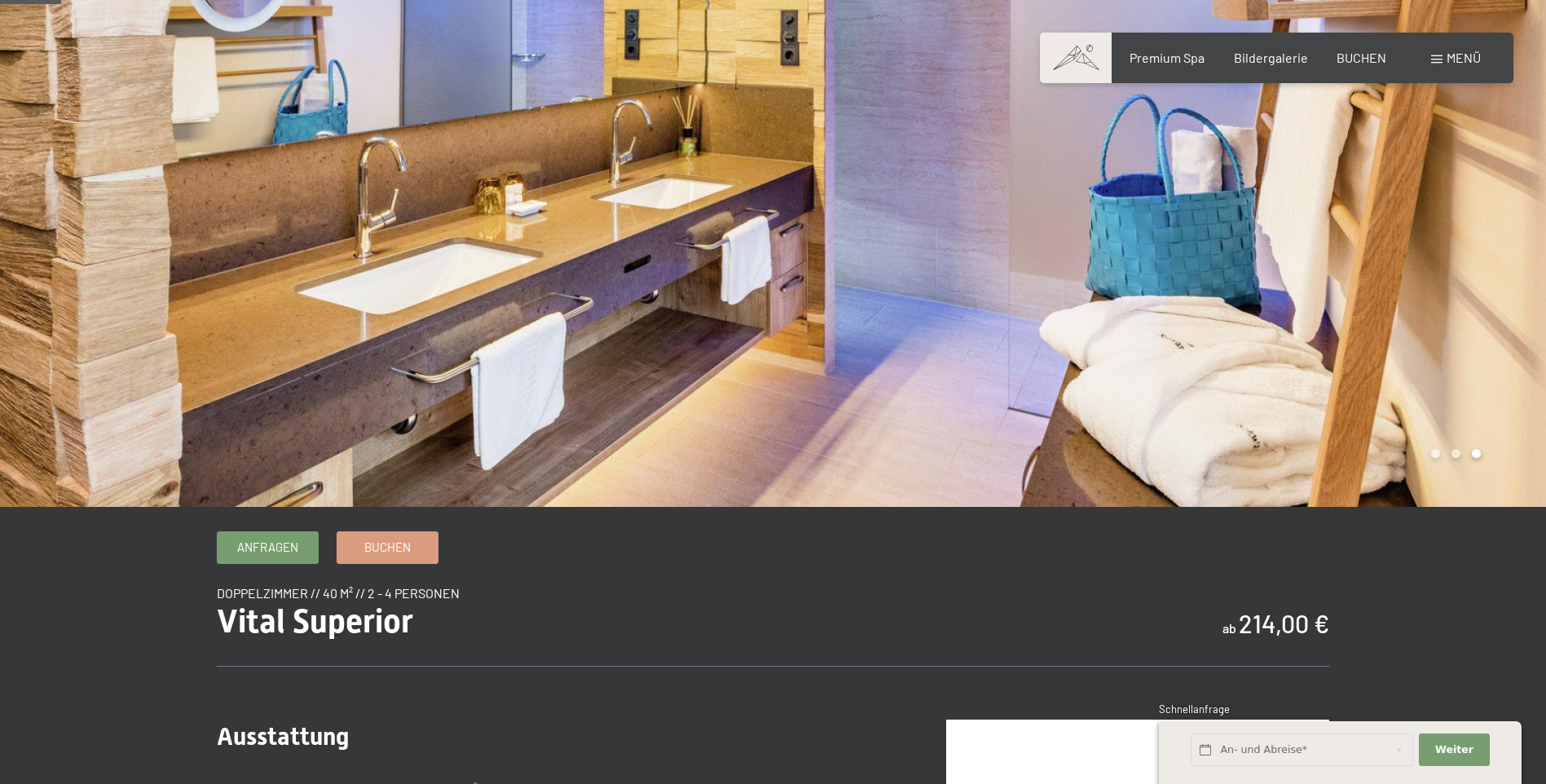
click at [1465, 54] on span "Menü" at bounding box center [1463, 57] width 34 height 16
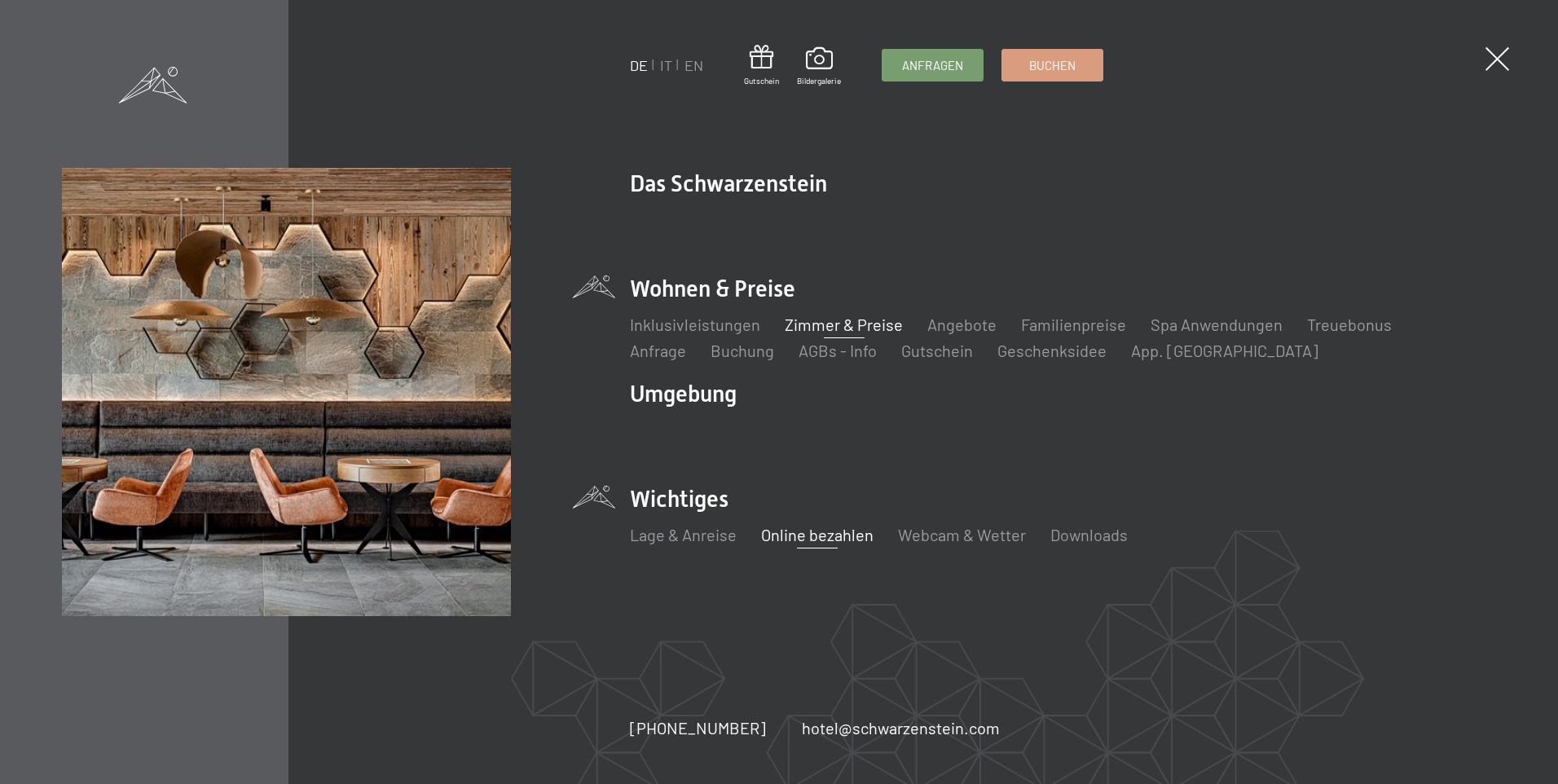
click at [798, 537] on link "Online bezahlen" at bounding box center [818, 535] width 113 height 20
click at [1086, 529] on link "Downloads" at bounding box center [1089, 535] width 78 height 20
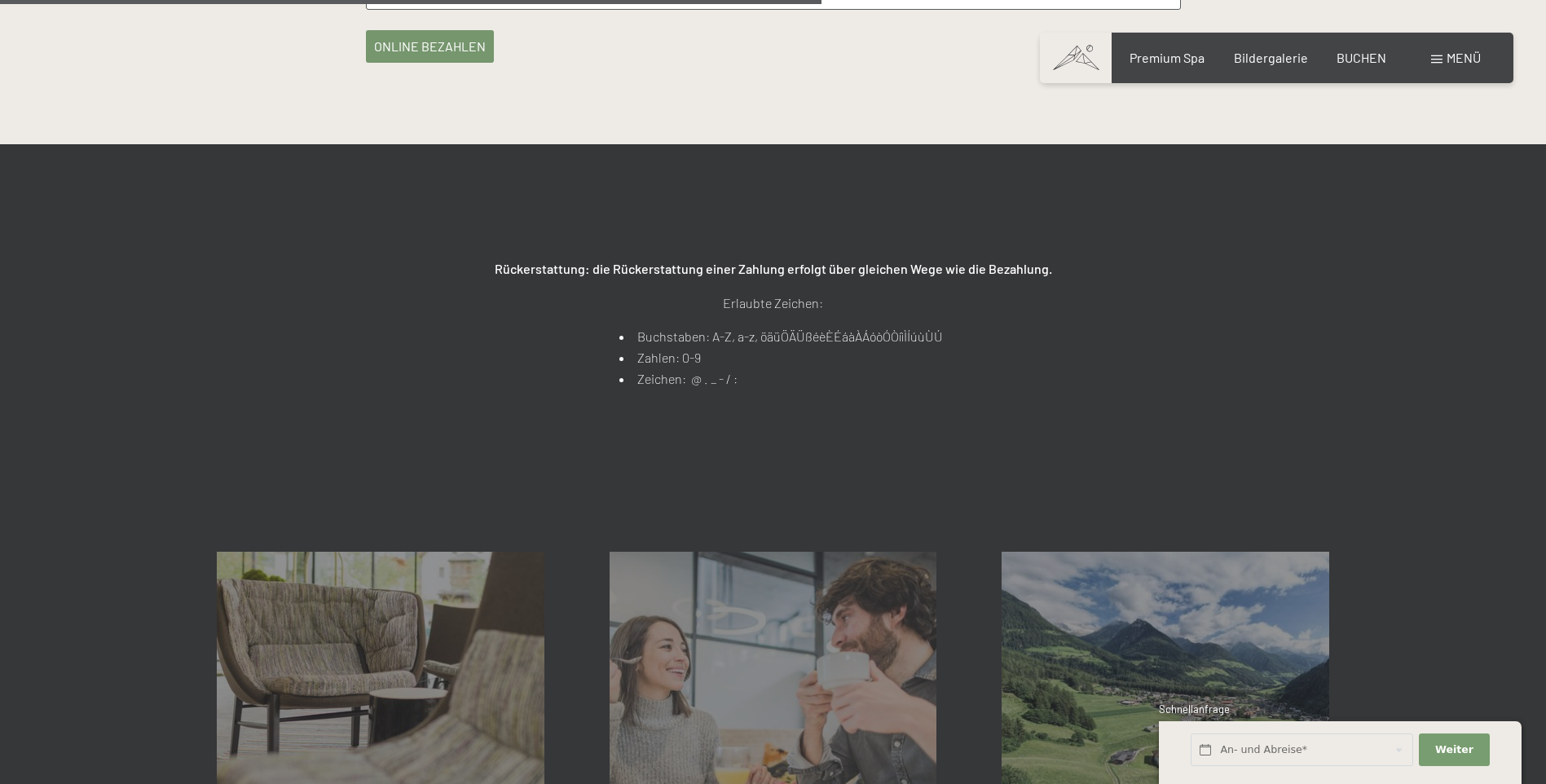
scroll to position [1060, 0]
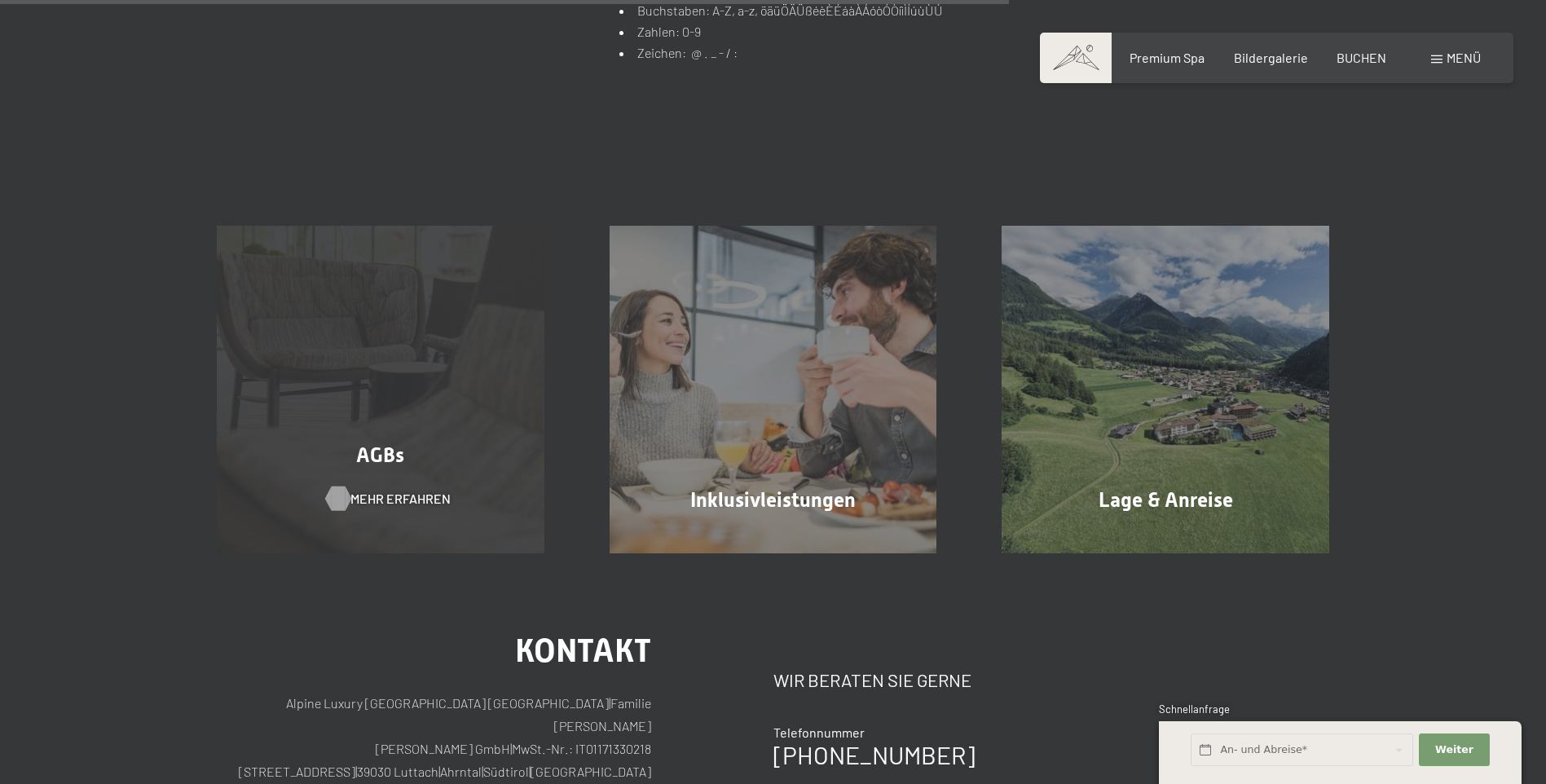
click at [365, 507] on span "Mehr erfahren" at bounding box center [401, 498] width 100 height 18
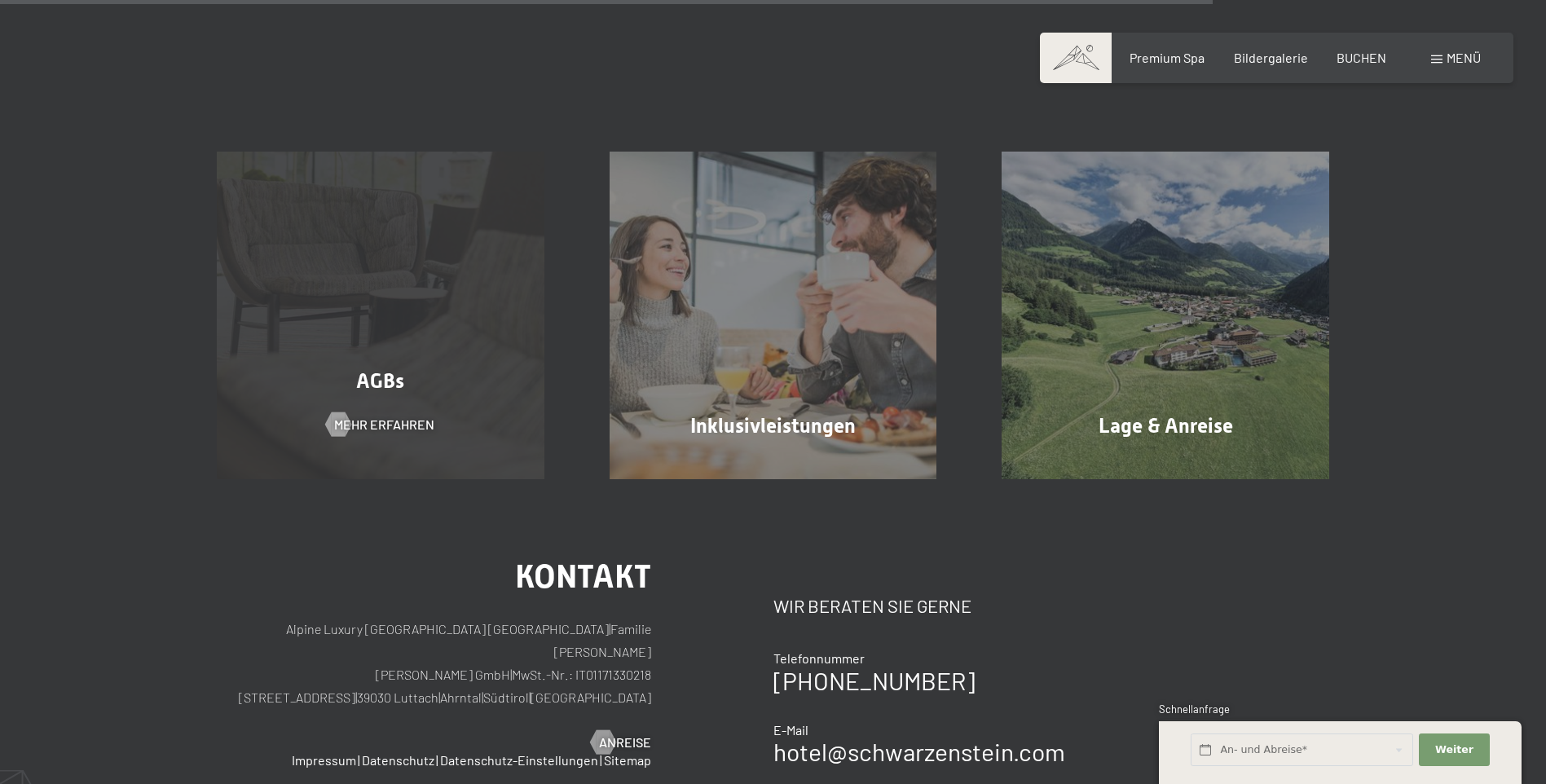
scroll to position [815, 0]
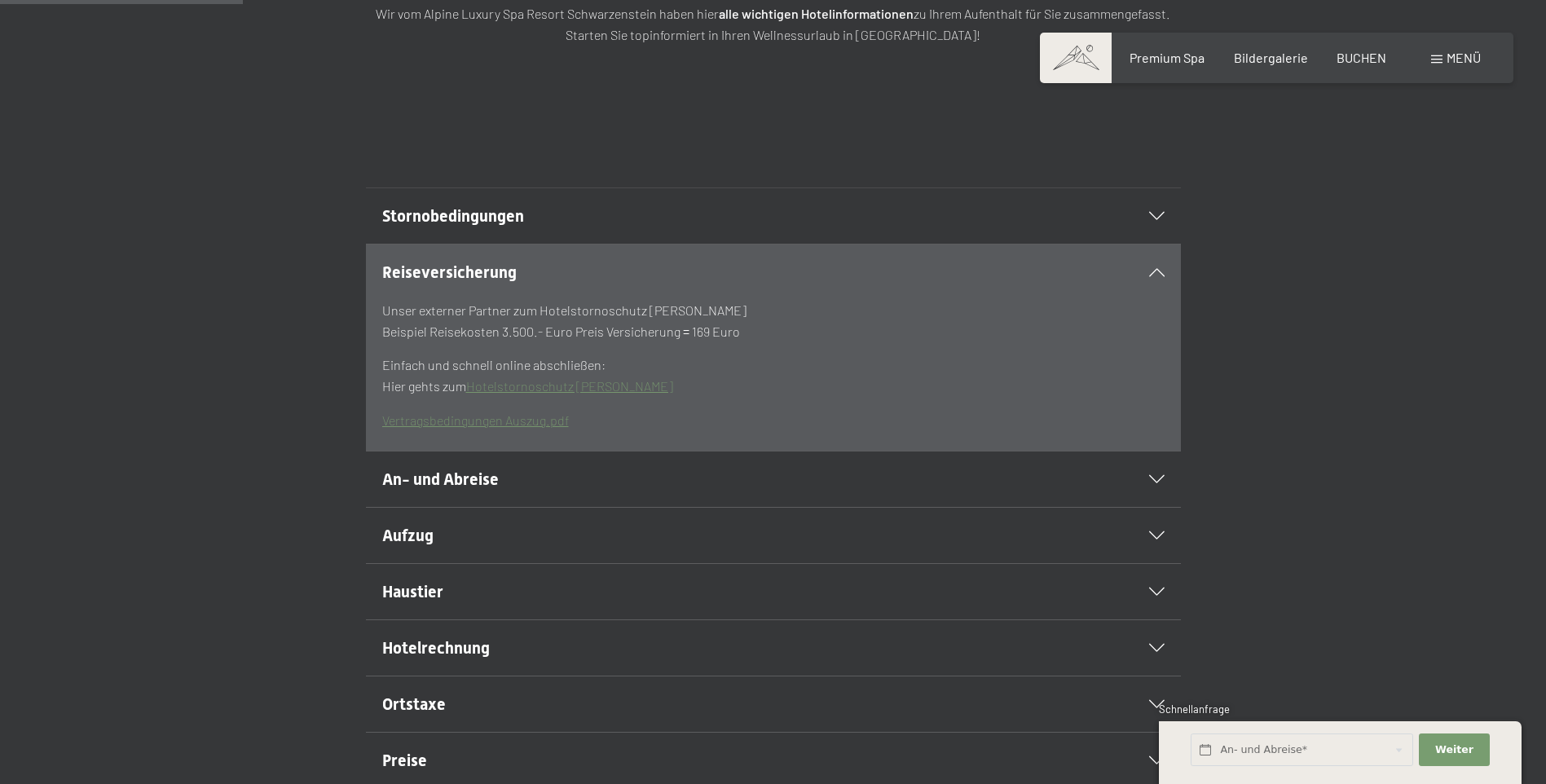
scroll to position [326, 0]
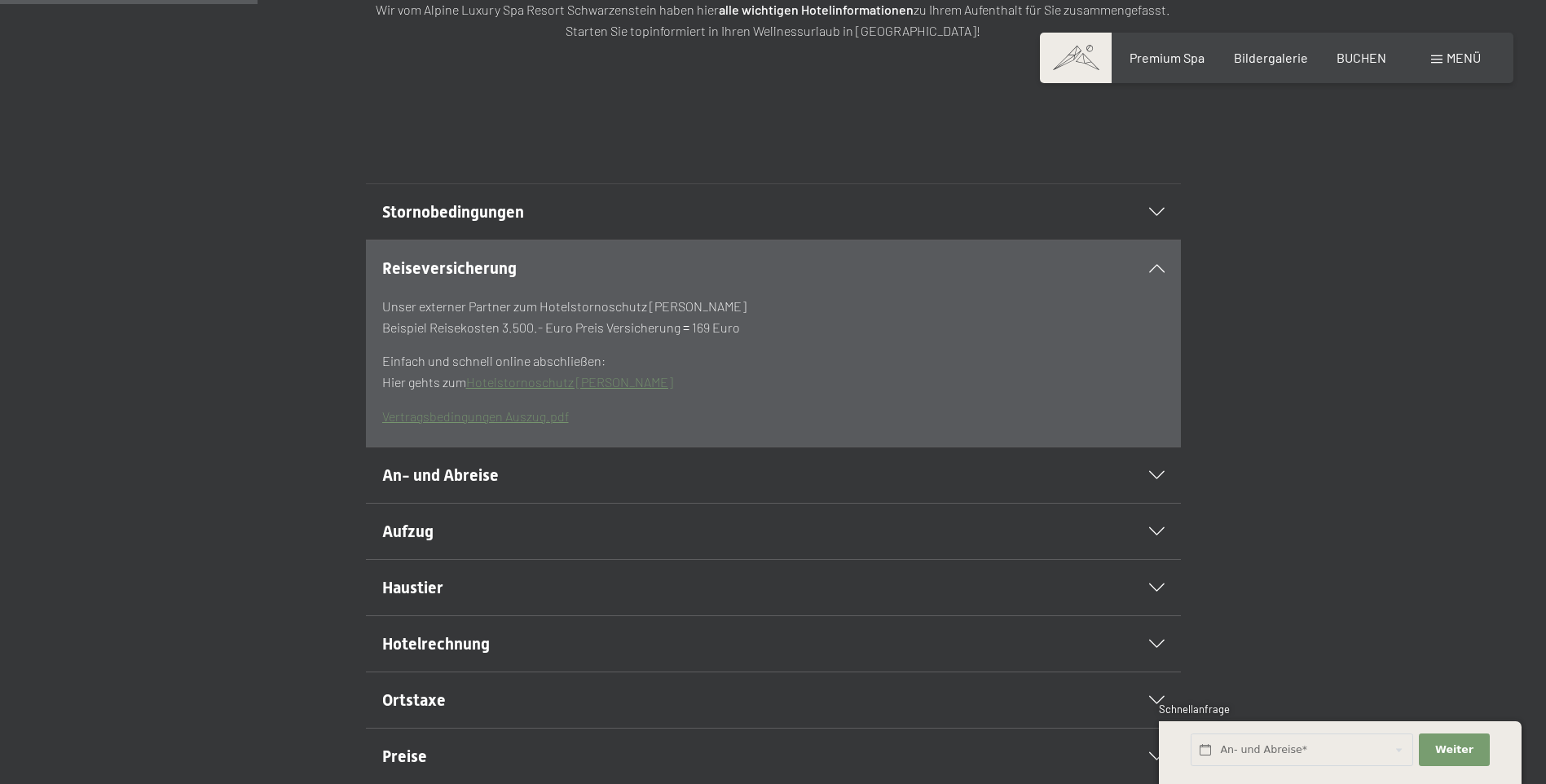
click at [515, 424] on link "Vertragsbedingungen Auszug.pdf" at bounding box center [476, 415] width 187 height 16
click at [1151, 503] on div "An- und Abreise" at bounding box center [774, 475] width 782 height 55
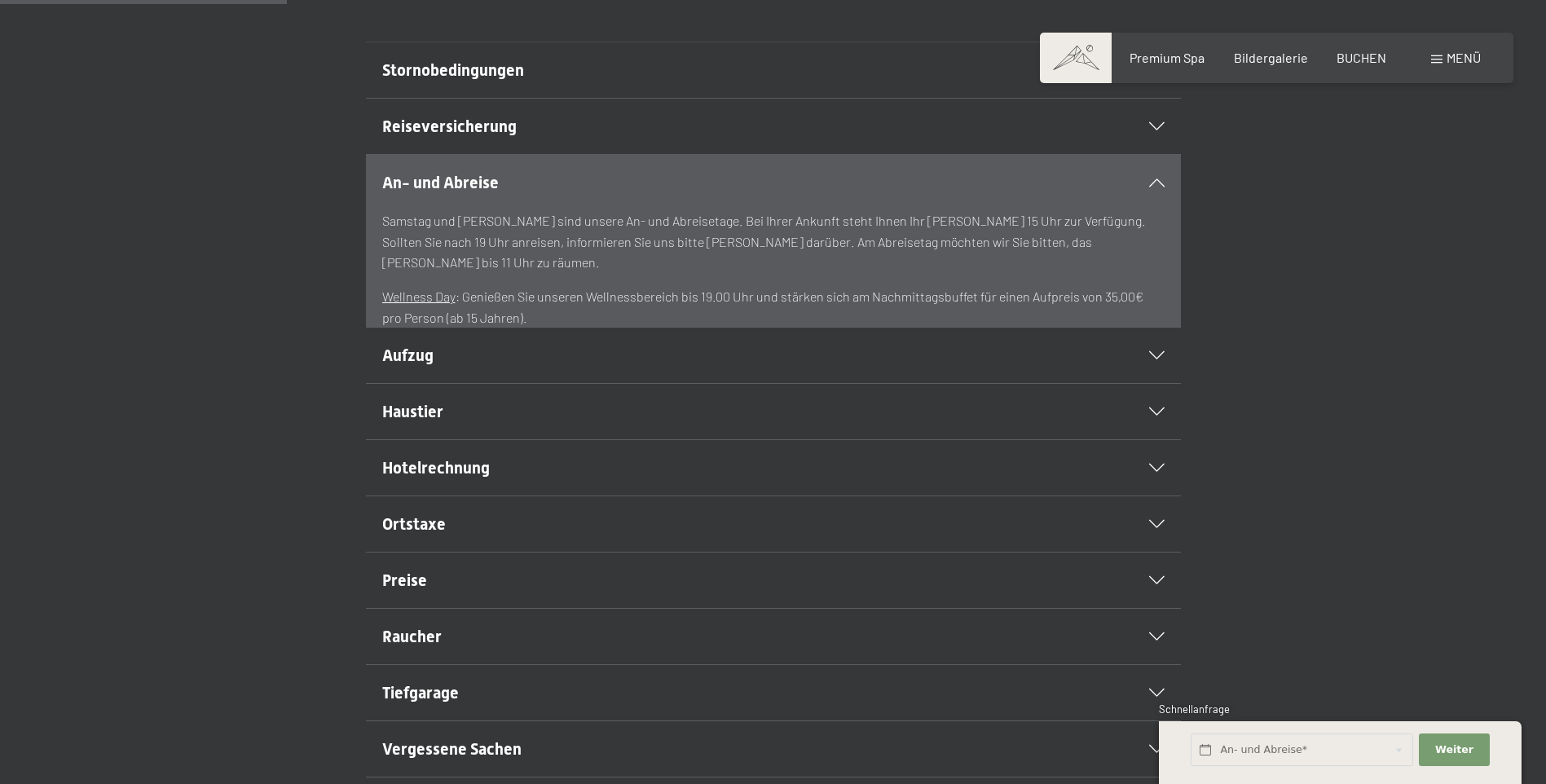
scroll to position [652, 0]
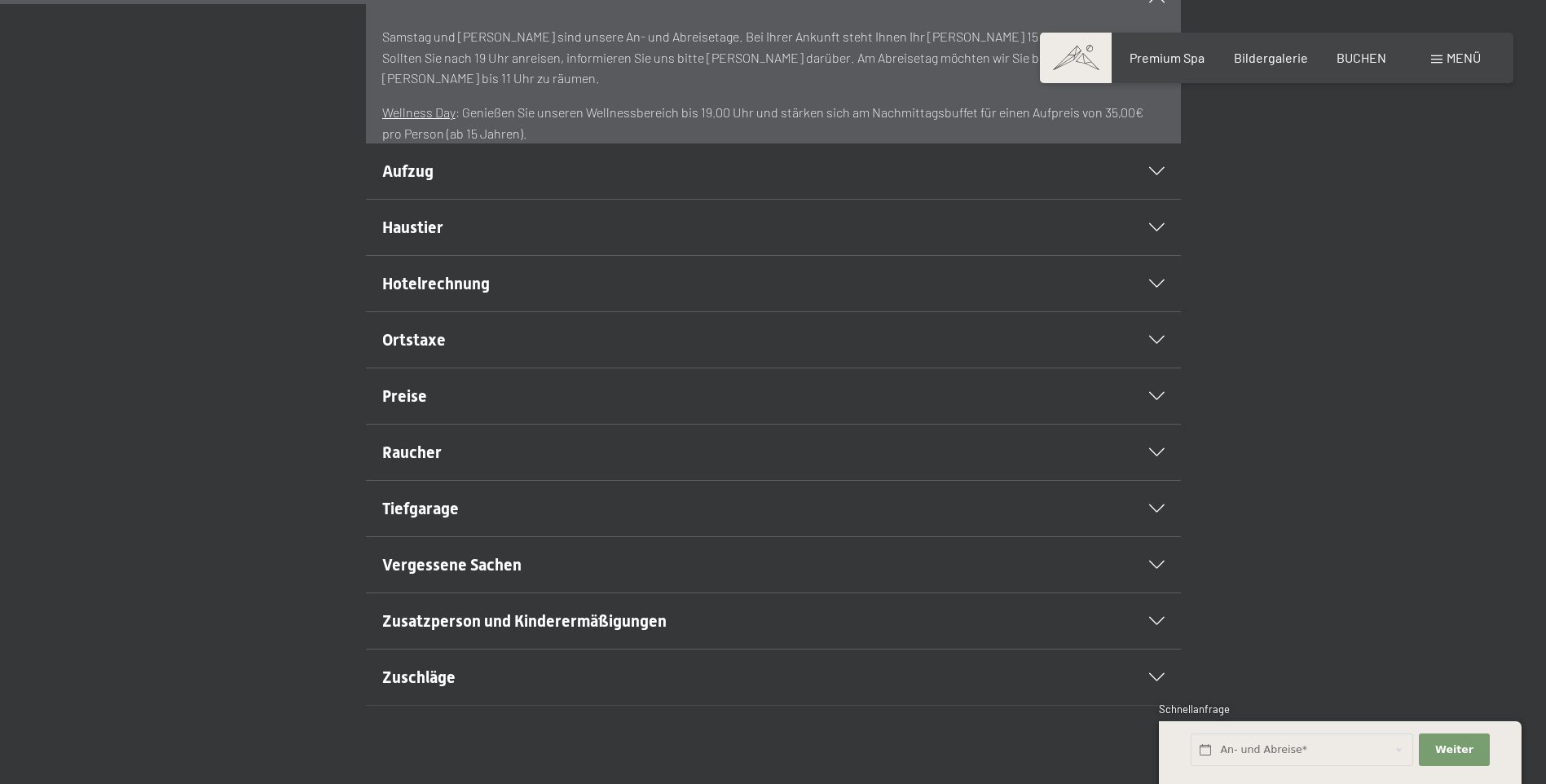
click at [1154, 424] on div "Preise" at bounding box center [774, 396] width 782 height 55
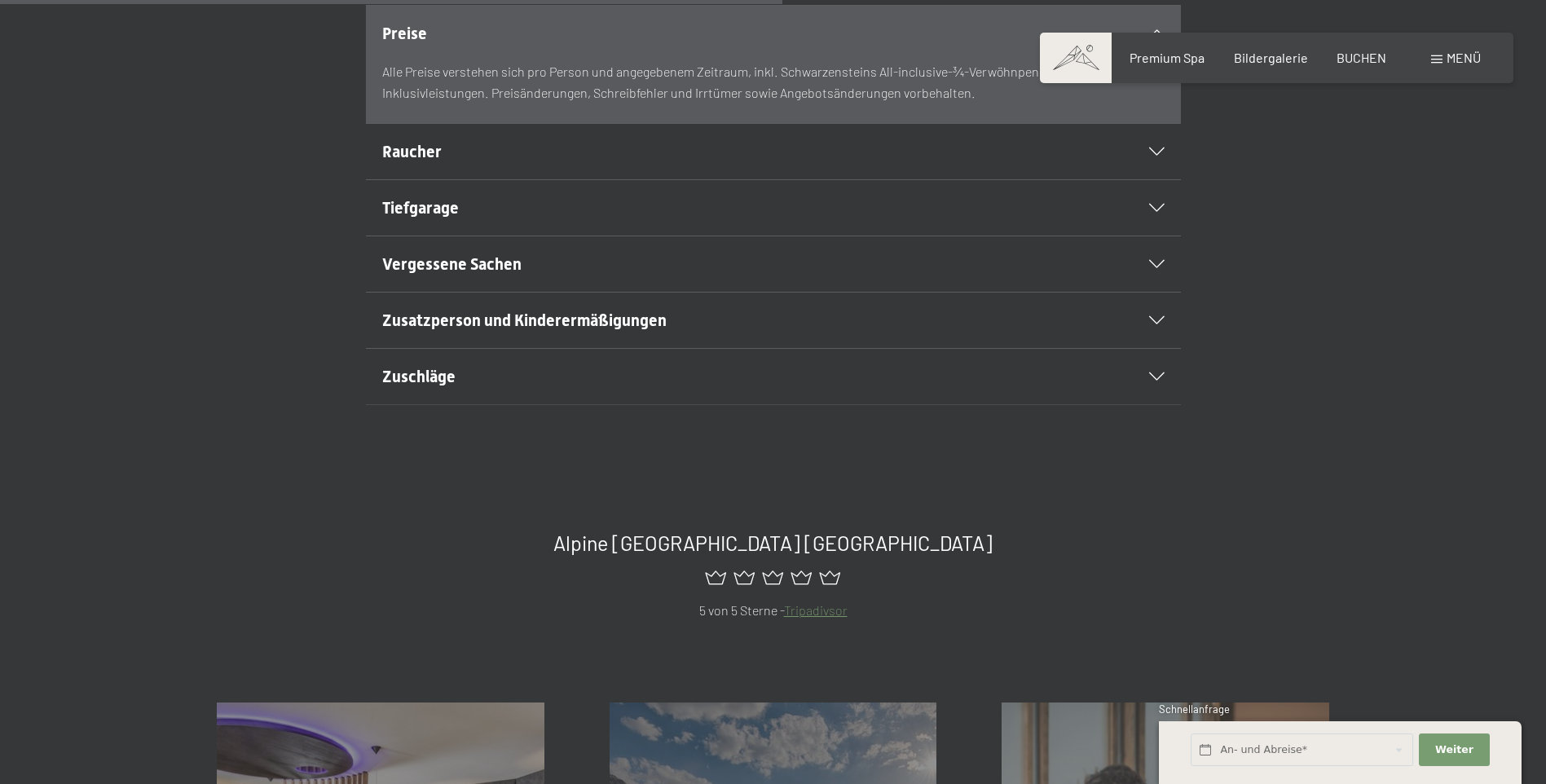
scroll to position [897, 0]
click at [1149, 406] on div "Zuschläge" at bounding box center [774, 378] width 782 height 55
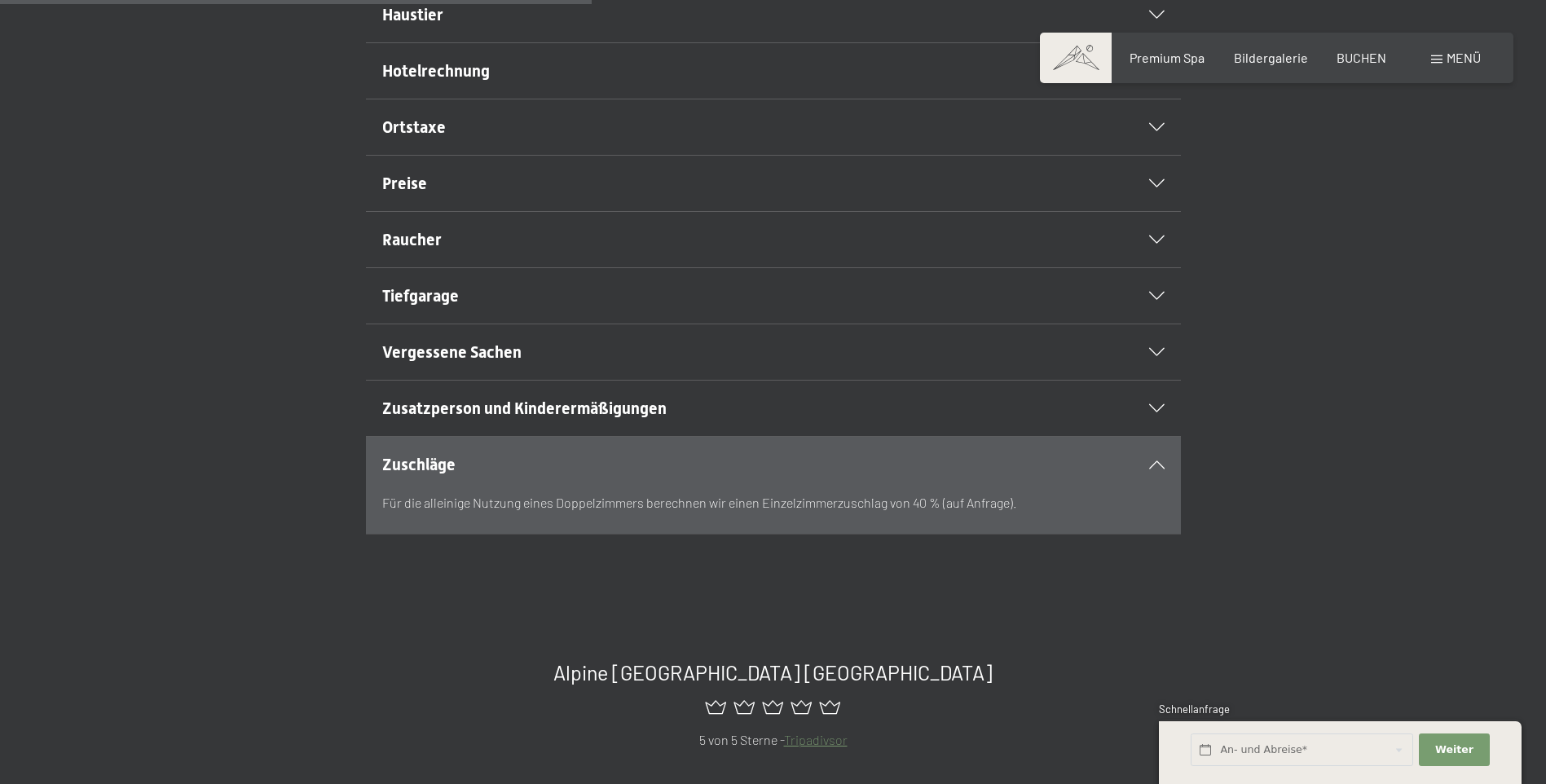
scroll to position [733, 0]
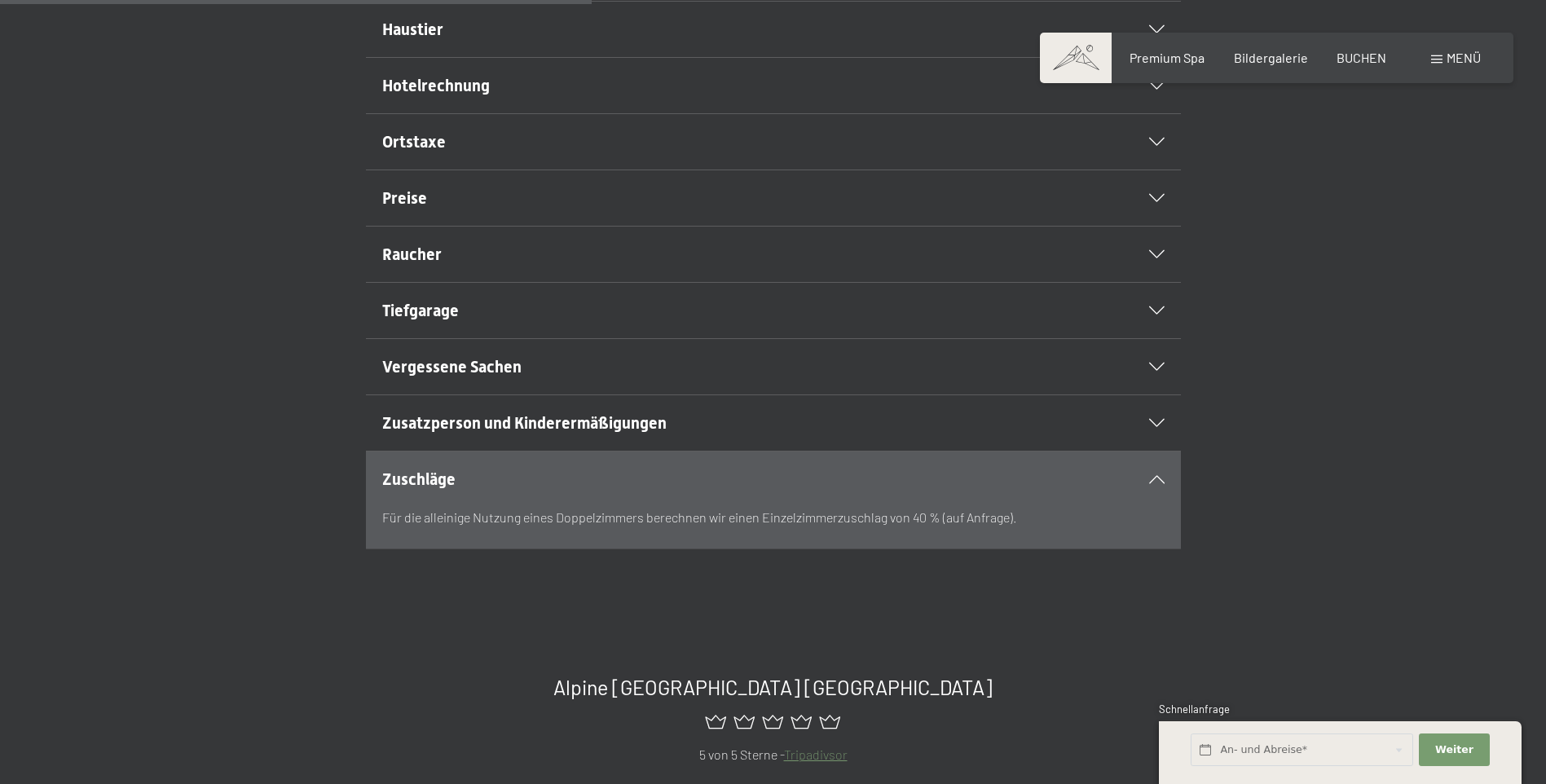
click at [1154, 314] on icon at bounding box center [1157, 310] width 16 height 8
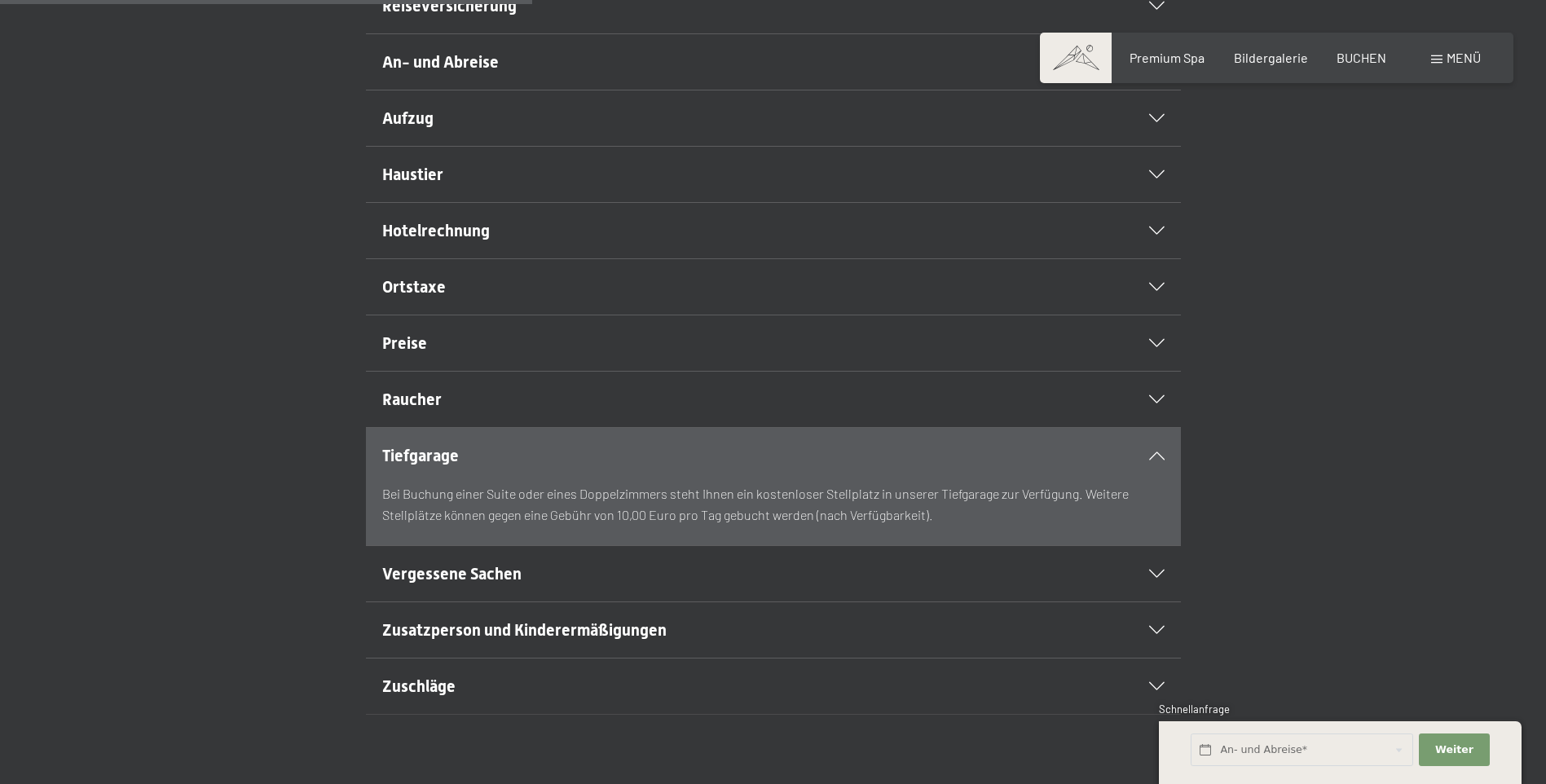
scroll to position [570, 0]
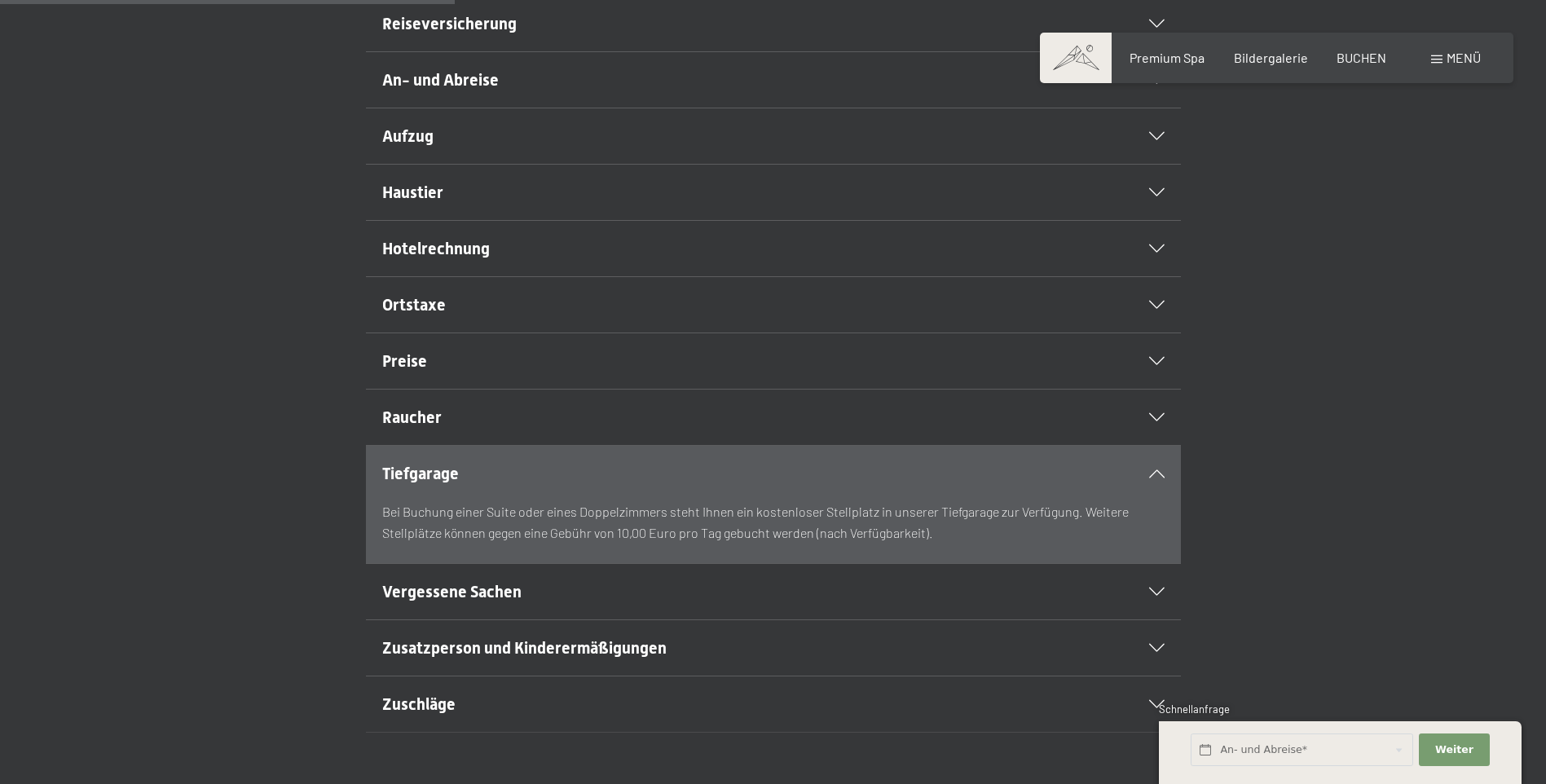
click at [1075, 372] on h2 "Preise" at bounding box center [735, 361] width 705 height 23
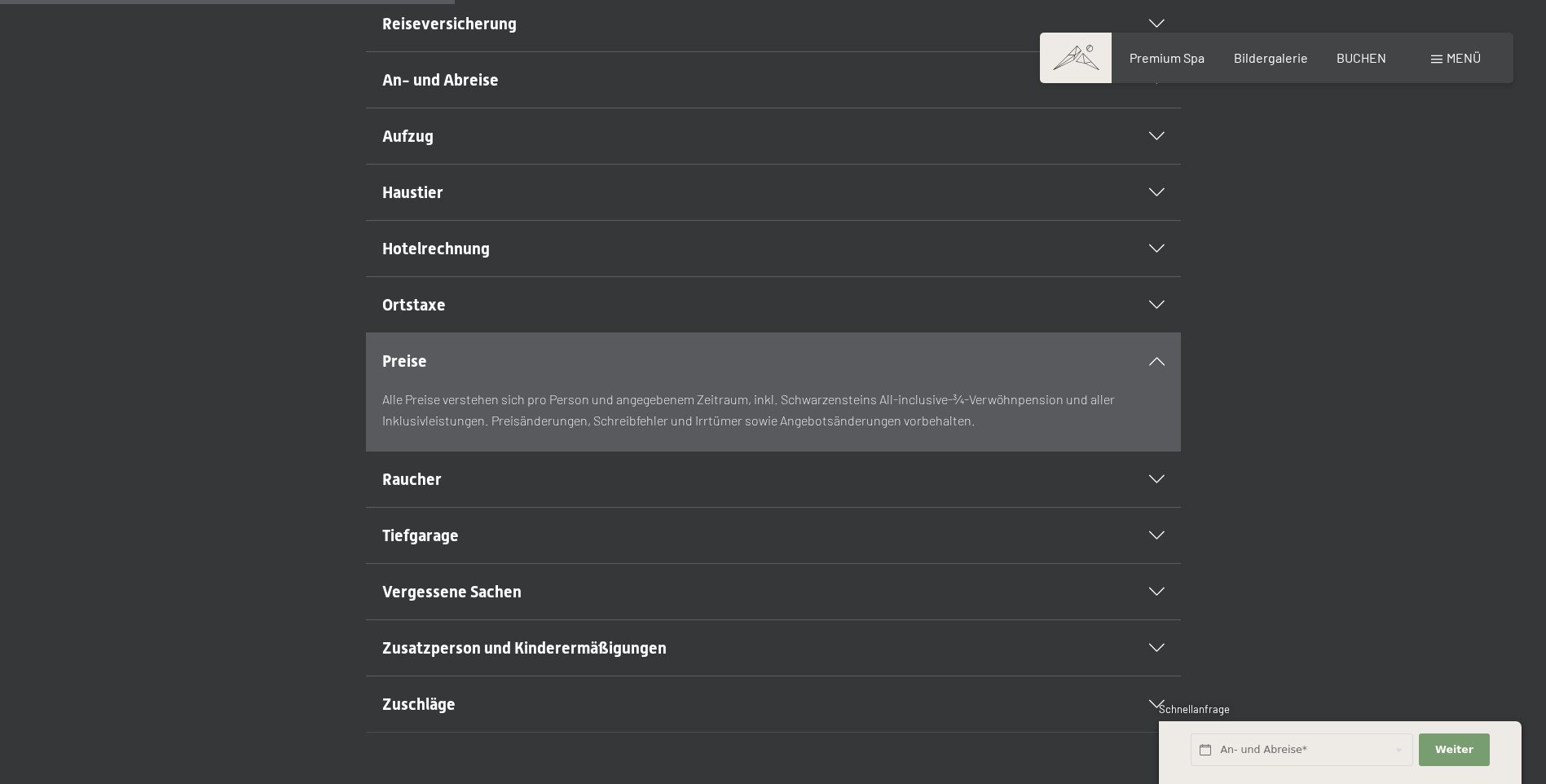
click at [974, 260] on h2 "Hotelrechnung" at bounding box center [735, 249] width 705 height 23
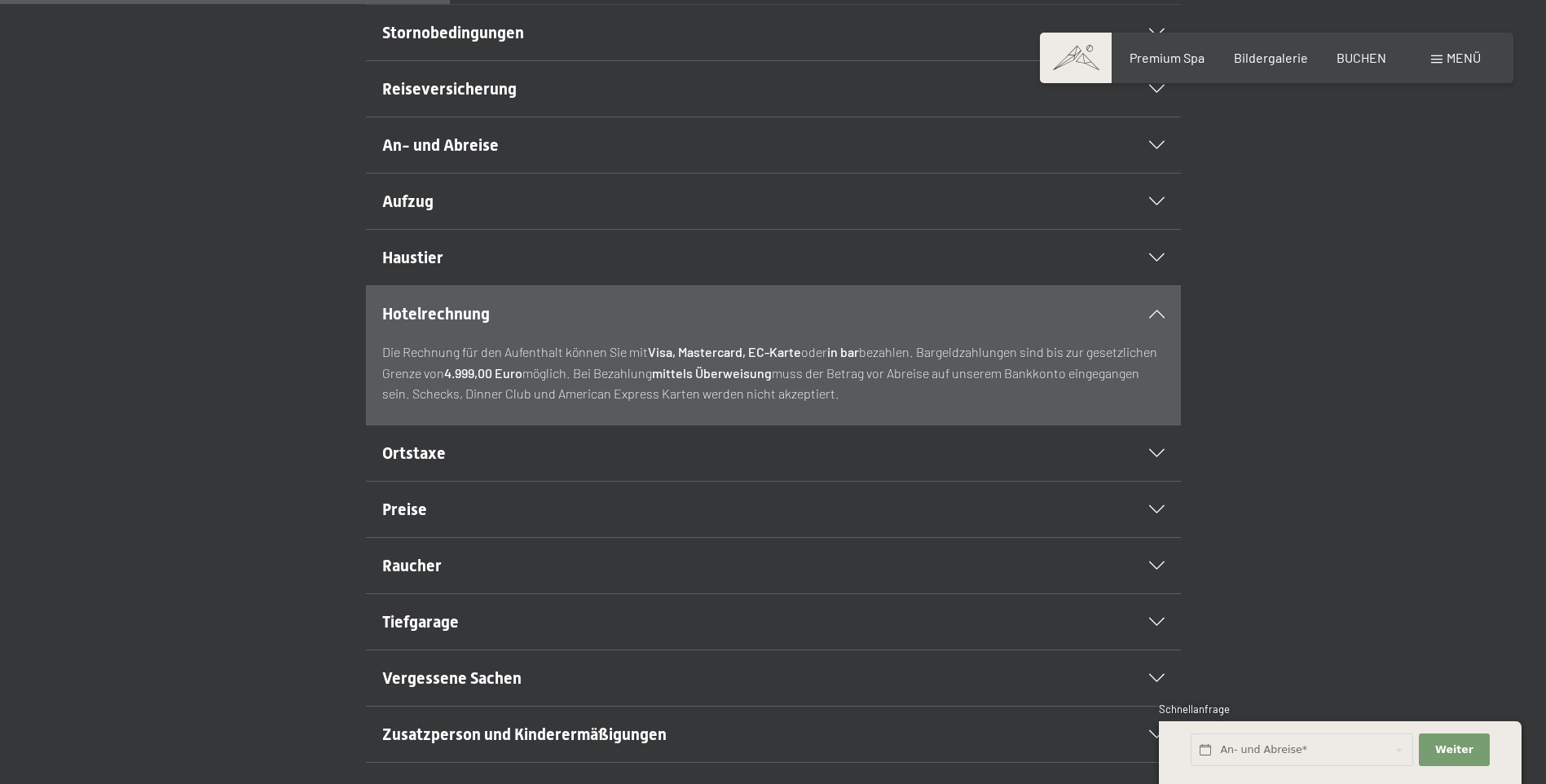
scroll to position [407, 0]
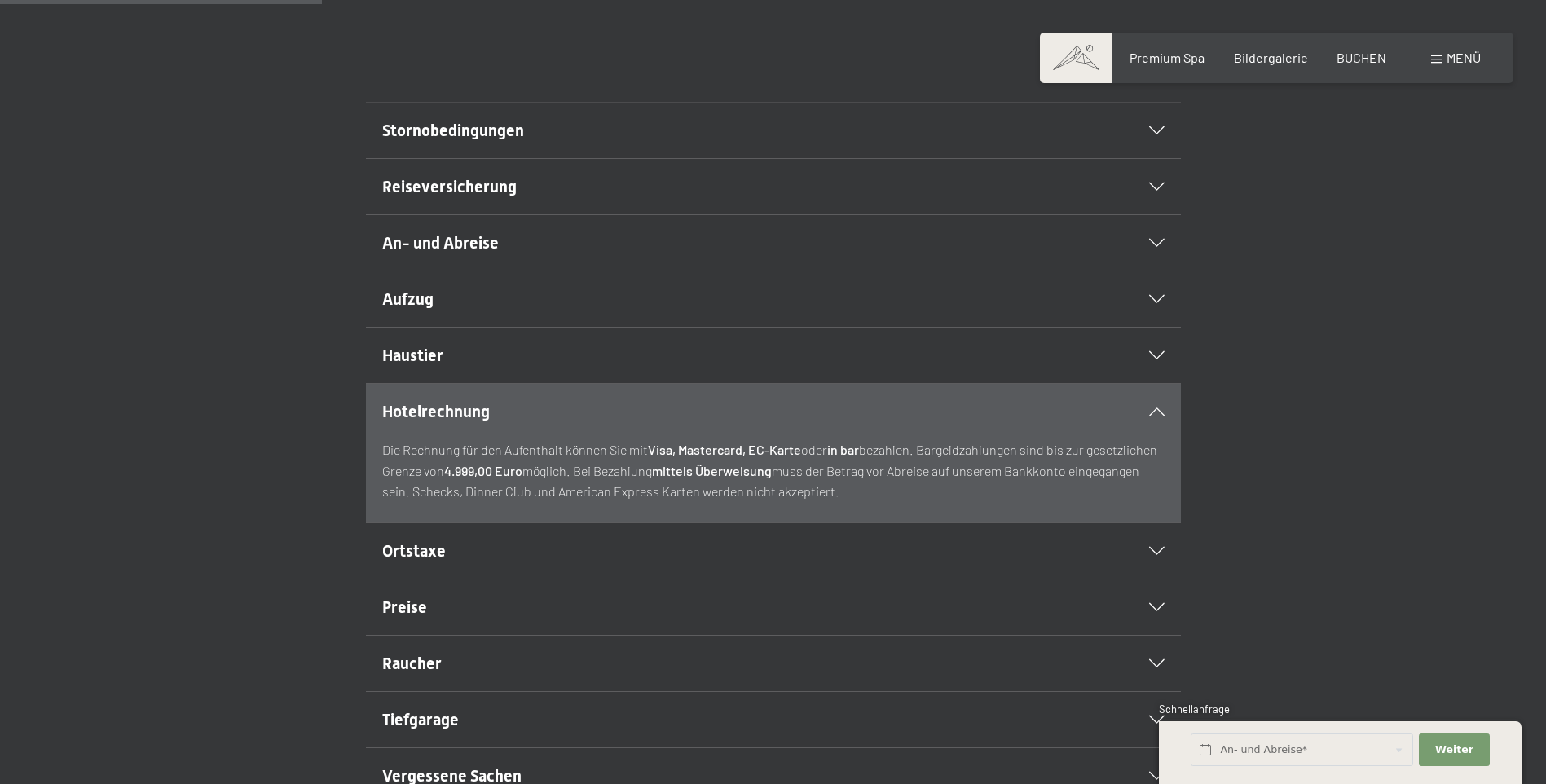
click at [1114, 215] on div "Reiseversicherung" at bounding box center [774, 186] width 782 height 55
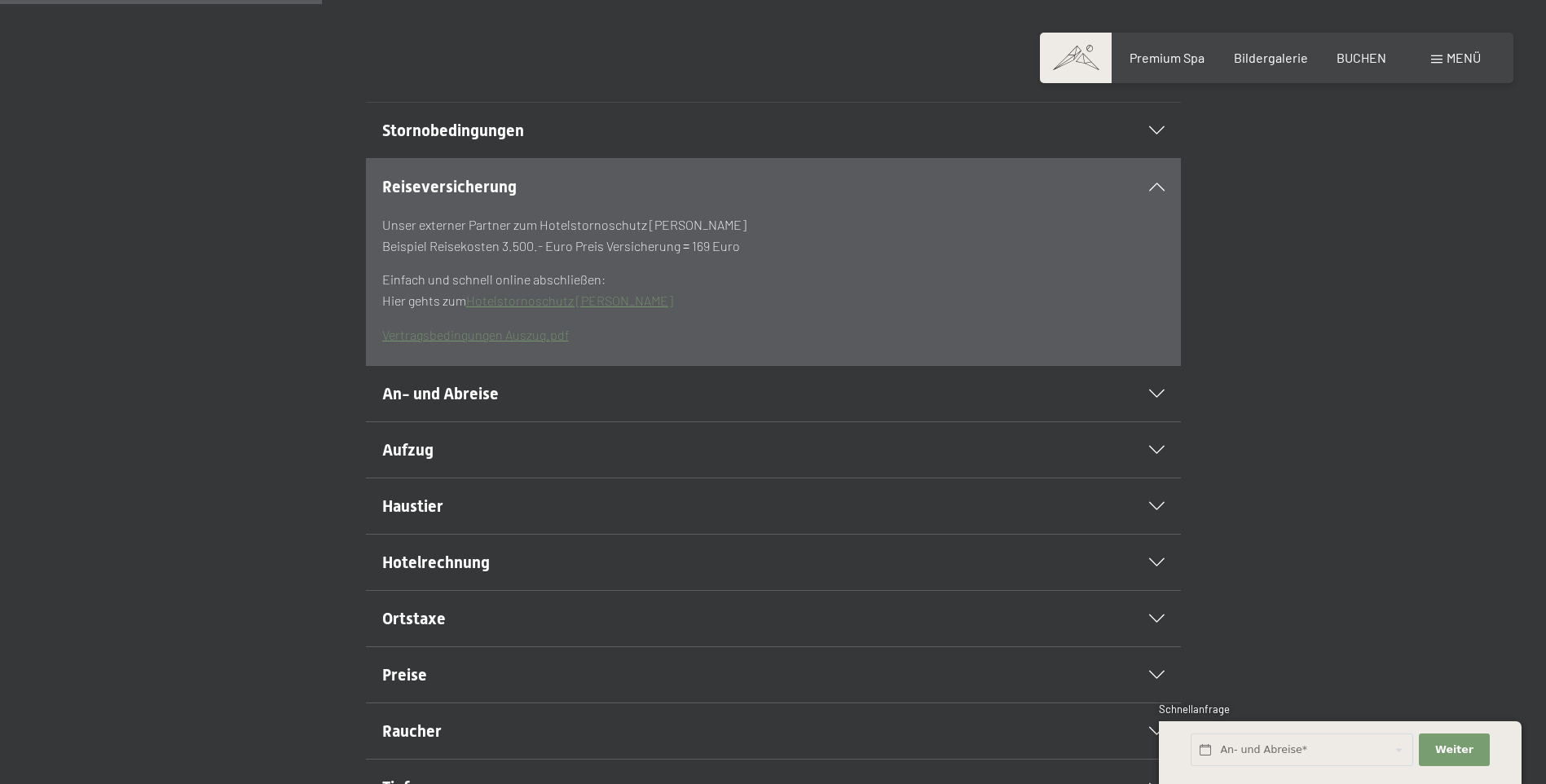
click at [553, 308] on link "Hotelstornoschutz Hanse Merkur" at bounding box center [569, 300] width 207 height 16
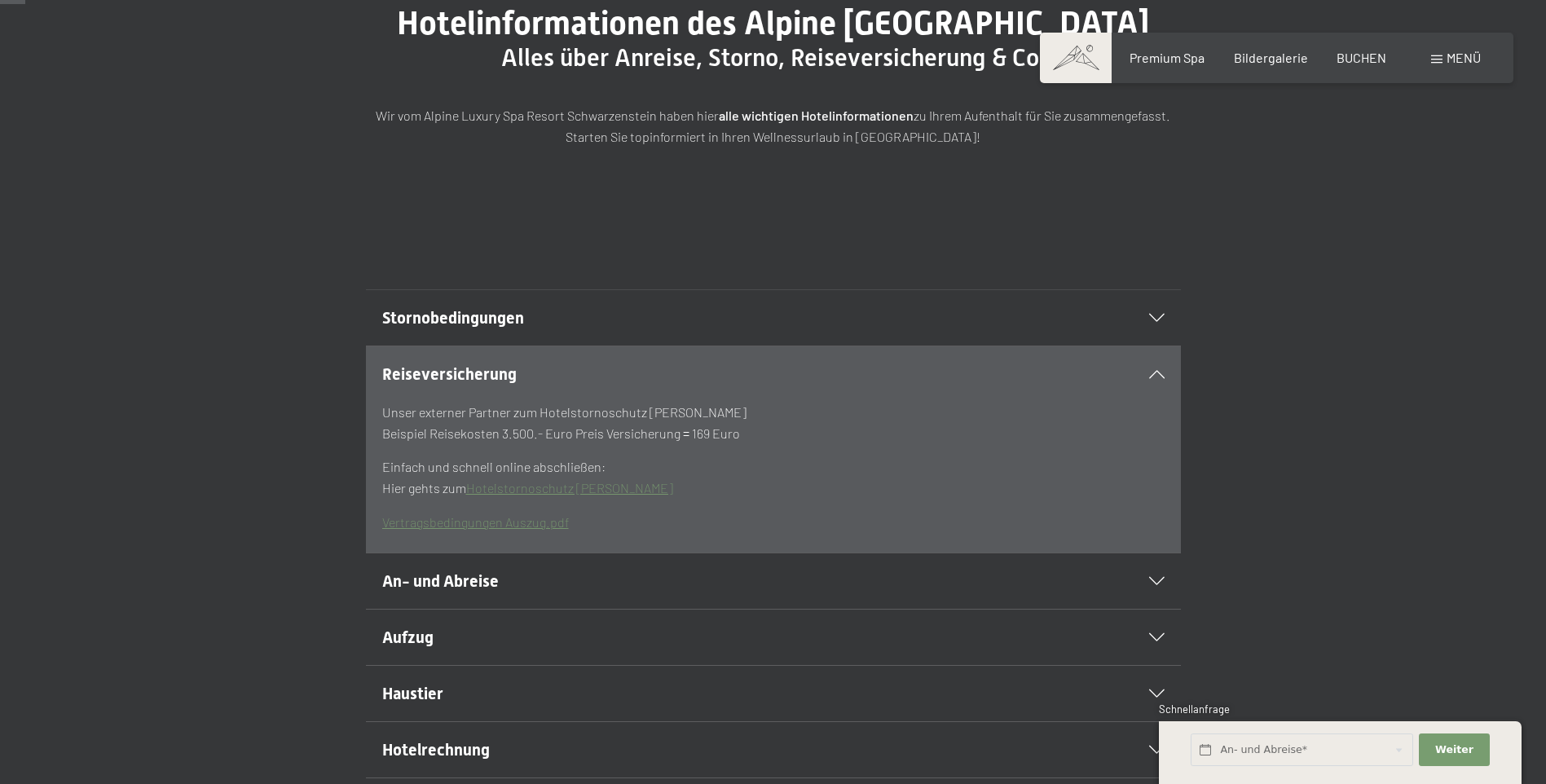
scroll to position [0, 0]
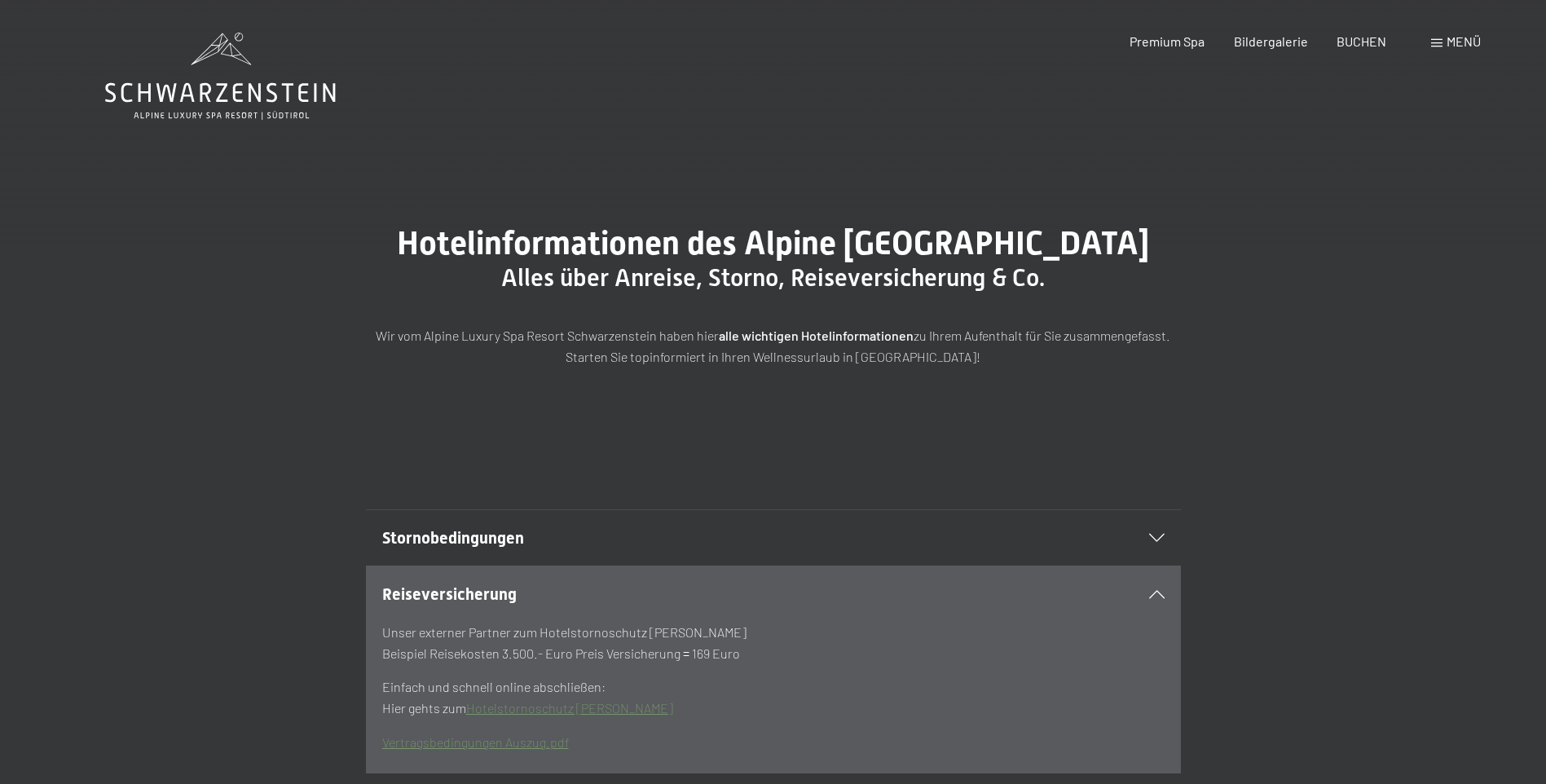
click at [1124, 565] on div "Stornobedingungen" at bounding box center [774, 537] width 782 height 55
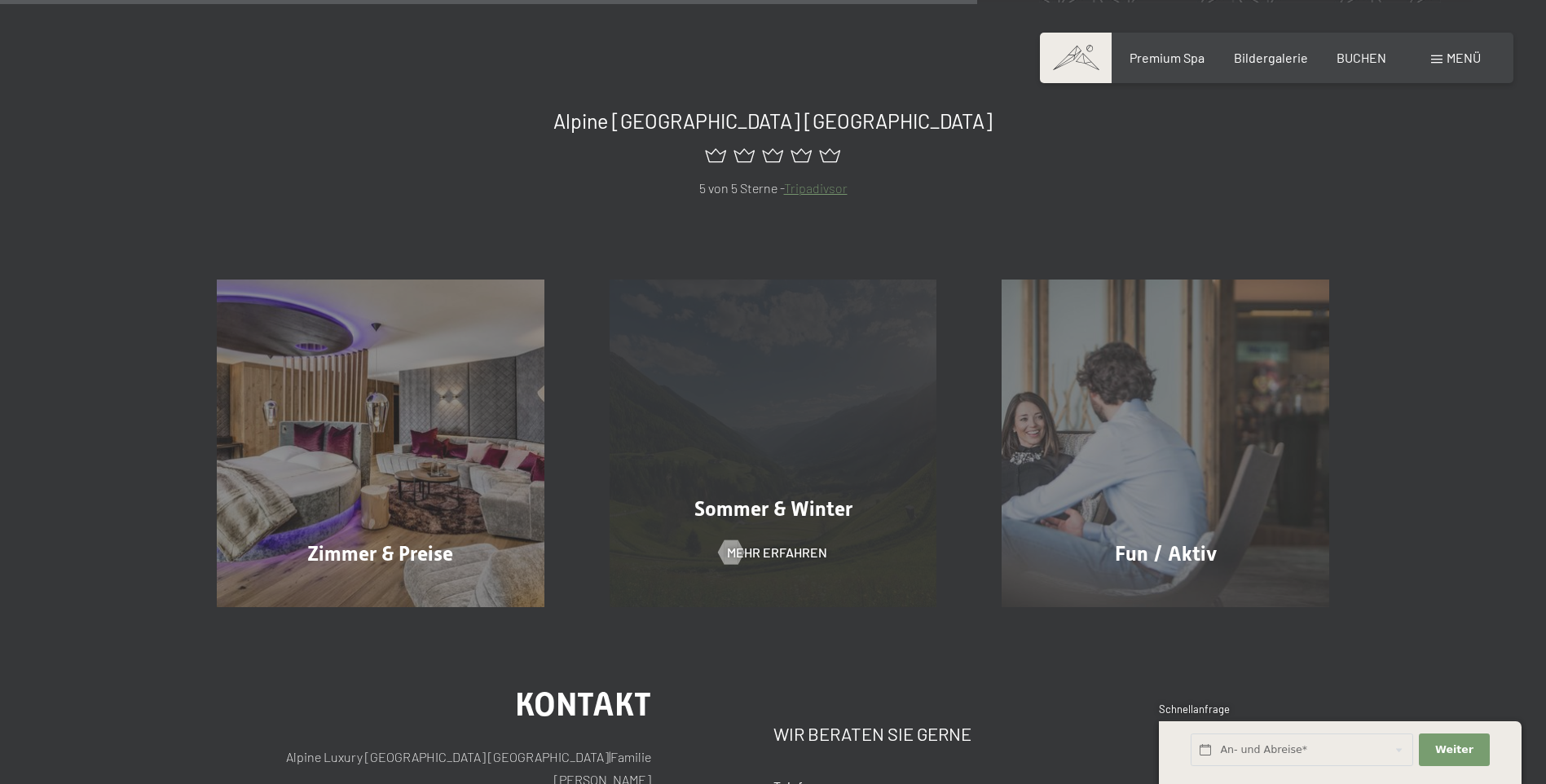
scroll to position [978, 0]
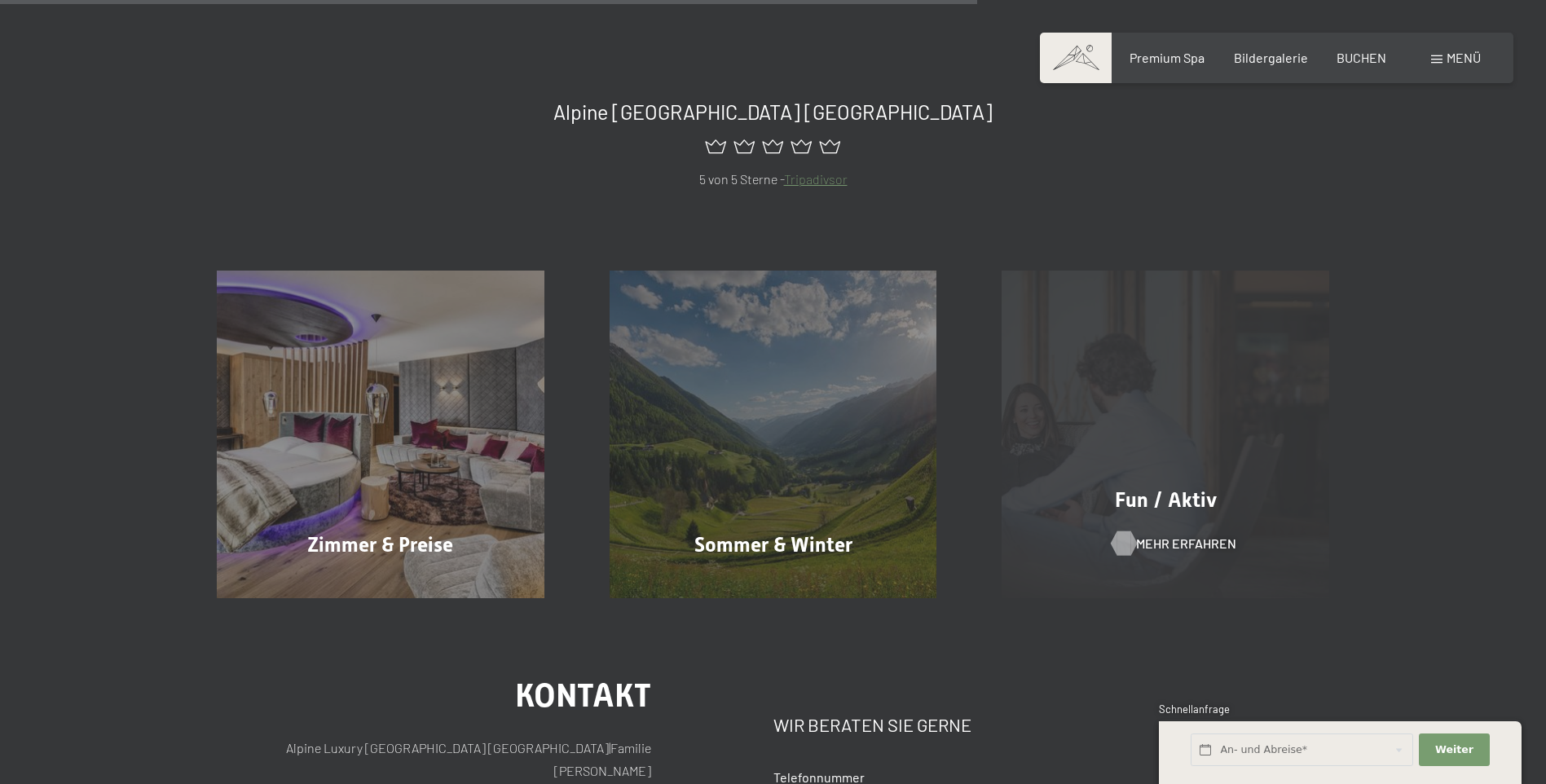
click at [1172, 545] on span "Mehr erfahren" at bounding box center [1186, 543] width 100 height 18
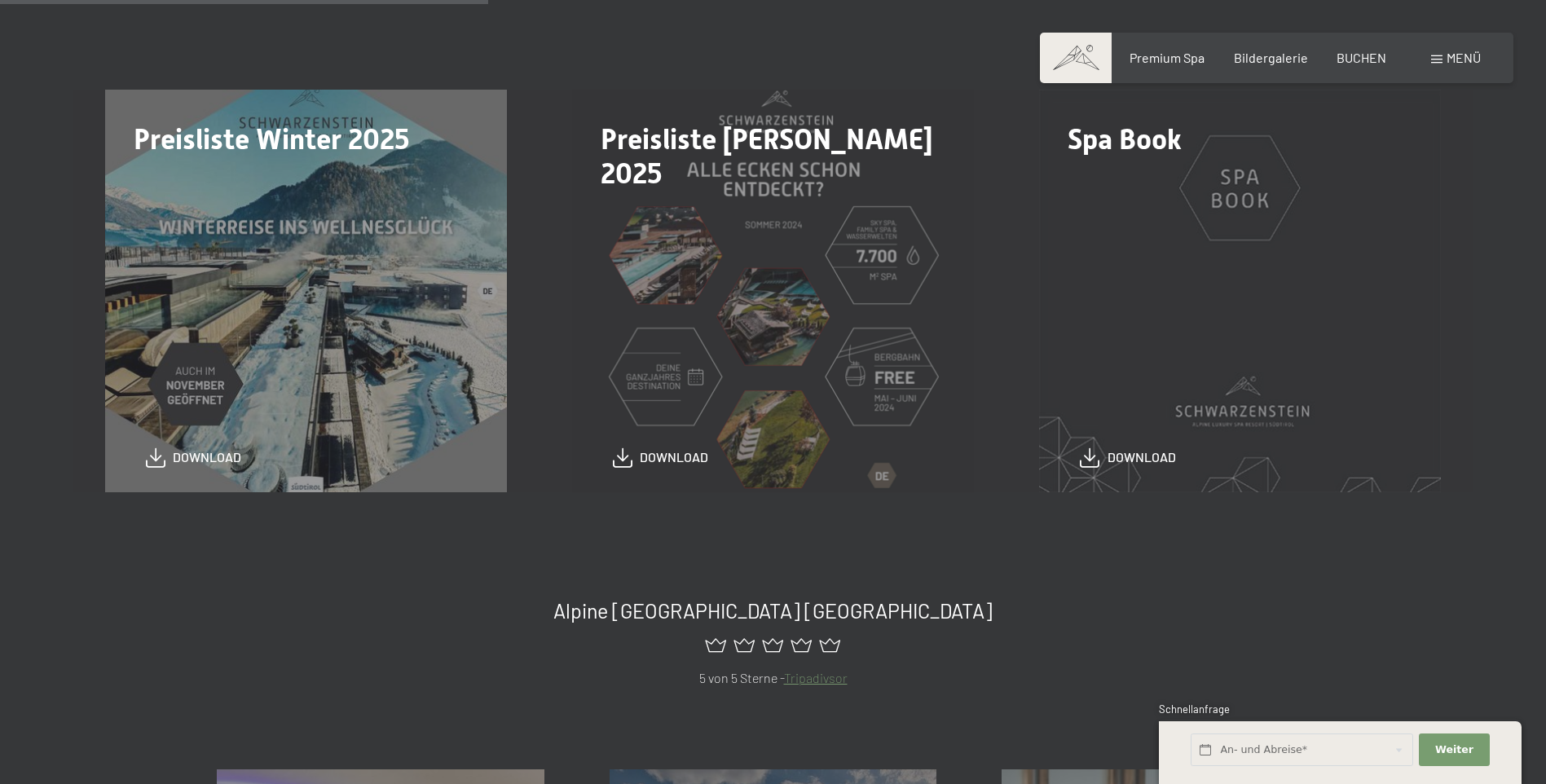
scroll to position [489, 0]
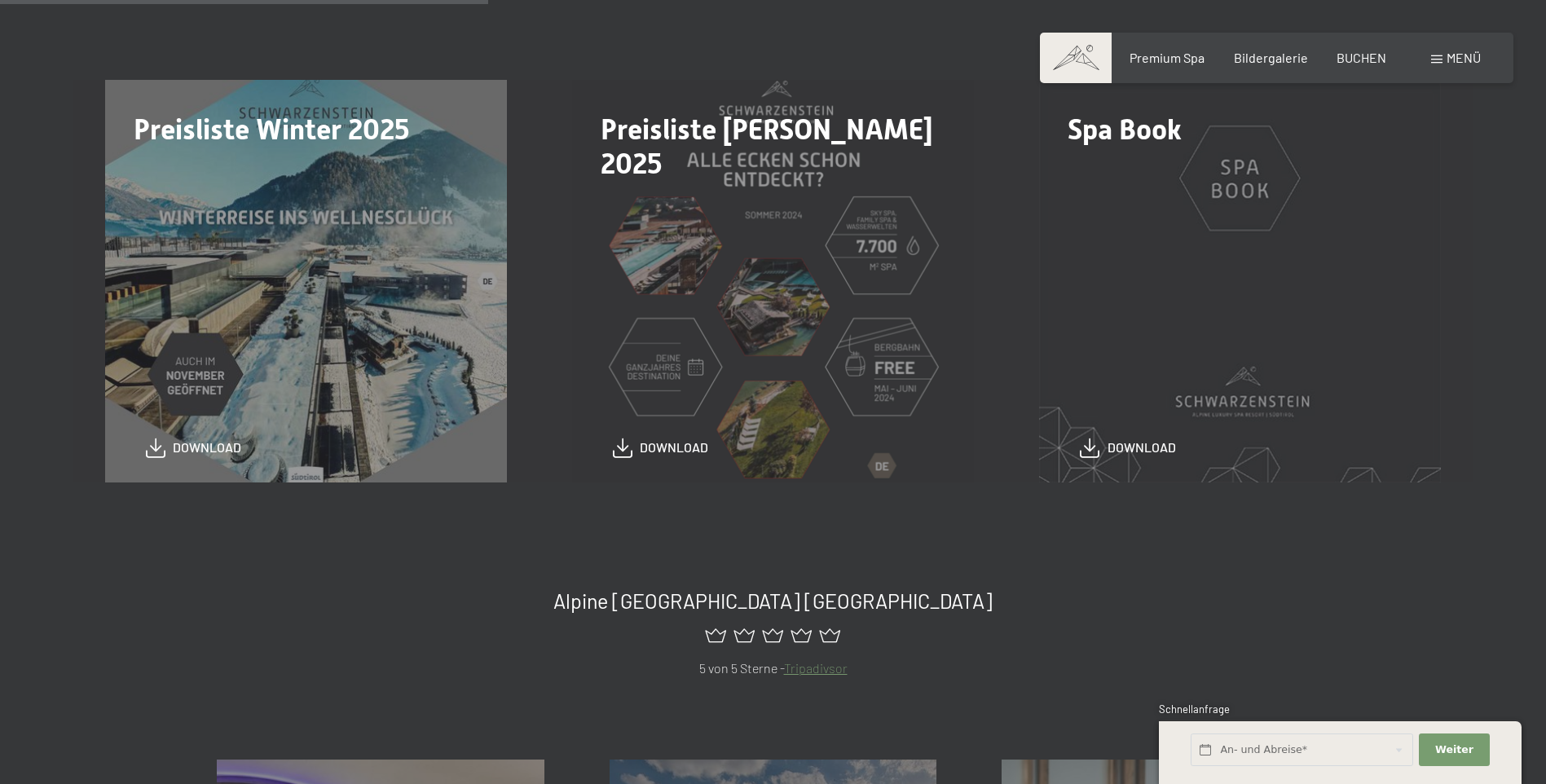
click at [804, 668] on link "Tripadivsor" at bounding box center [816, 668] width 64 height 16
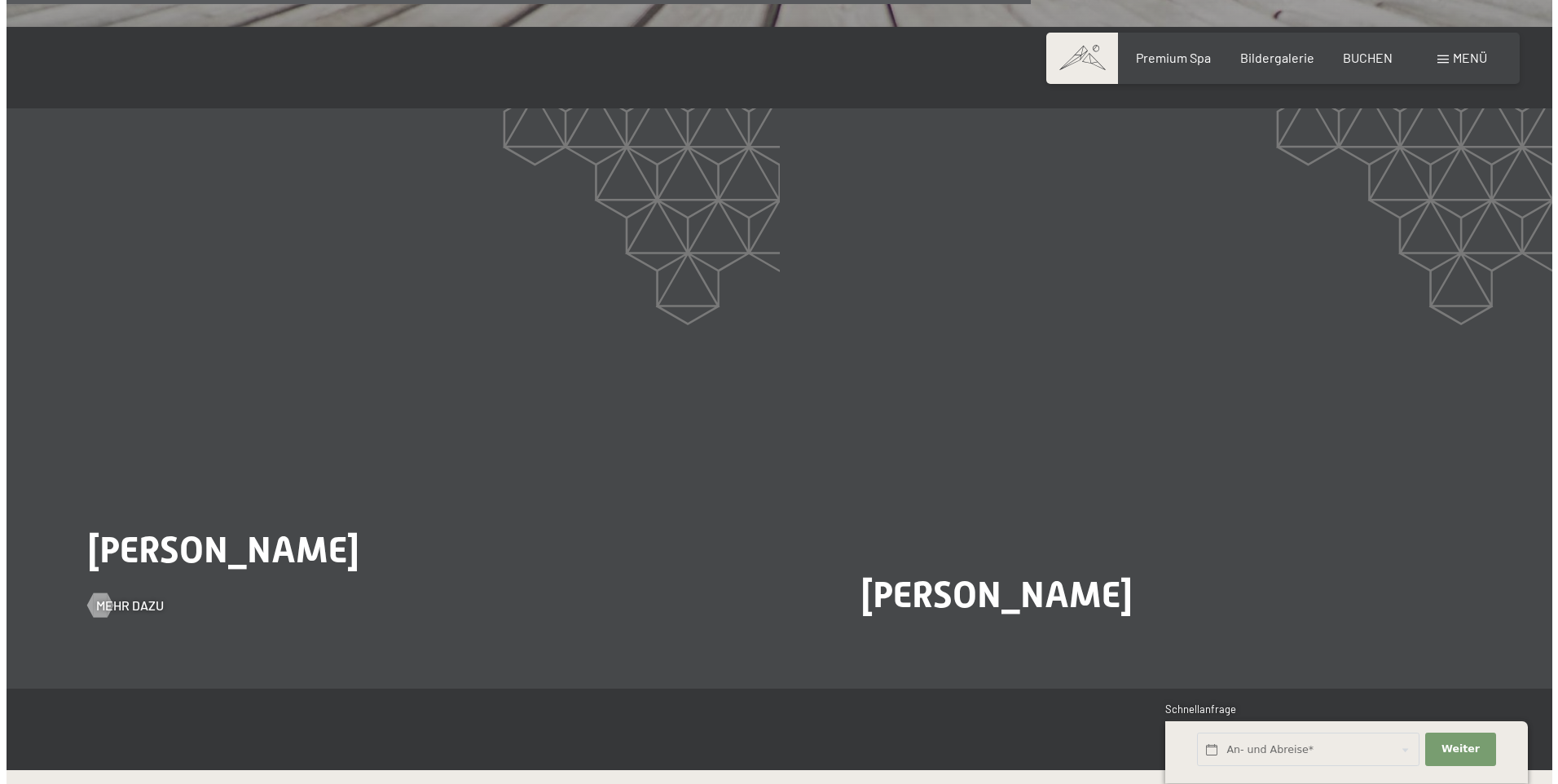
scroll to position [3097, 0]
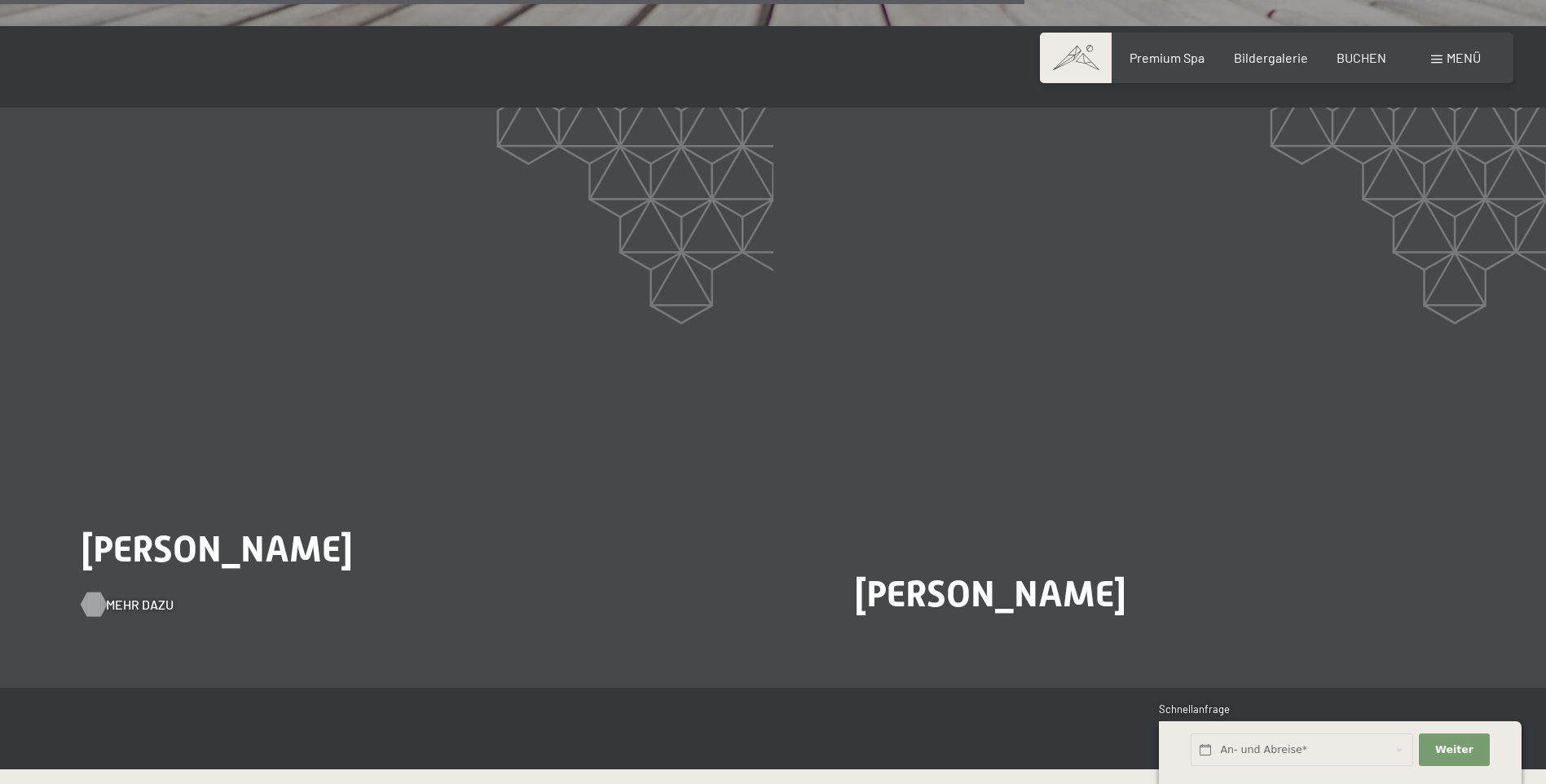
click at [126, 596] on span "Mehr dazu" at bounding box center [140, 604] width 68 height 18
